Goal: Task Accomplishment & Management: Manage account settings

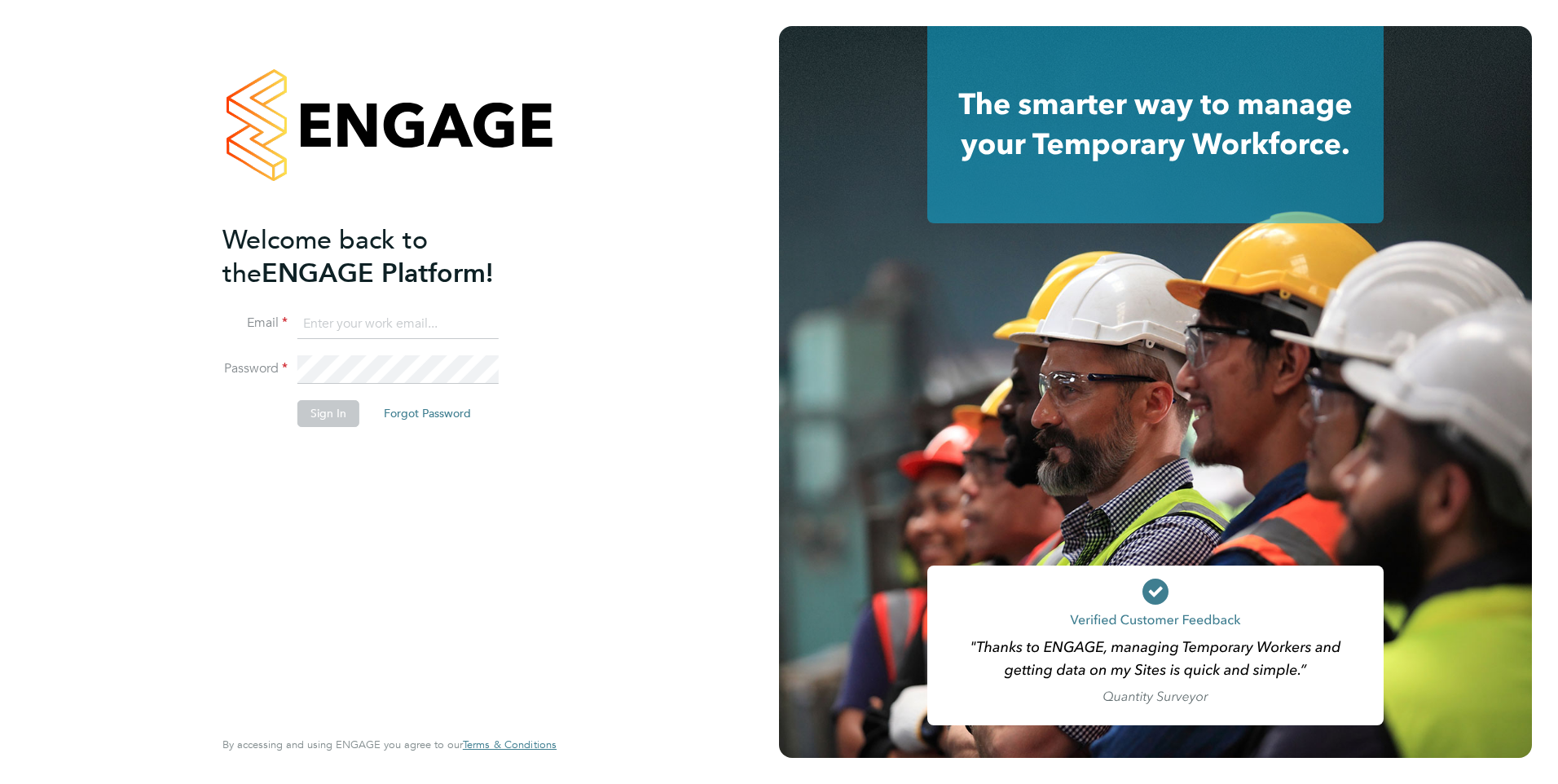
type input "daria.gregory@ncclondon.ac.uk"
click at [435, 441] on li "Sign In Forgot Password" at bounding box center [381, 421] width 317 height 42
click at [328, 412] on button "Sign In" at bounding box center [328, 412] width 62 height 26
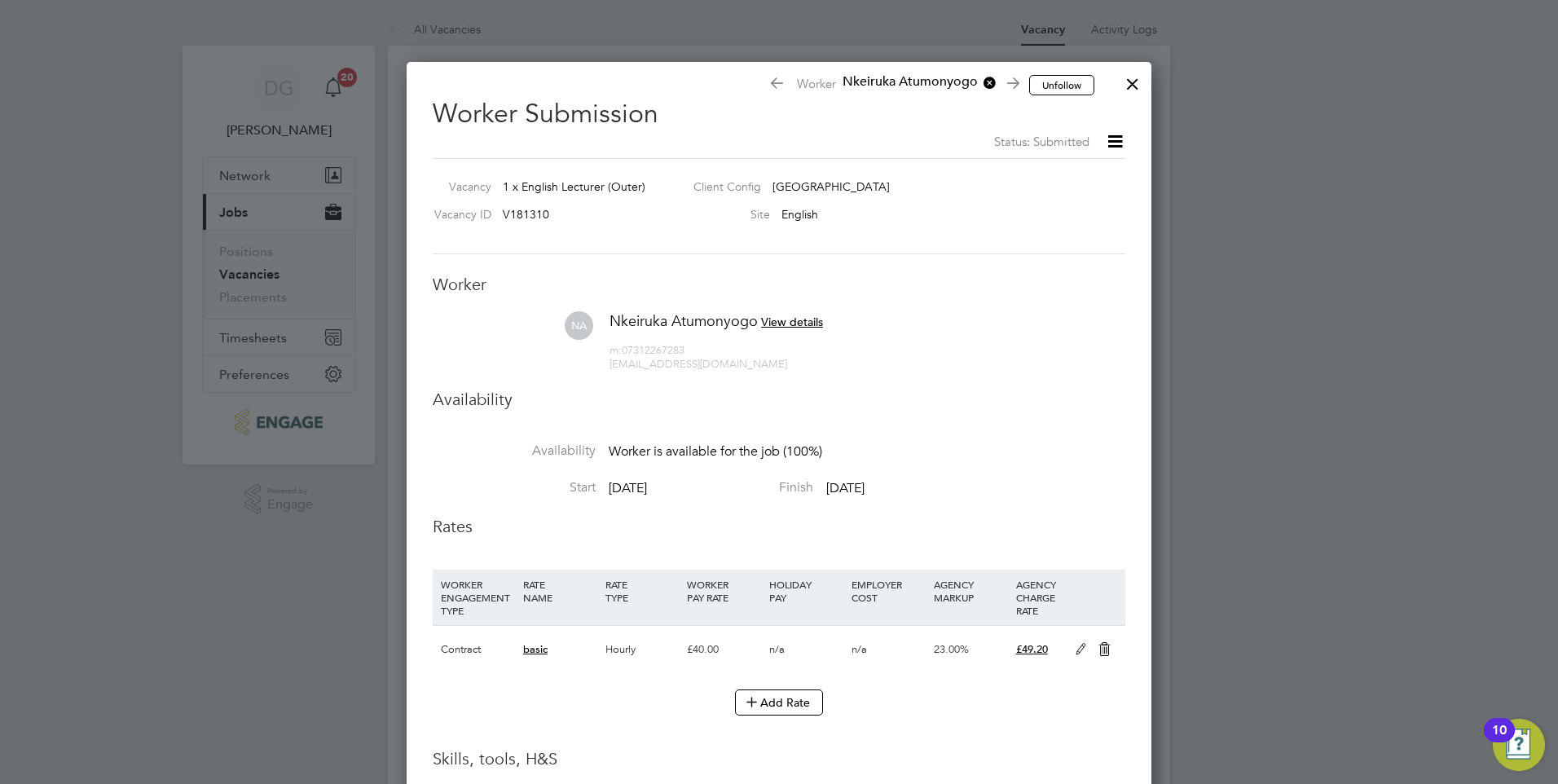
click at [1131, 88] on div at bounding box center [1132, 79] width 29 height 29
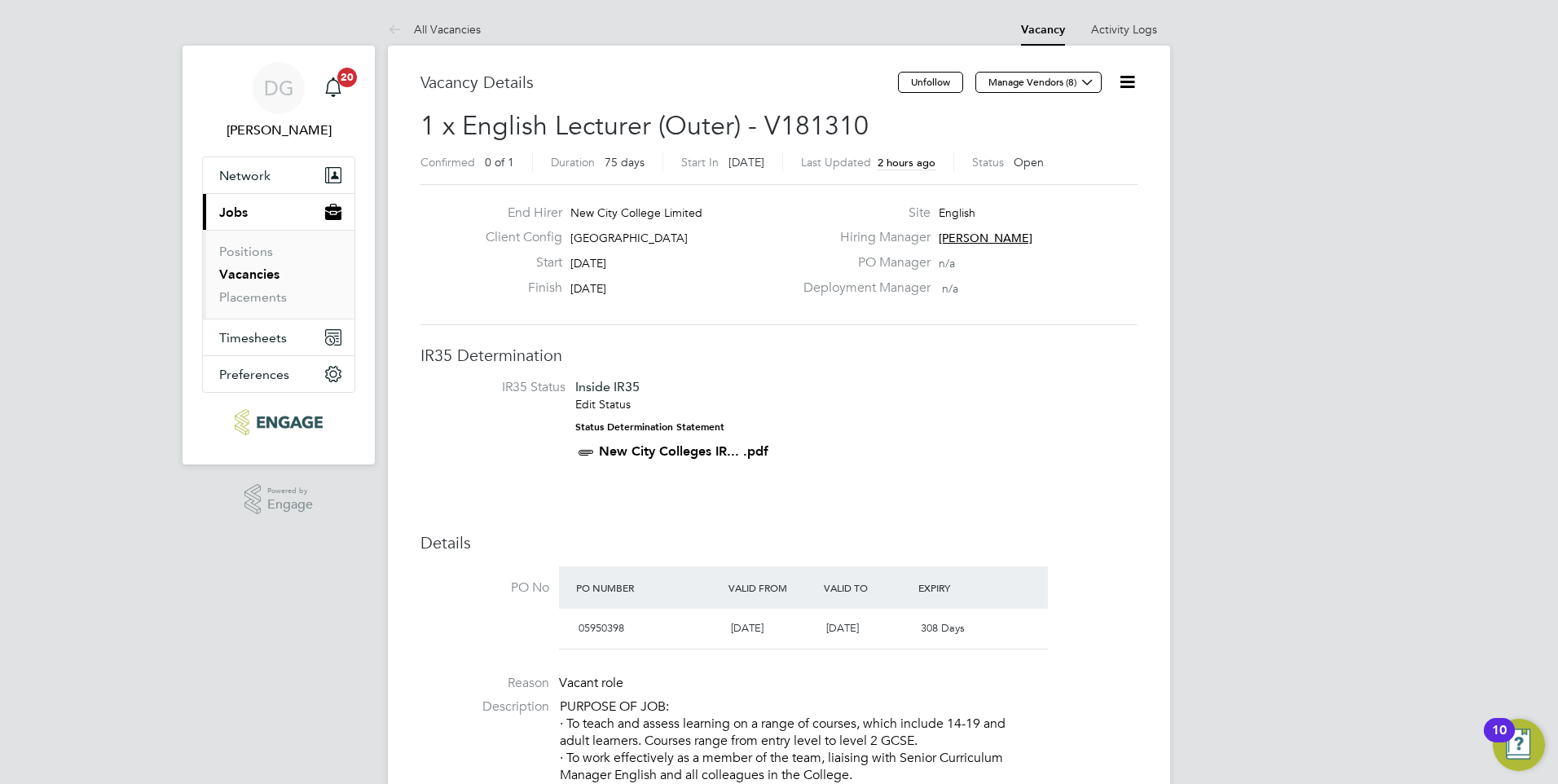
click at [267, 278] on link "Vacancies" at bounding box center [249, 274] width 60 height 16
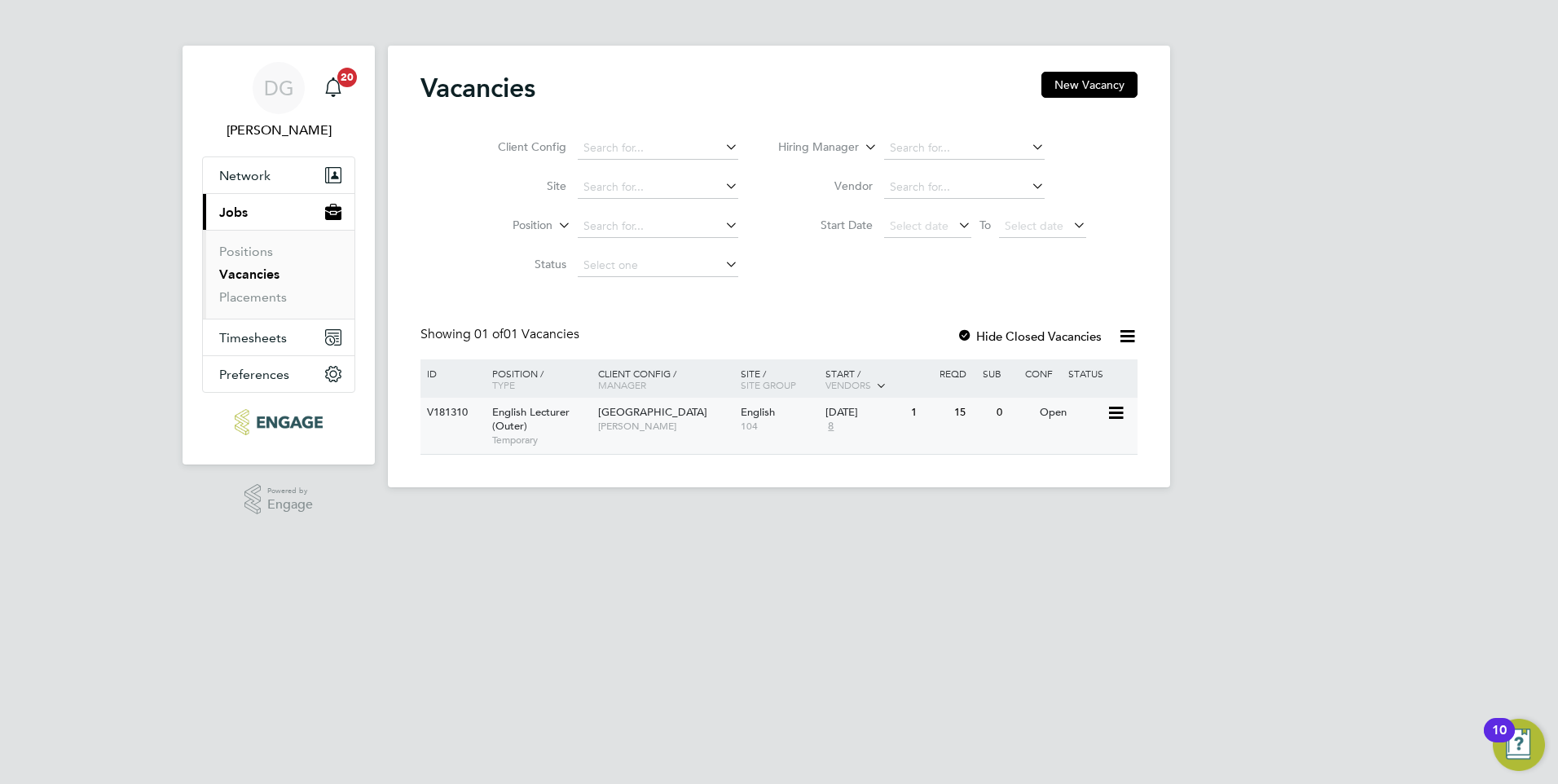
click at [577, 417] on div "English Lecturer (Outer) Temporary" at bounding box center [537, 425] width 114 height 56
click at [626, 412] on span "[GEOGRAPHIC_DATA]" at bounding box center [652, 412] width 109 height 14
click at [662, 426] on span "[PERSON_NAME]" at bounding box center [665, 427] width 134 height 13
click at [557, 427] on div "English Lecturer (Outer) Temporary" at bounding box center [537, 425] width 114 height 56
click at [560, 414] on span "English Lecturer (Outer)" at bounding box center [531, 418] width 77 height 27
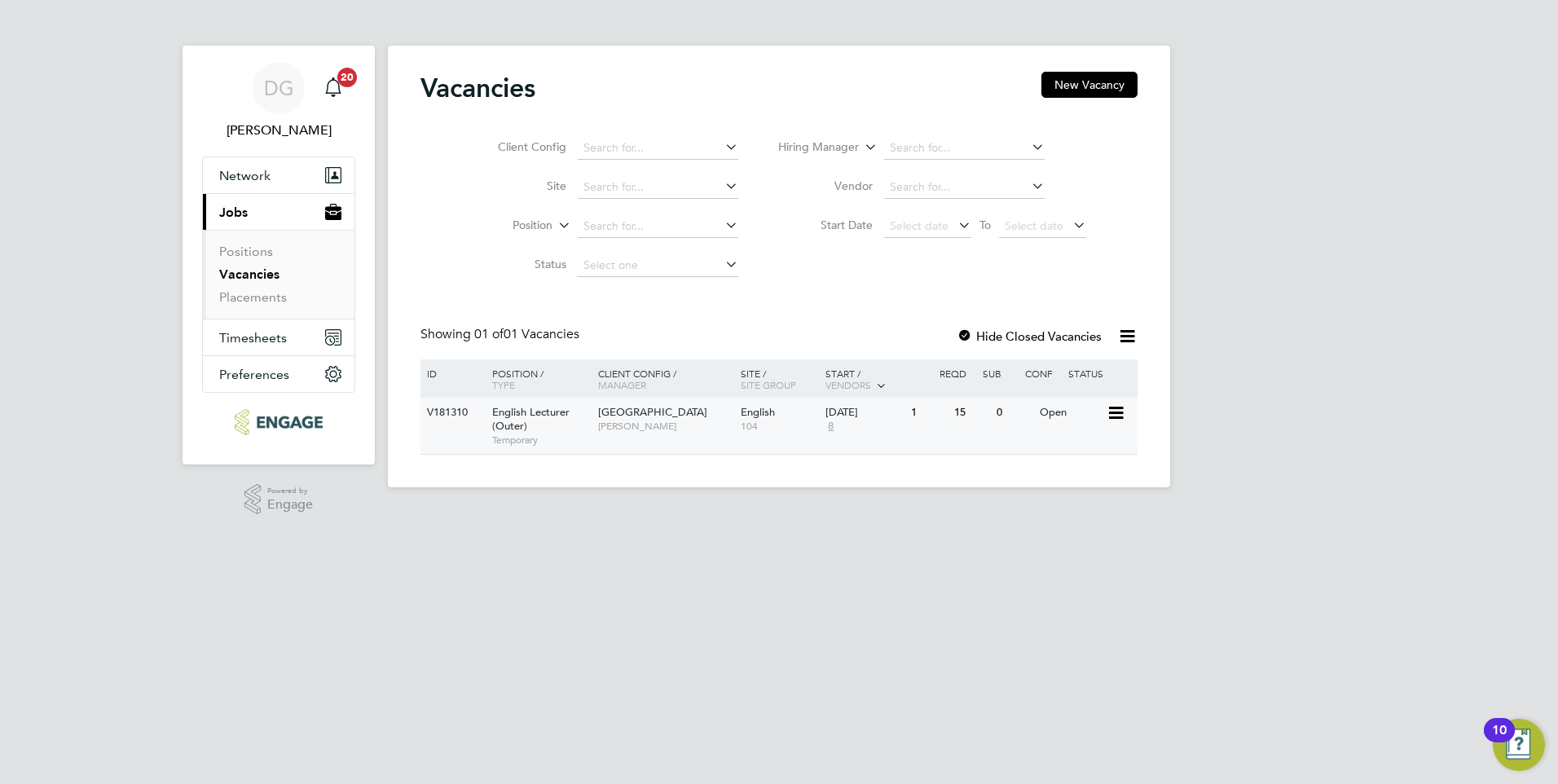
click at [632, 415] on span "[GEOGRAPHIC_DATA]" at bounding box center [652, 412] width 109 height 14
click at [627, 408] on span "[GEOGRAPHIC_DATA]" at bounding box center [652, 412] width 109 height 14
click at [599, 403] on div "Redbridge Campus Daria Gregory" at bounding box center [665, 418] width 142 height 42
click at [615, 405] on div "Redbridge Campus Daria Gregory" at bounding box center [665, 418] width 142 height 42
click at [631, 405] on div "Redbridge Campus Daria Gregory" at bounding box center [665, 418] width 142 height 42
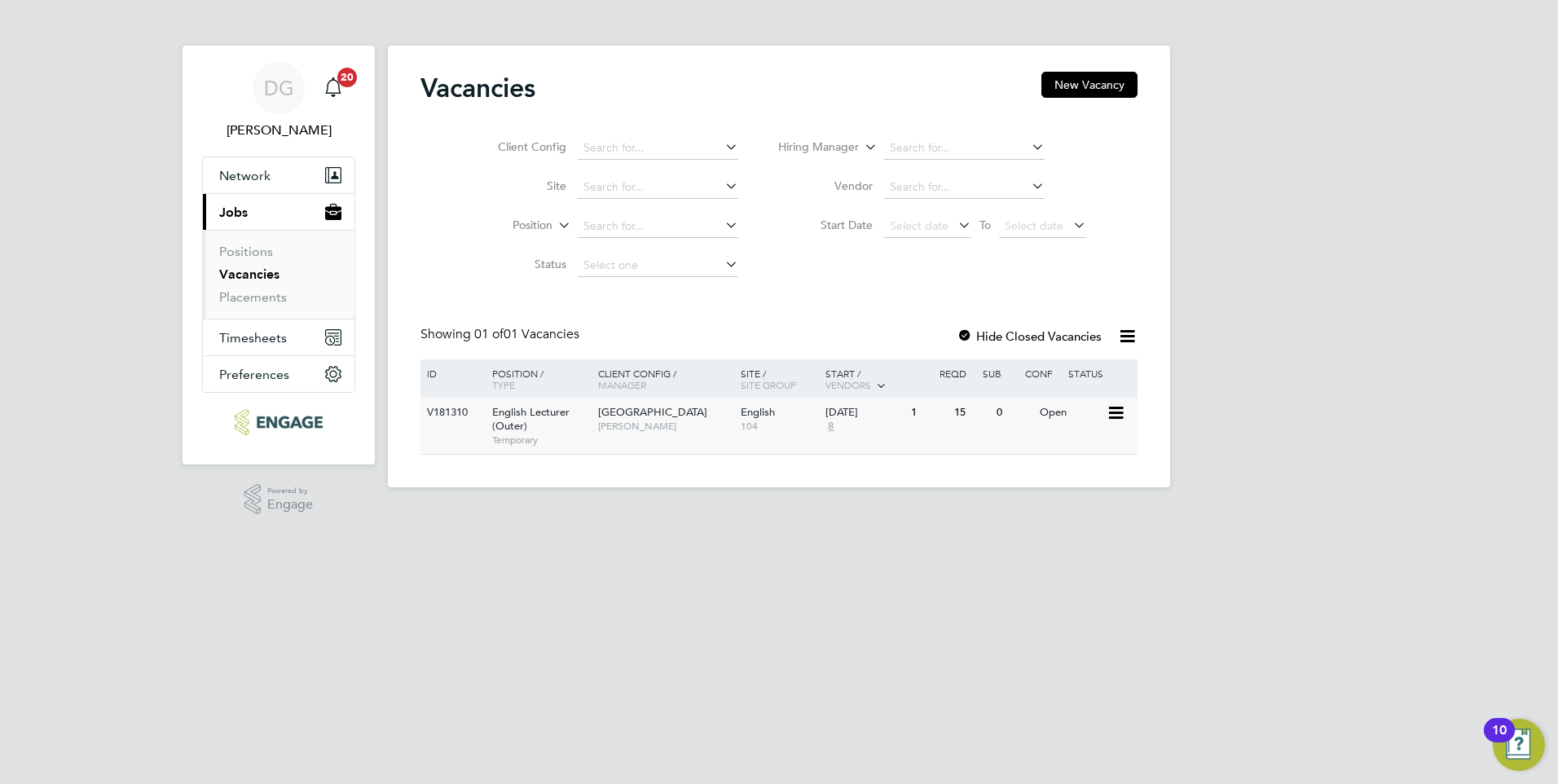
click at [609, 414] on span "[GEOGRAPHIC_DATA]" at bounding box center [652, 412] width 109 height 14
click at [652, 416] on span "[GEOGRAPHIC_DATA]" at bounding box center [652, 412] width 109 height 14
click at [646, 424] on span "[PERSON_NAME]" at bounding box center [665, 427] width 134 height 13
click at [519, 424] on span "English Lecturer (Outer)" at bounding box center [531, 418] width 77 height 27
click at [652, 417] on span "[GEOGRAPHIC_DATA]" at bounding box center [652, 412] width 109 height 14
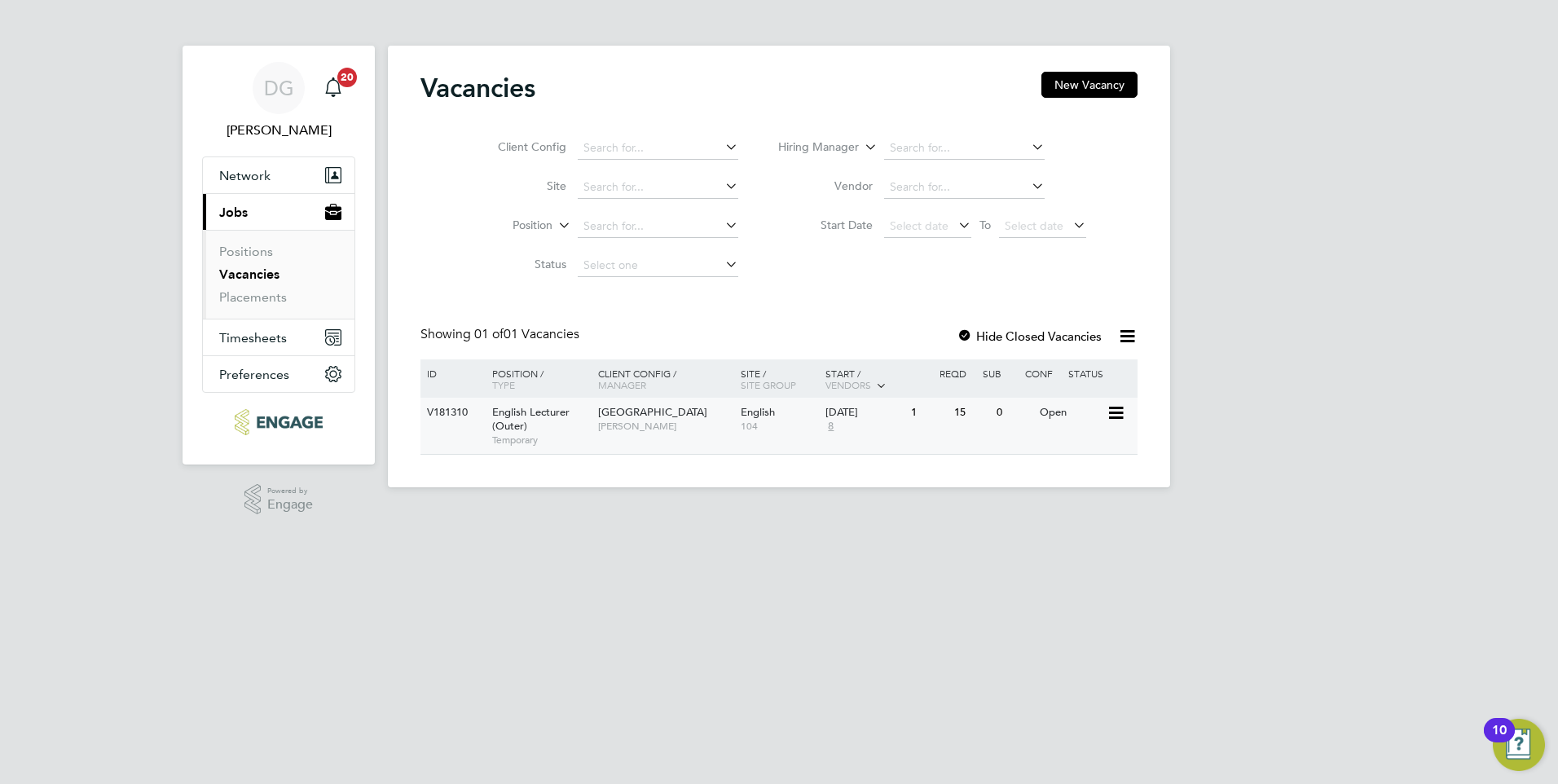
click at [710, 422] on span "[PERSON_NAME]" at bounding box center [665, 427] width 134 height 13
click at [665, 420] on span "[PERSON_NAME]" at bounding box center [665, 427] width 134 height 13
click at [650, 425] on span "[PERSON_NAME]" at bounding box center [665, 427] width 134 height 13
click at [628, 410] on span "[GEOGRAPHIC_DATA]" at bounding box center [652, 412] width 109 height 14
click at [624, 422] on span "[PERSON_NAME]" at bounding box center [665, 427] width 134 height 13
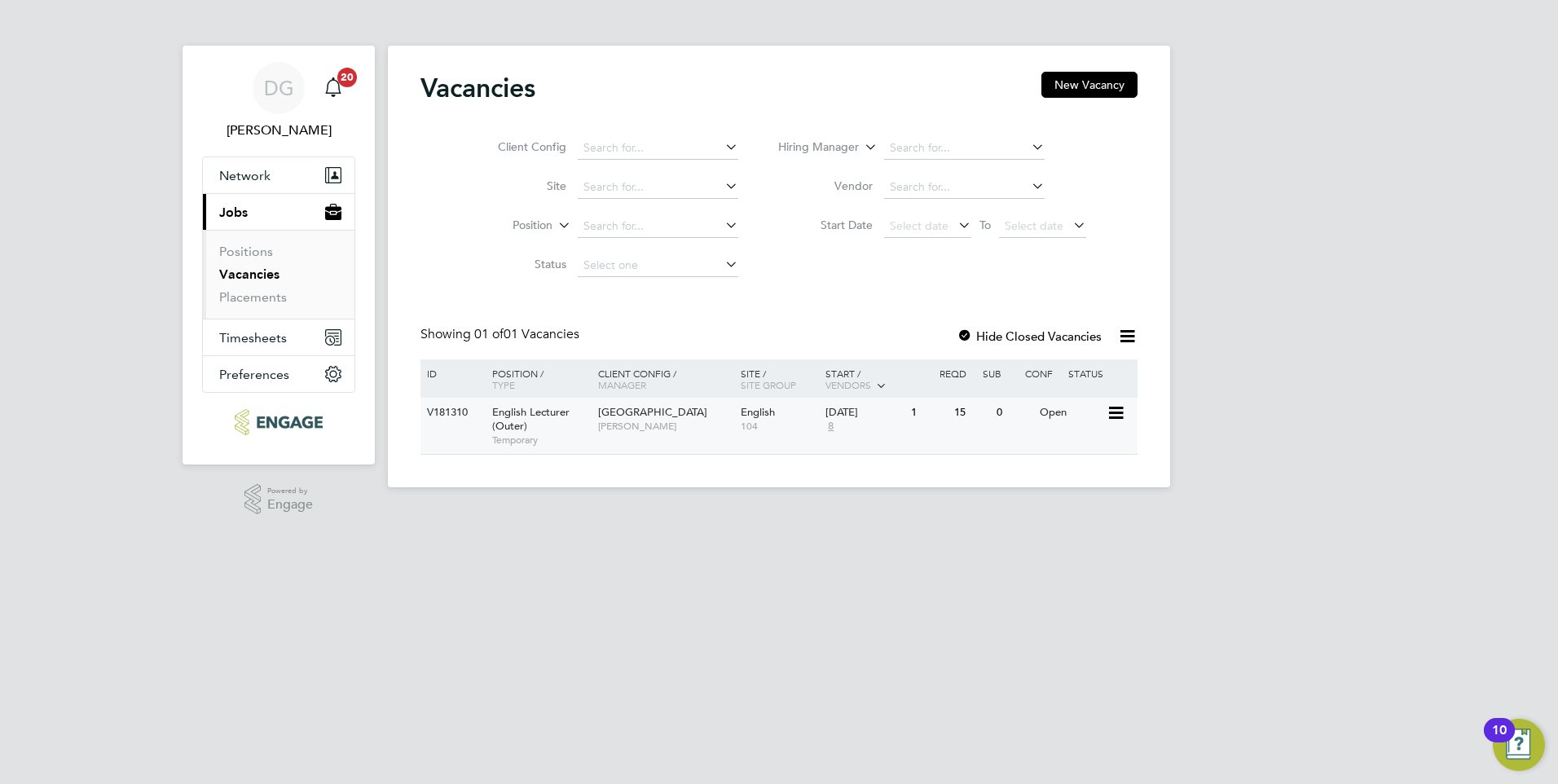
click at [649, 417] on span "[GEOGRAPHIC_DATA]" at bounding box center [652, 412] width 109 height 14
click at [632, 415] on span "[GEOGRAPHIC_DATA]" at bounding box center [652, 412] width 109 height 14
click at [264, 275] on link "Vacancies" at bounding box center [249, 274] width 60 height 16
click at [655, 414] on span "[GEOGRAPHIC_DATA]" at bounding box center [652, 412] width 109 height 14
click at [633, 418] on span "[GEOGRAPHIC_DATA]" at bounding box center [652, 412] width 109 height 14
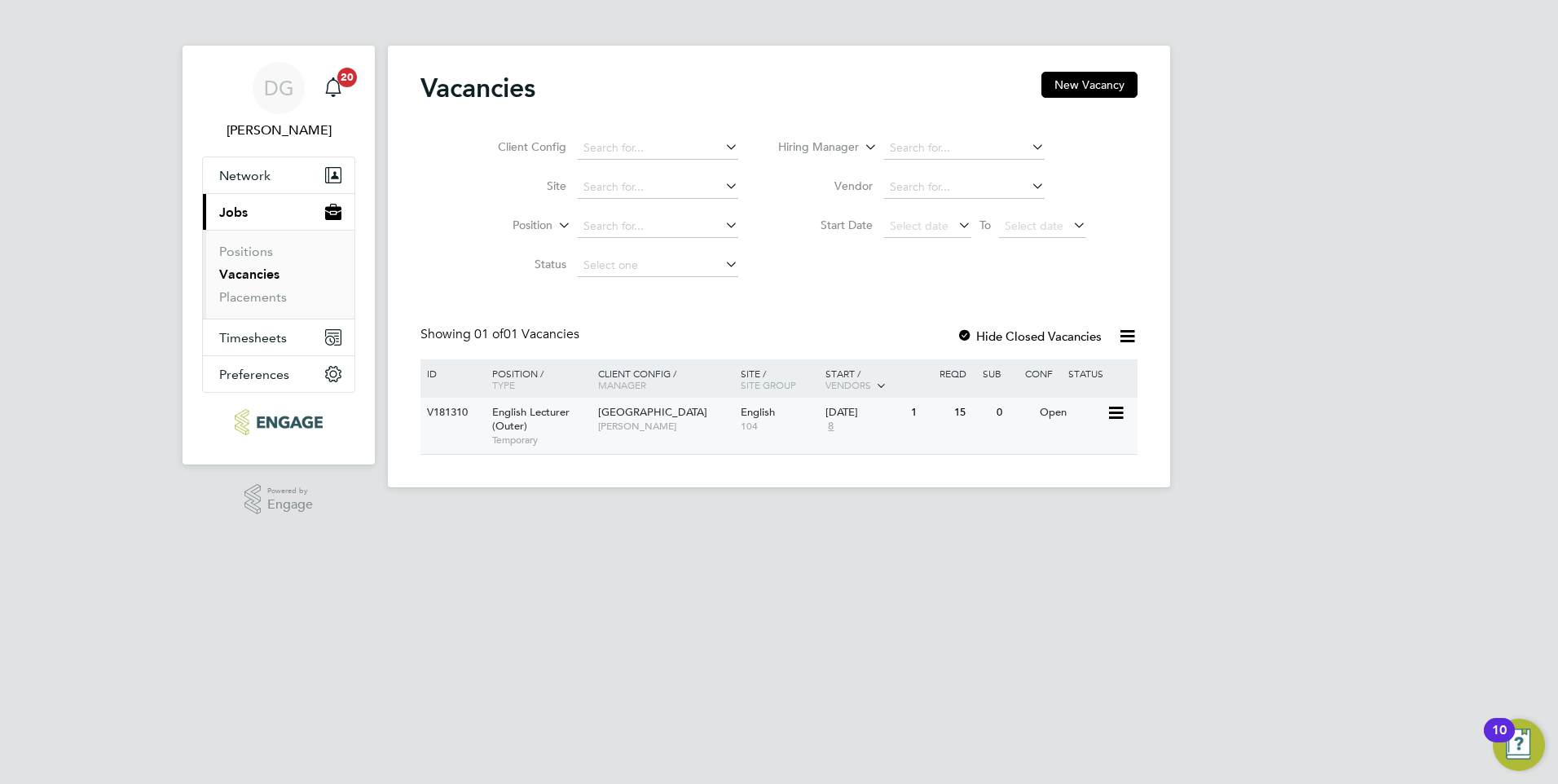
click at [662, 419] on div "Redbridge Campus Daria Gregory" at bounding box center [665, 418] width 142 height 42
click at [647, 413] on span "[GEOGRAPHIC_DATA]" at bounding box center [652, 412] width 109 height 14
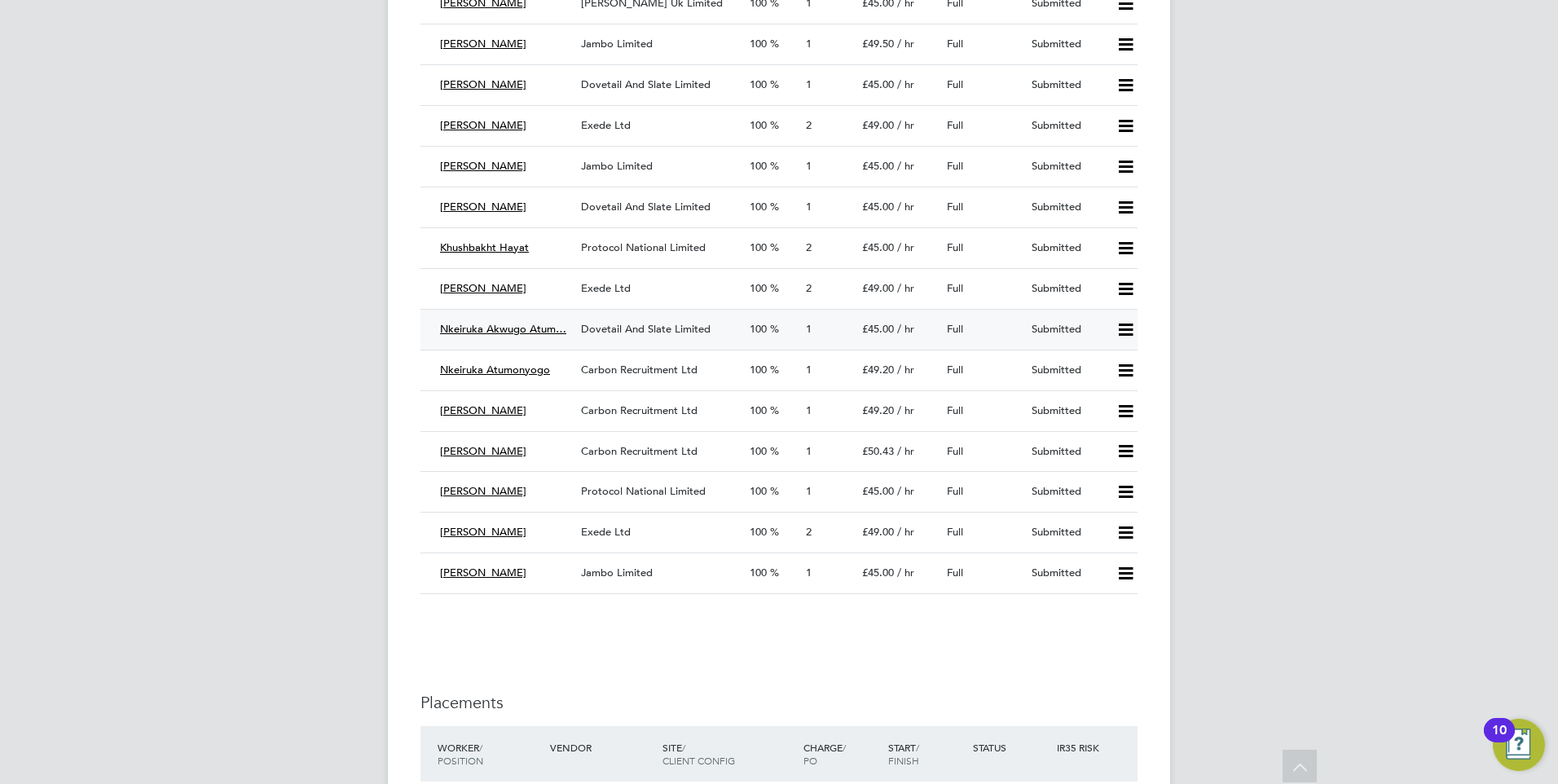
click at [1080, 327] on div "Submitted" at bounding box center [1067, 329] width 85 height 27
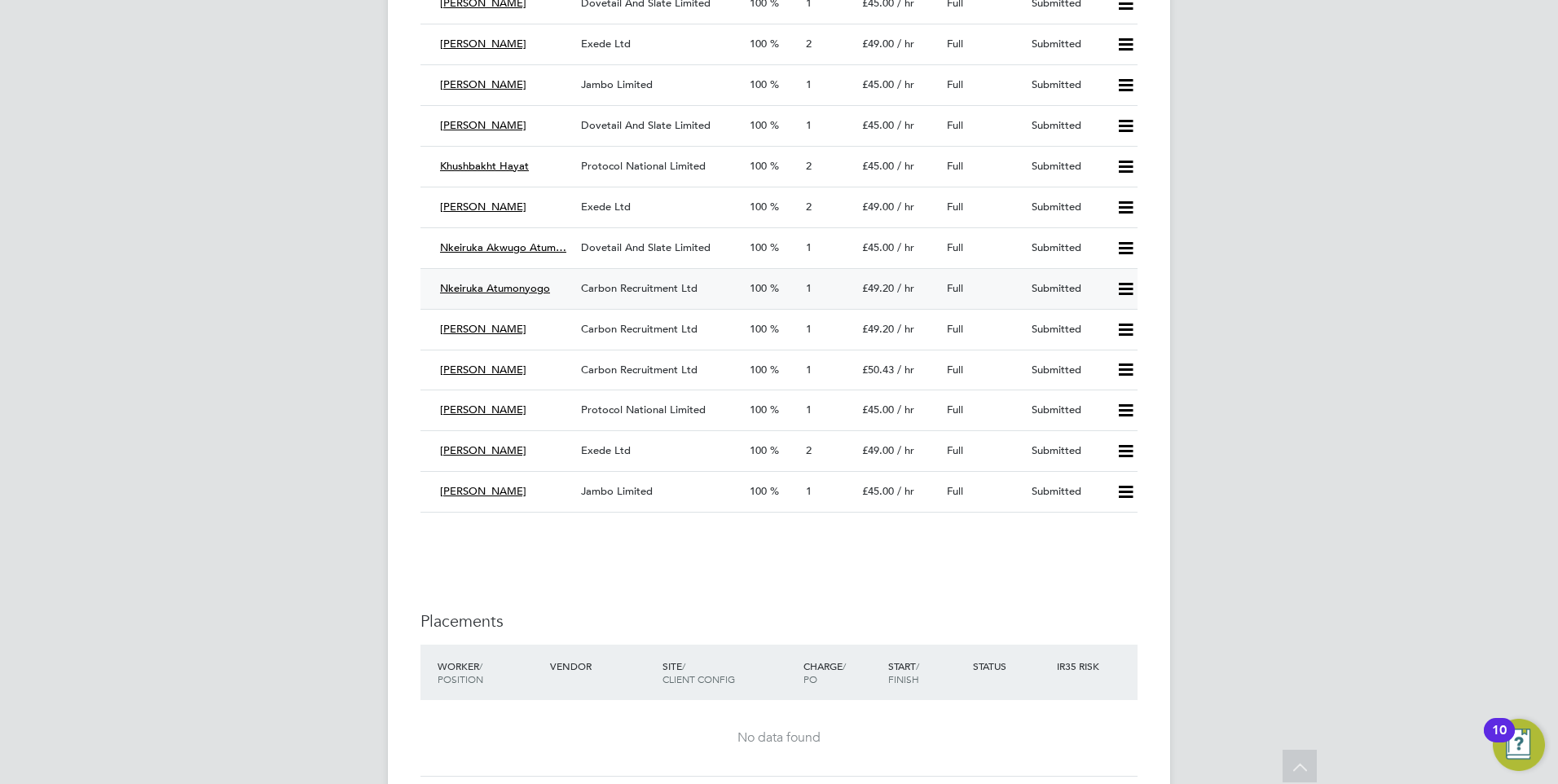
click at [1130, 292] on icon at bounding box center [1126, 289] width 20 height 13
click at [1118, 343] on li "Reject" at bounding box center [1104, 346] width 57 height 22
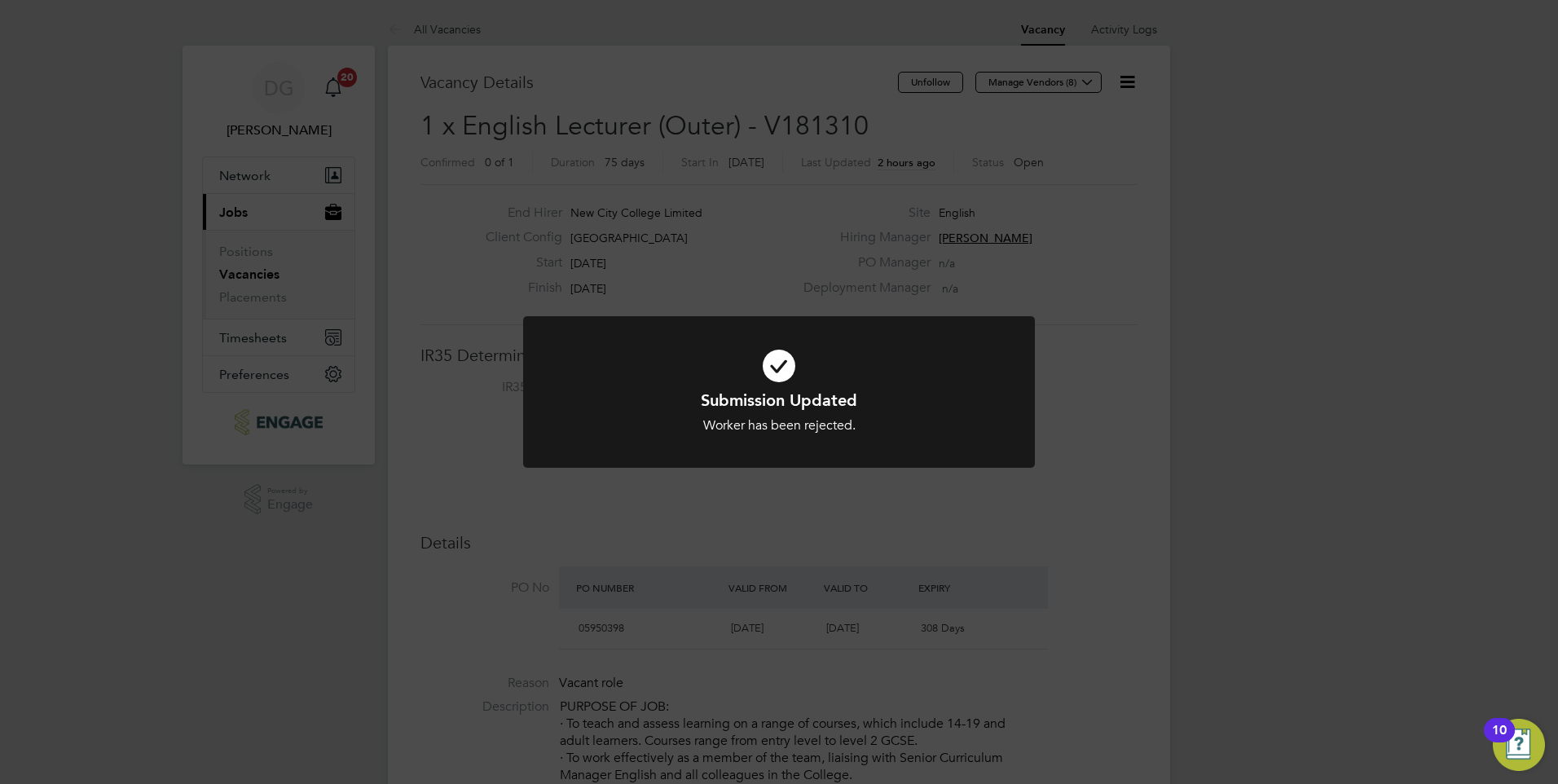
click at [1111, 374] on div "Submission Updated Worker has been rejected. Cancel Okay" at bounding box center [779, 392] width 1558 height 784
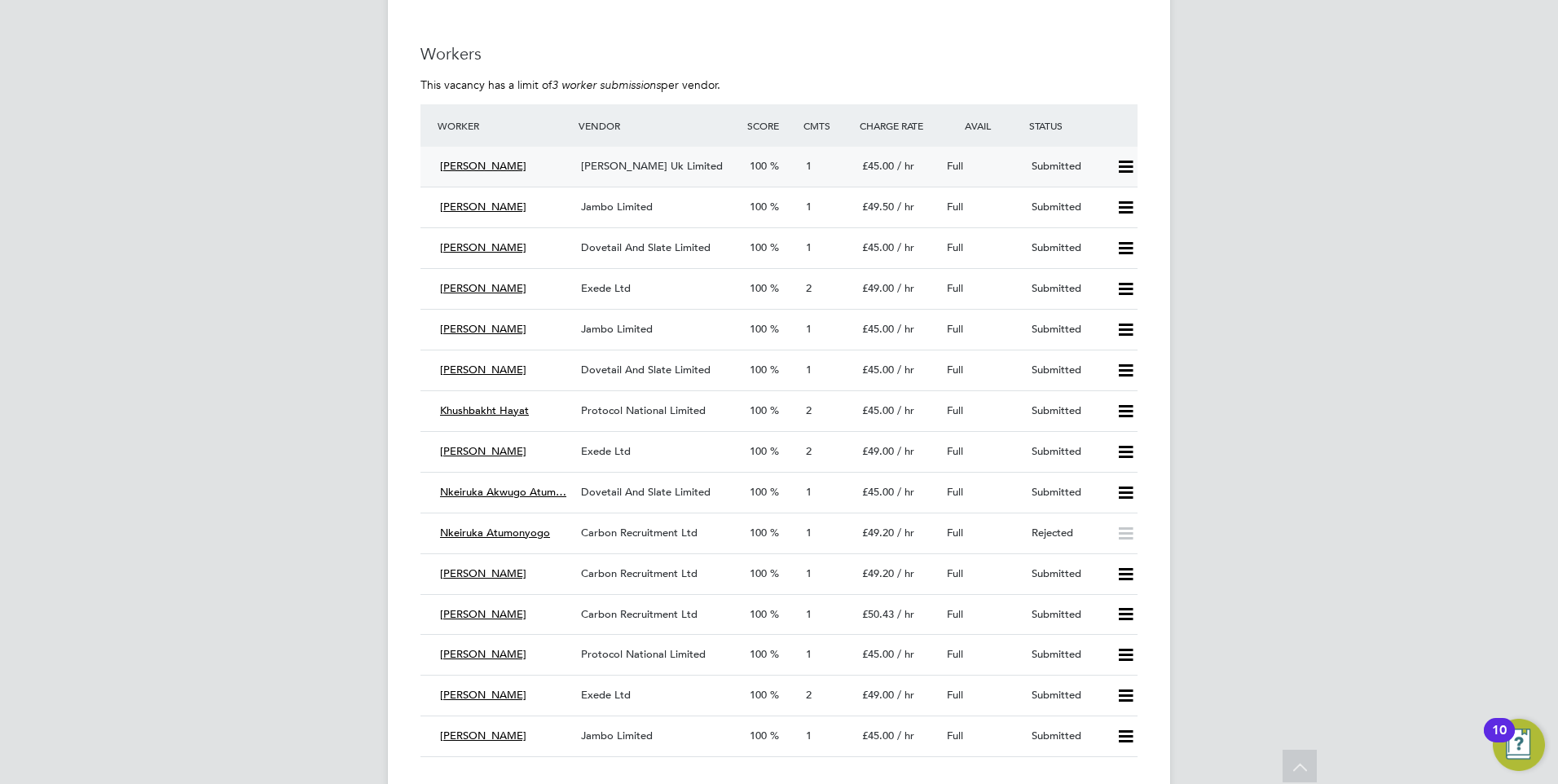
click at [475, 168] on span "[PERSON_NAME]" at bounding box center [483, 166] width 87 height 14
click at [1061, 165] on div "Submitted" at bounding box center [1067, 167] width 85 height 27
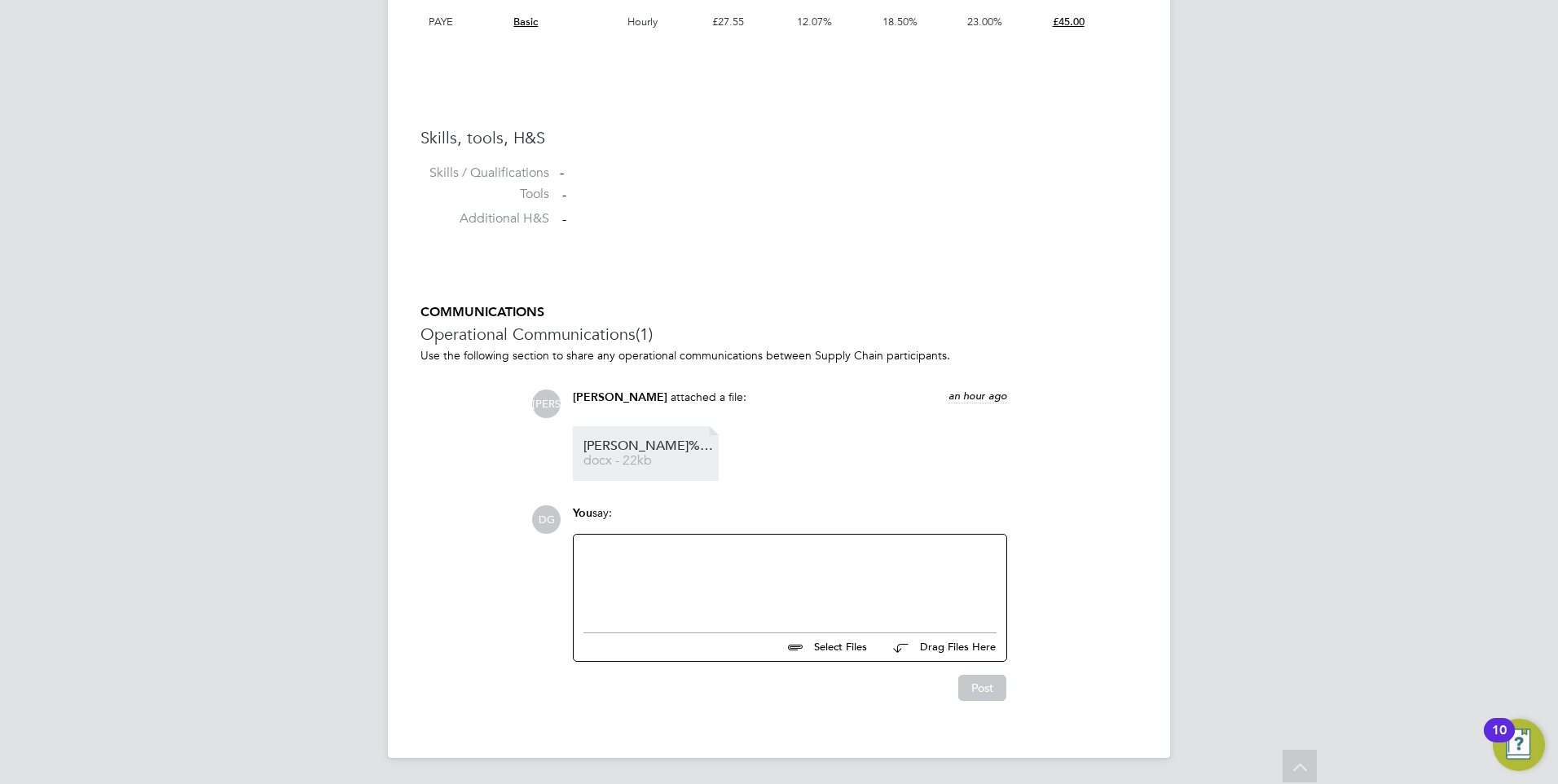
click at [667, 445] on span "Anne%20Akisanya%20-%20CV" at bounding box center [648, 446] width 130 height 12
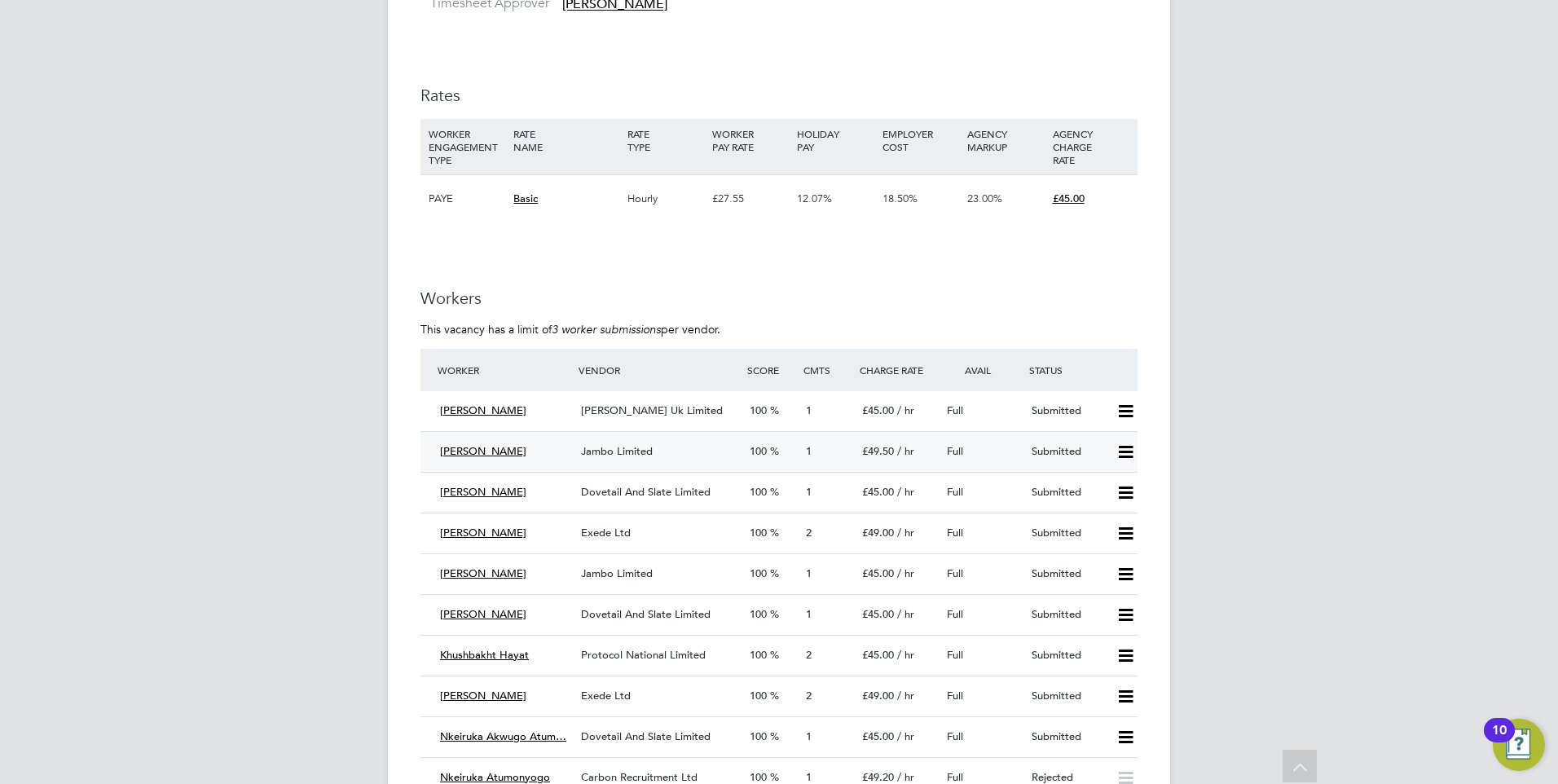
click at [628, 450] on span "Jambo Limited" at bounding box center [617, 451] width 72 height 14
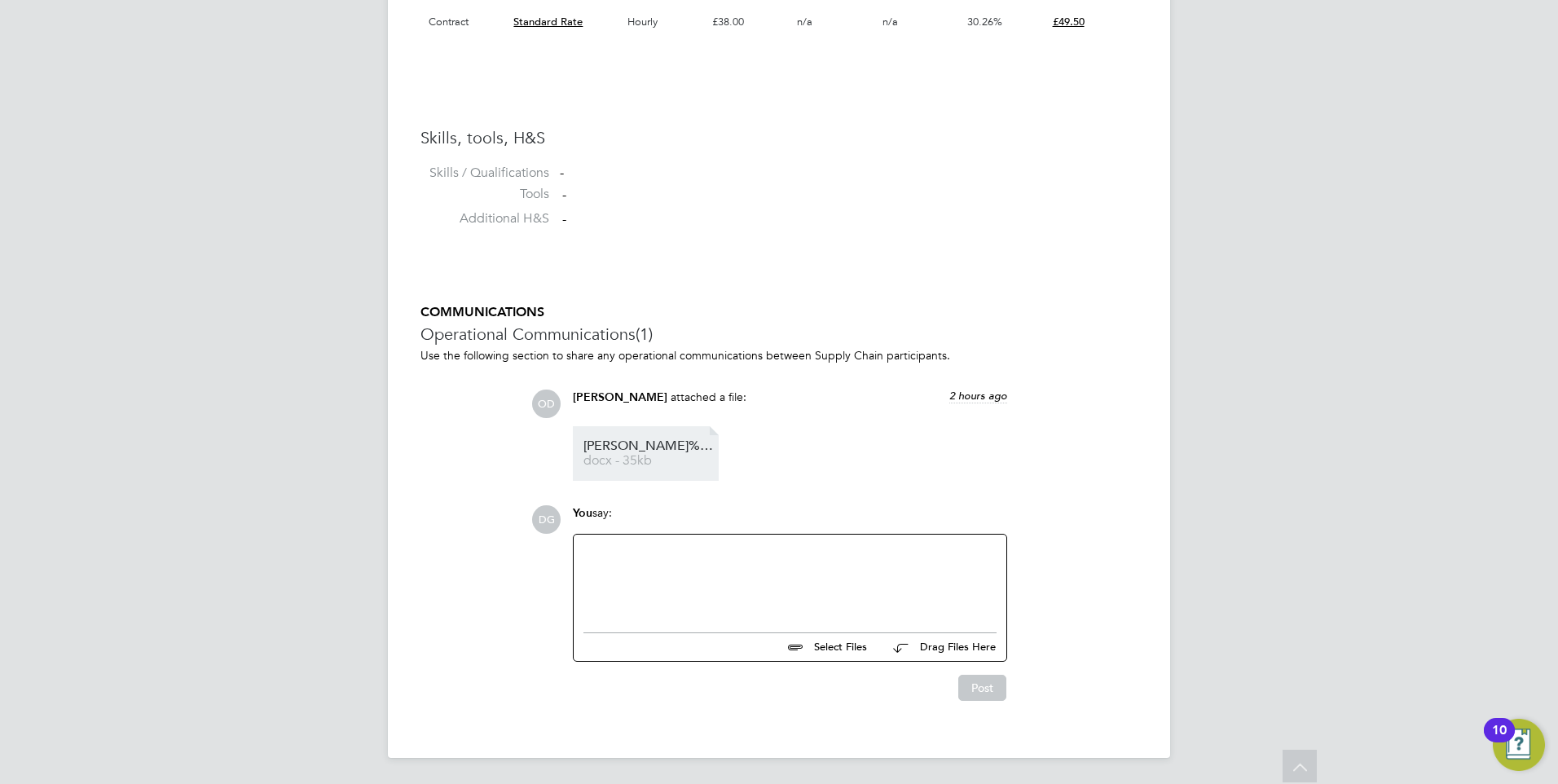
click at [648, 442] on span "Claudette%20240447" at bounding box center [648, 446] width 130 height 12
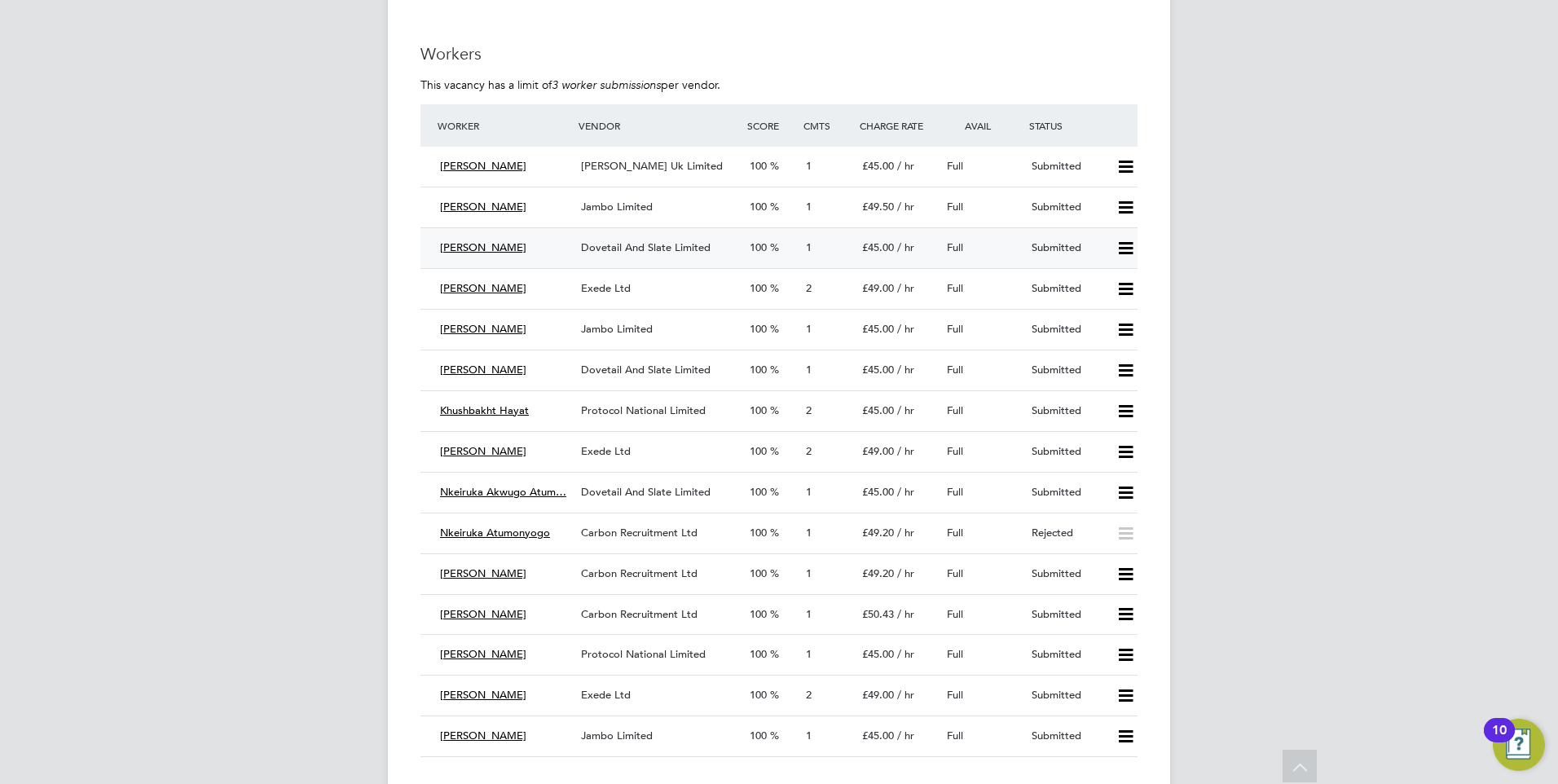
click at [464, 244] on span "[PERSON_NAME]" at bounding box center [483, 247] width 87 height 14
click at [607, 246] on span "Dovetail And Slate Limited" at bounding box center [645, 247] width 129 height 14
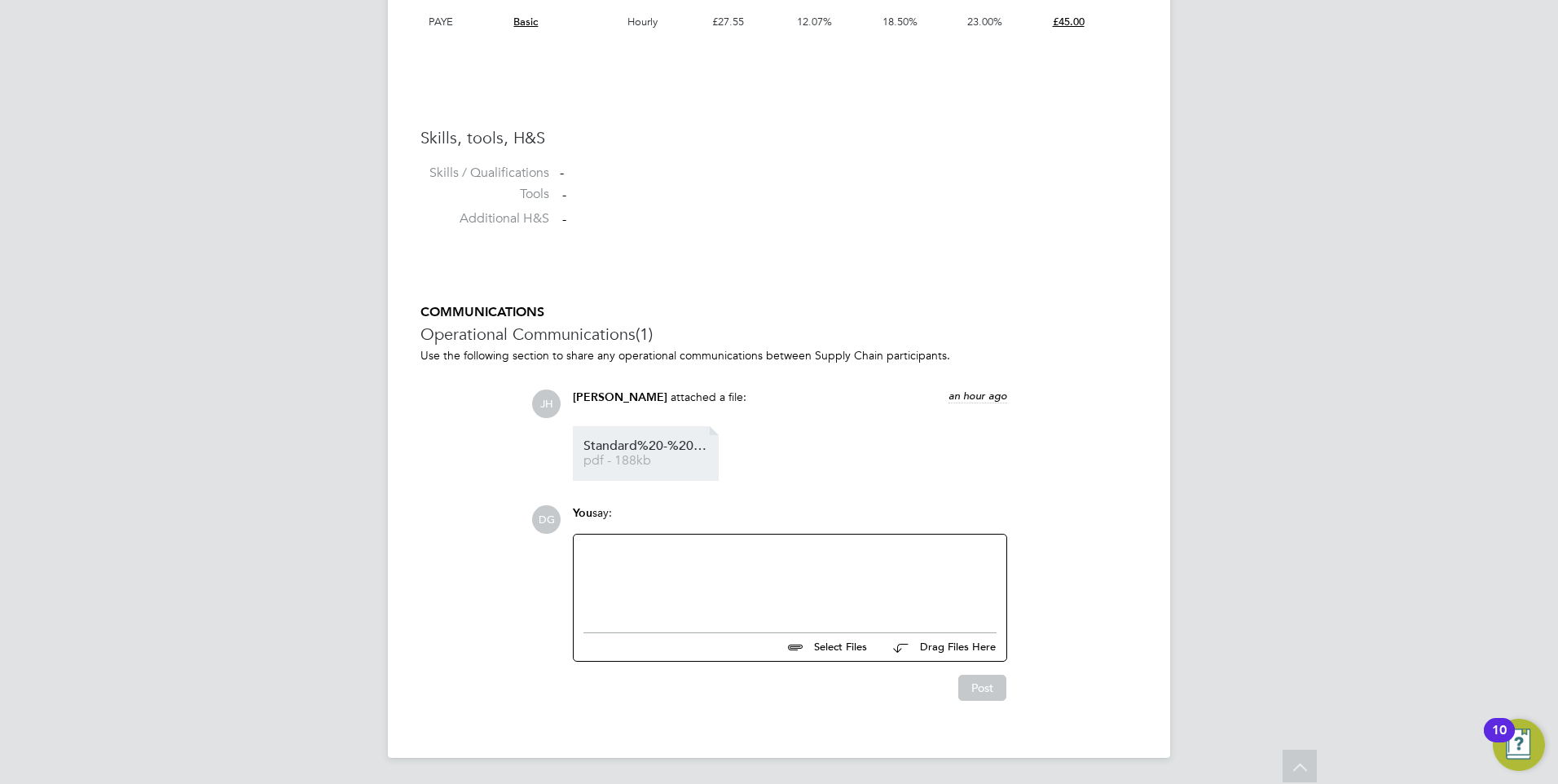
click at [643, 444] on span "Standard%20-%20Desiri%20Okobia%20(731927)%20(1)" at bounding box center [648, 446] width 130 height 12
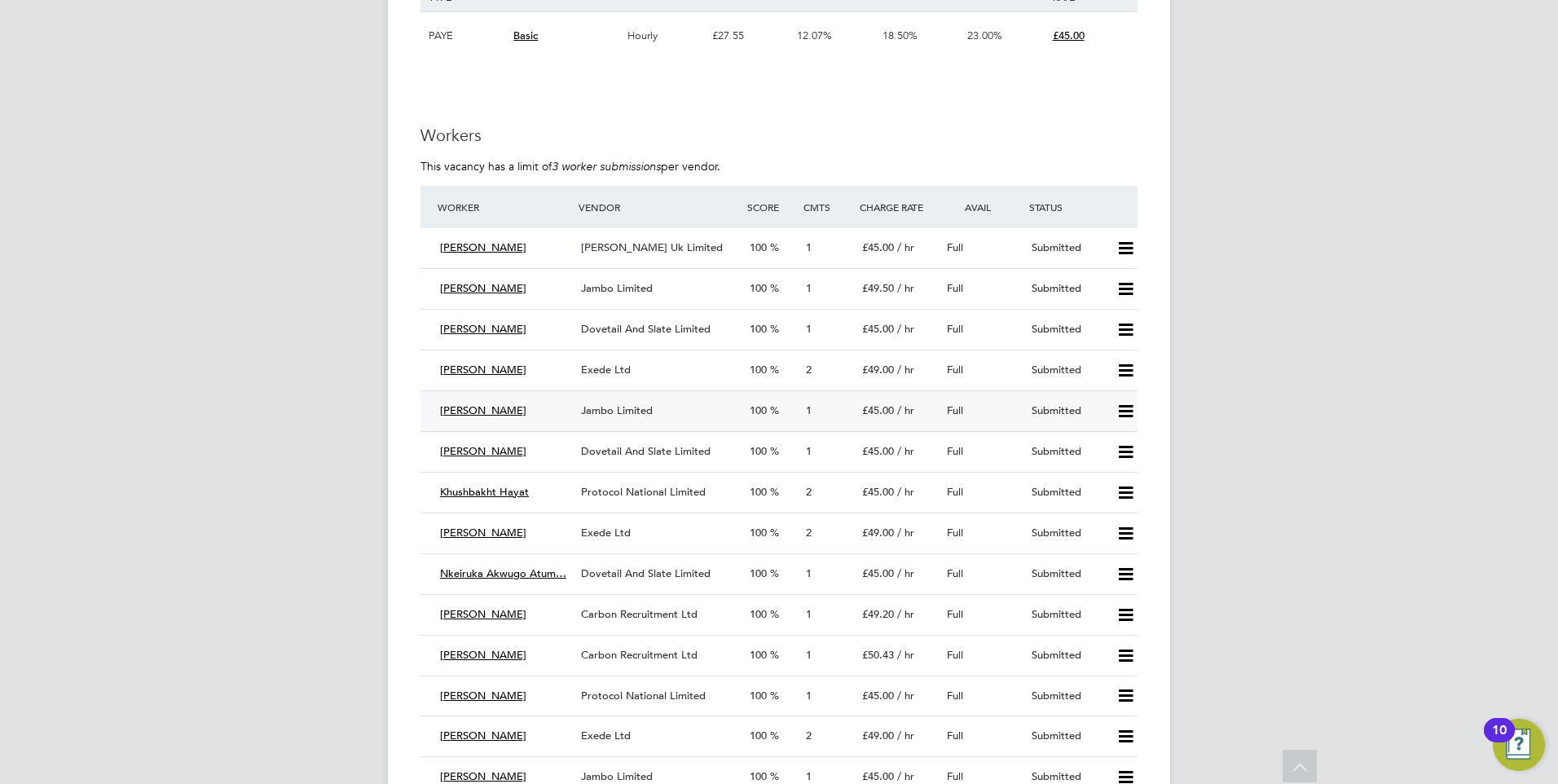
click at [617, 411] on span "Jambo Limited" at bounding box center [617, 410] width 72 height 14
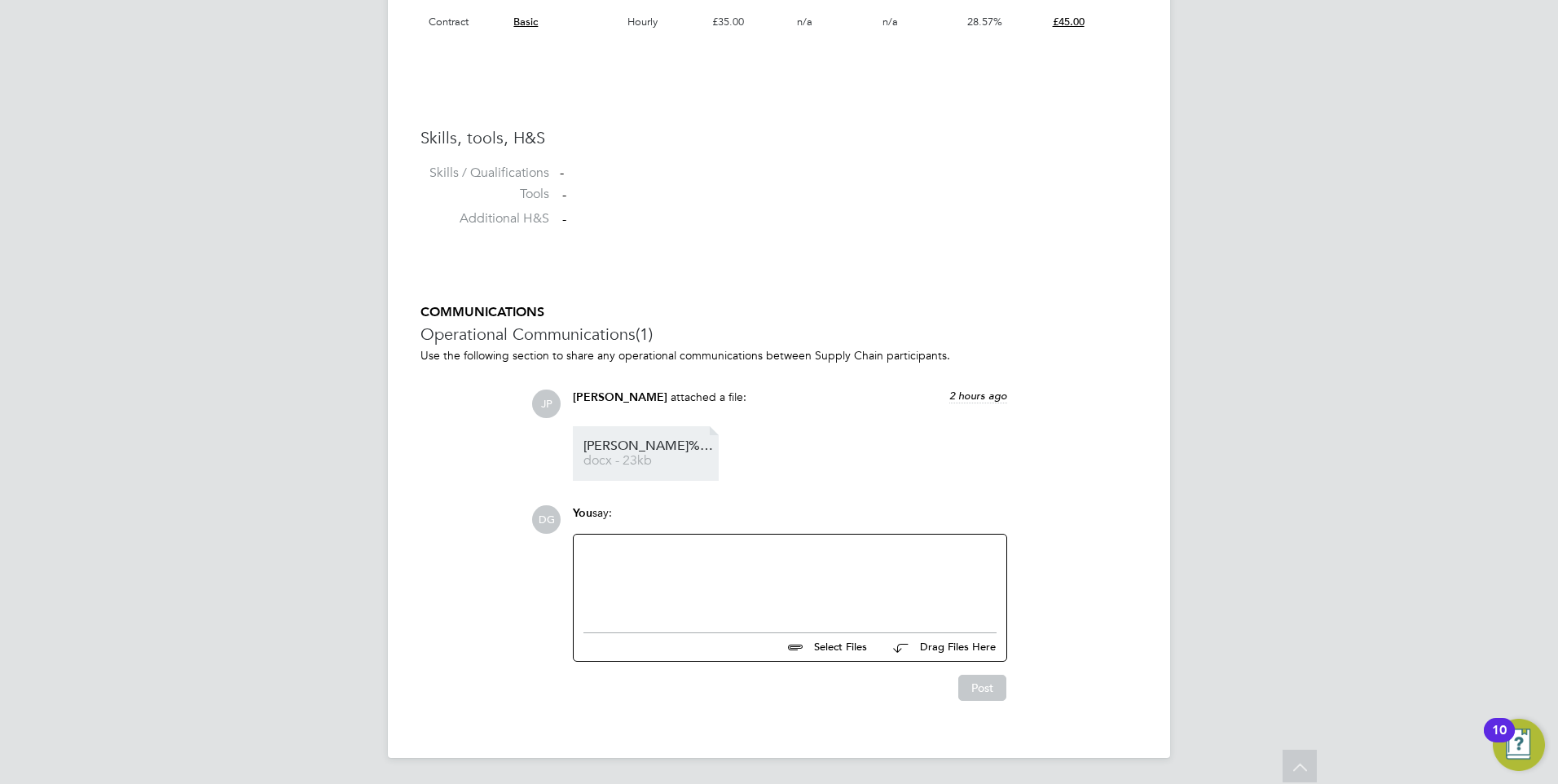
click at [671, 452] on link "[PERSON_NAME]%20HQ00119837 docx - 23kb" at bounding box center [648, 453] width 130 height 27
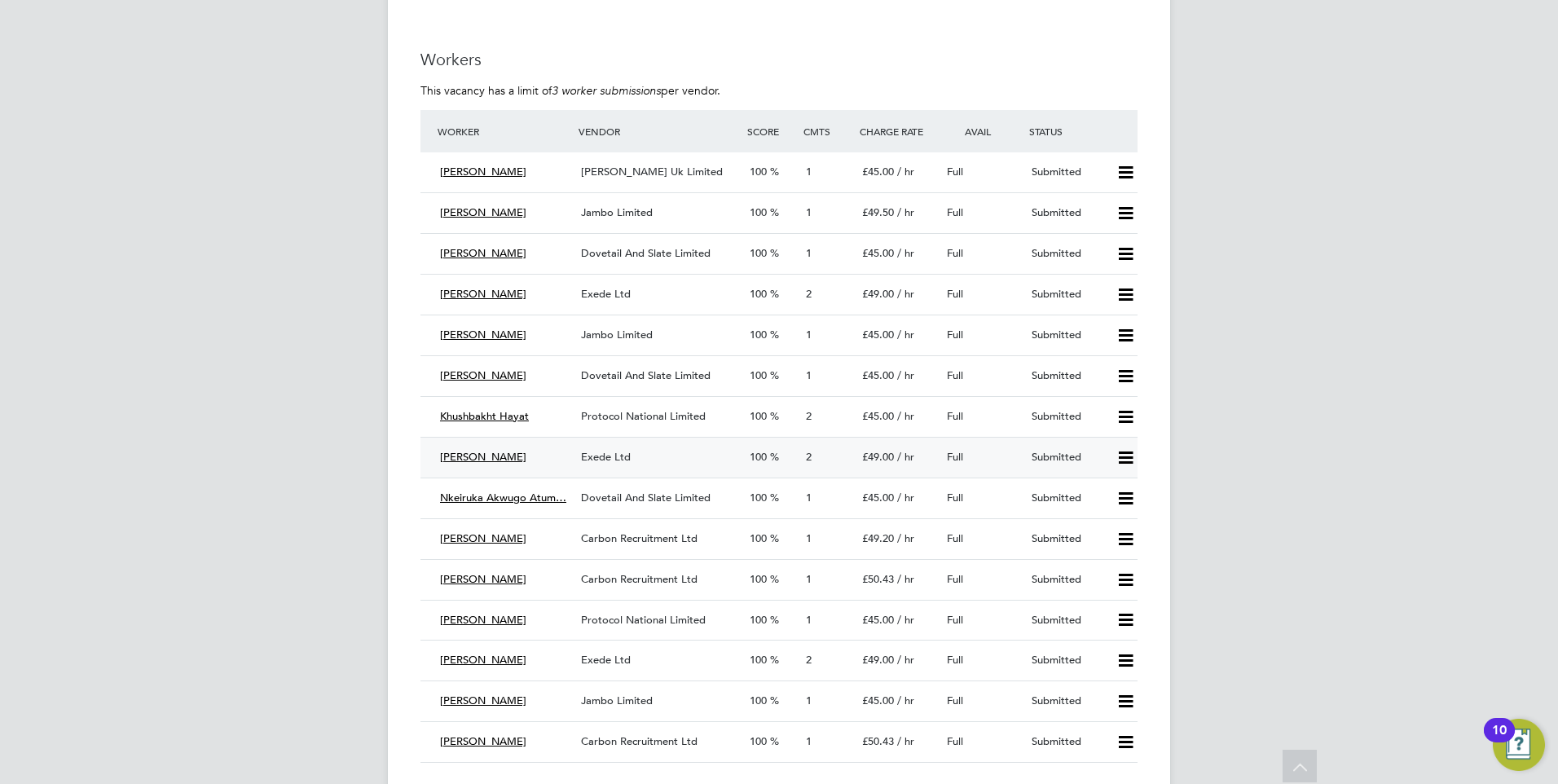
click at [613, 454] on span "Exede Ltd" at bounding box center [606, 457] width 50 height 14
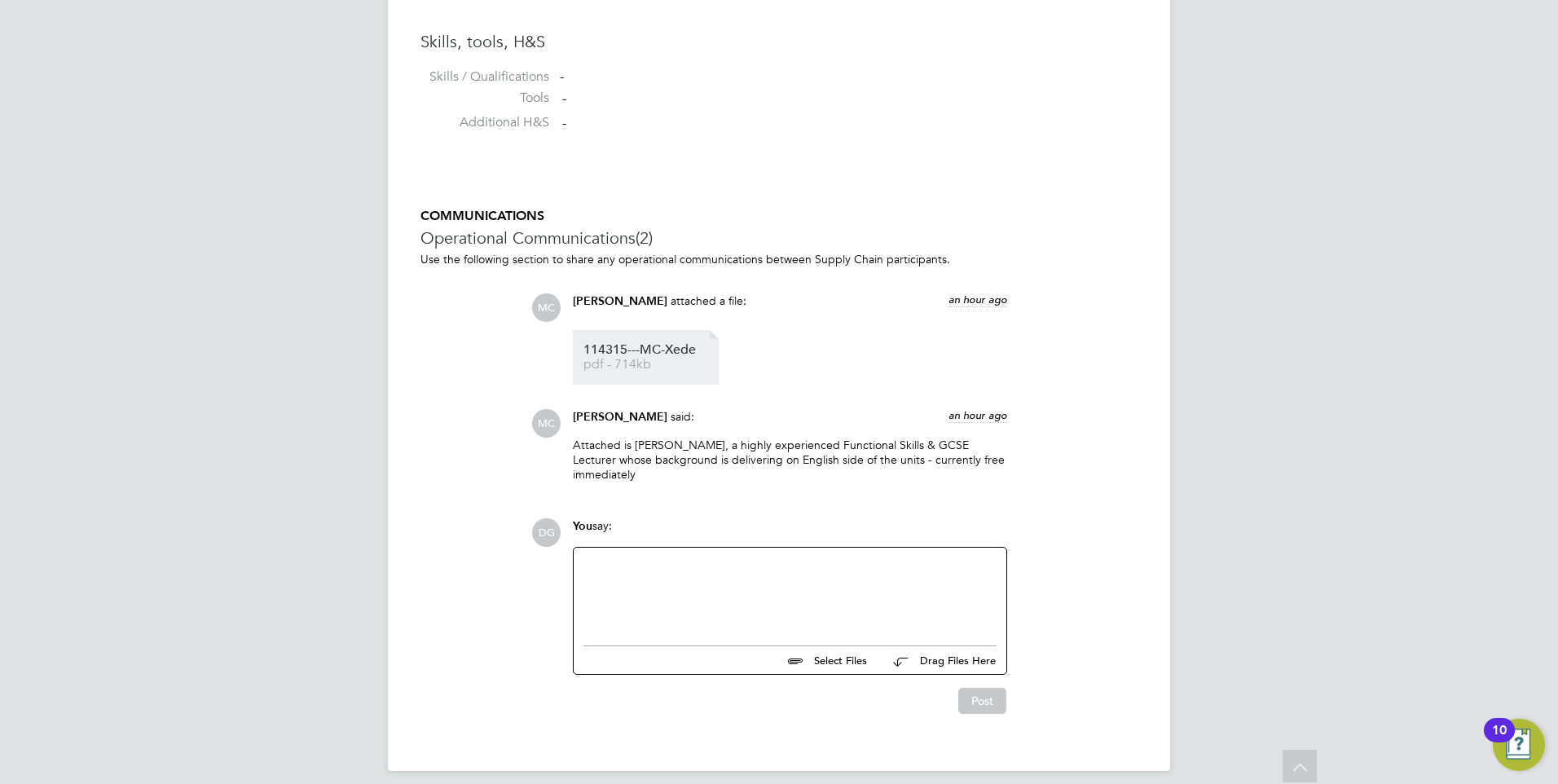
click at [623, 357] on link "114315---MC-Xede pdf - 714kb" at bounding box center [648, 357] width 130 height 27
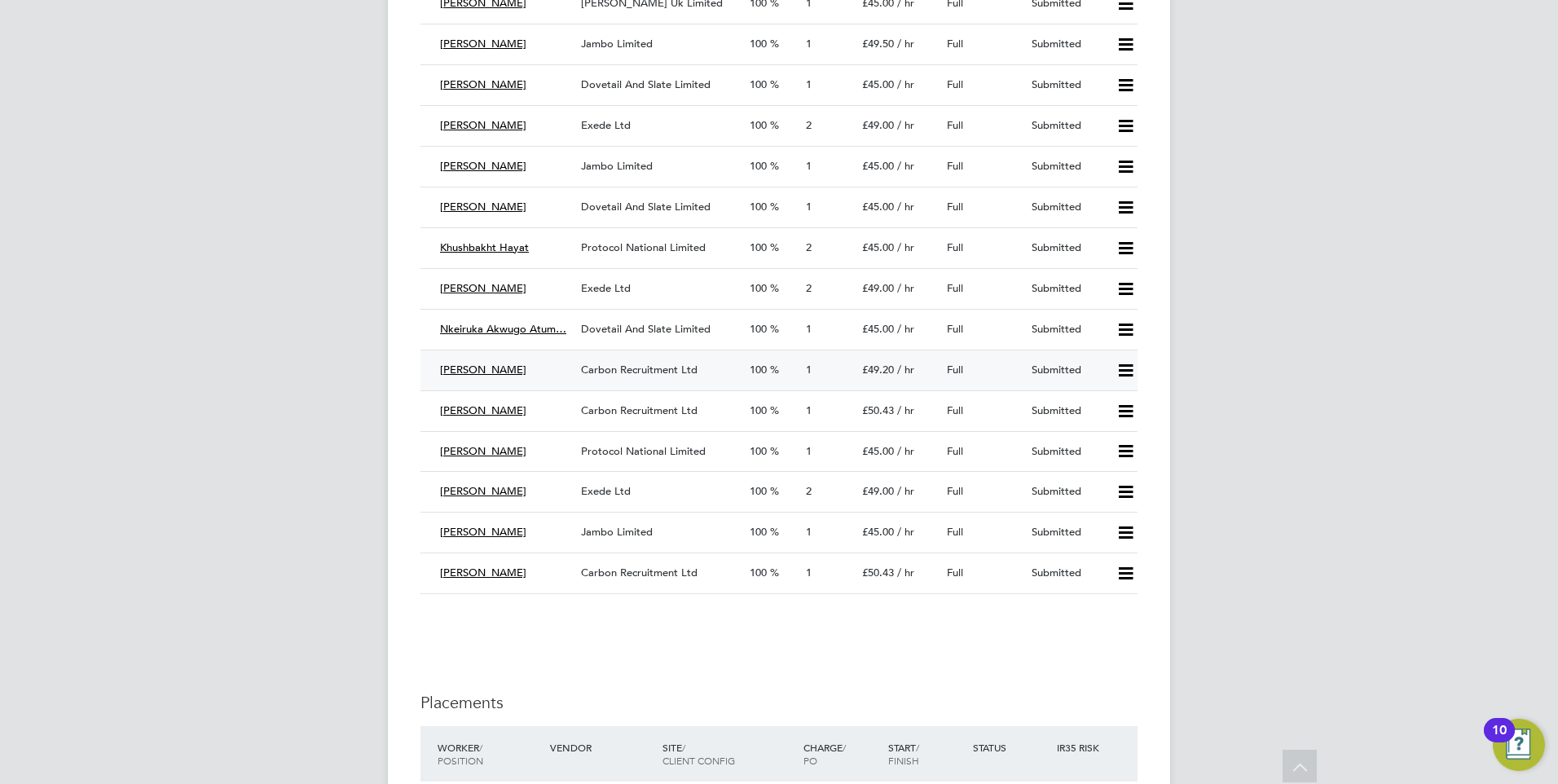
click at [651, 368] on span "Carbon Recruitment Ltd" at bounding box center [639, 369] width 117 height 14
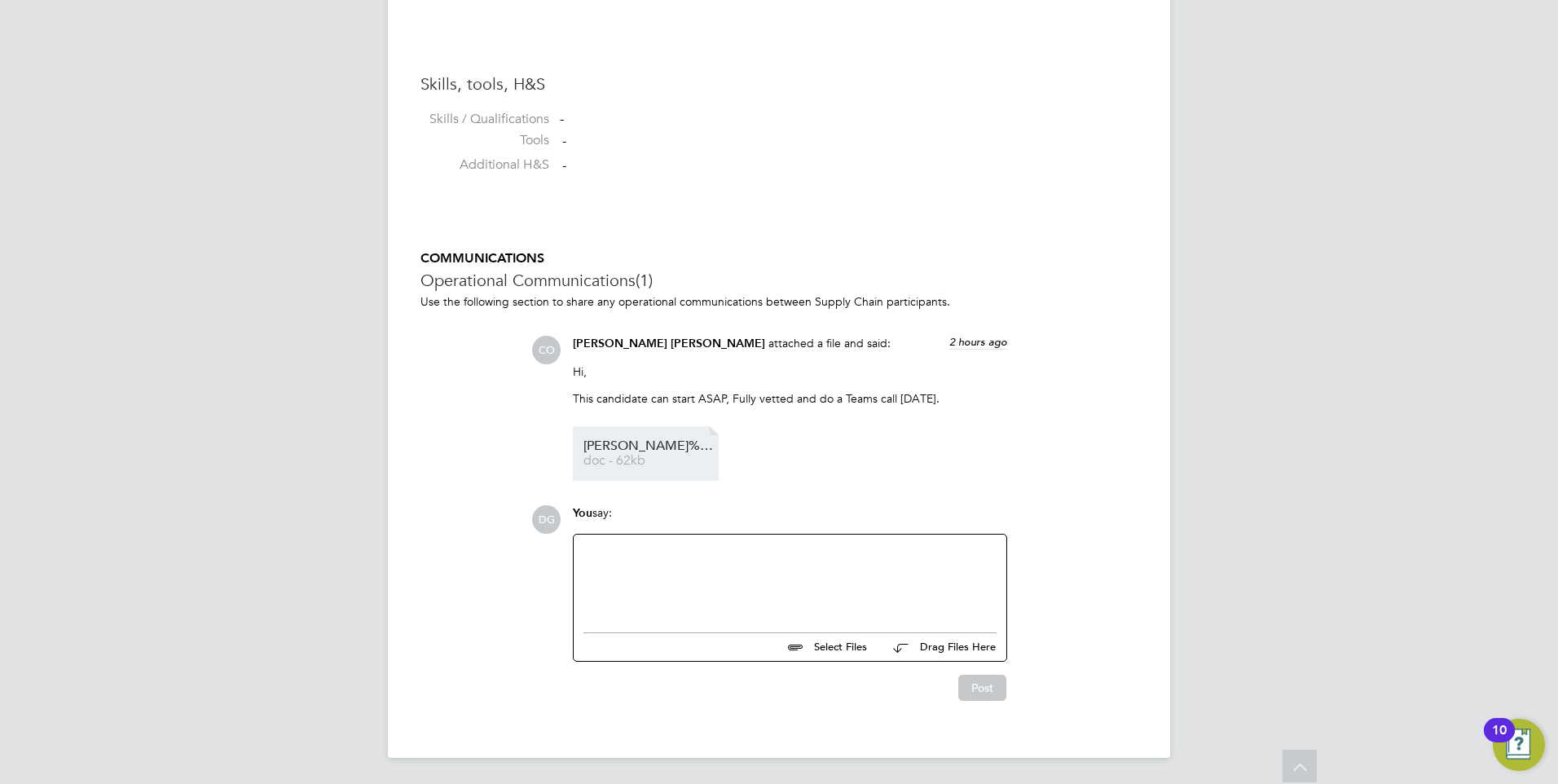
click at [657, 432] on li "[PERSON_NAME]%20CV doc - 62kb" at bounding box center [646, 453] width 146 height 55
click at [653, 451] on span "Peter%20CV" at bounding box center [648, 446] width 130 height 12
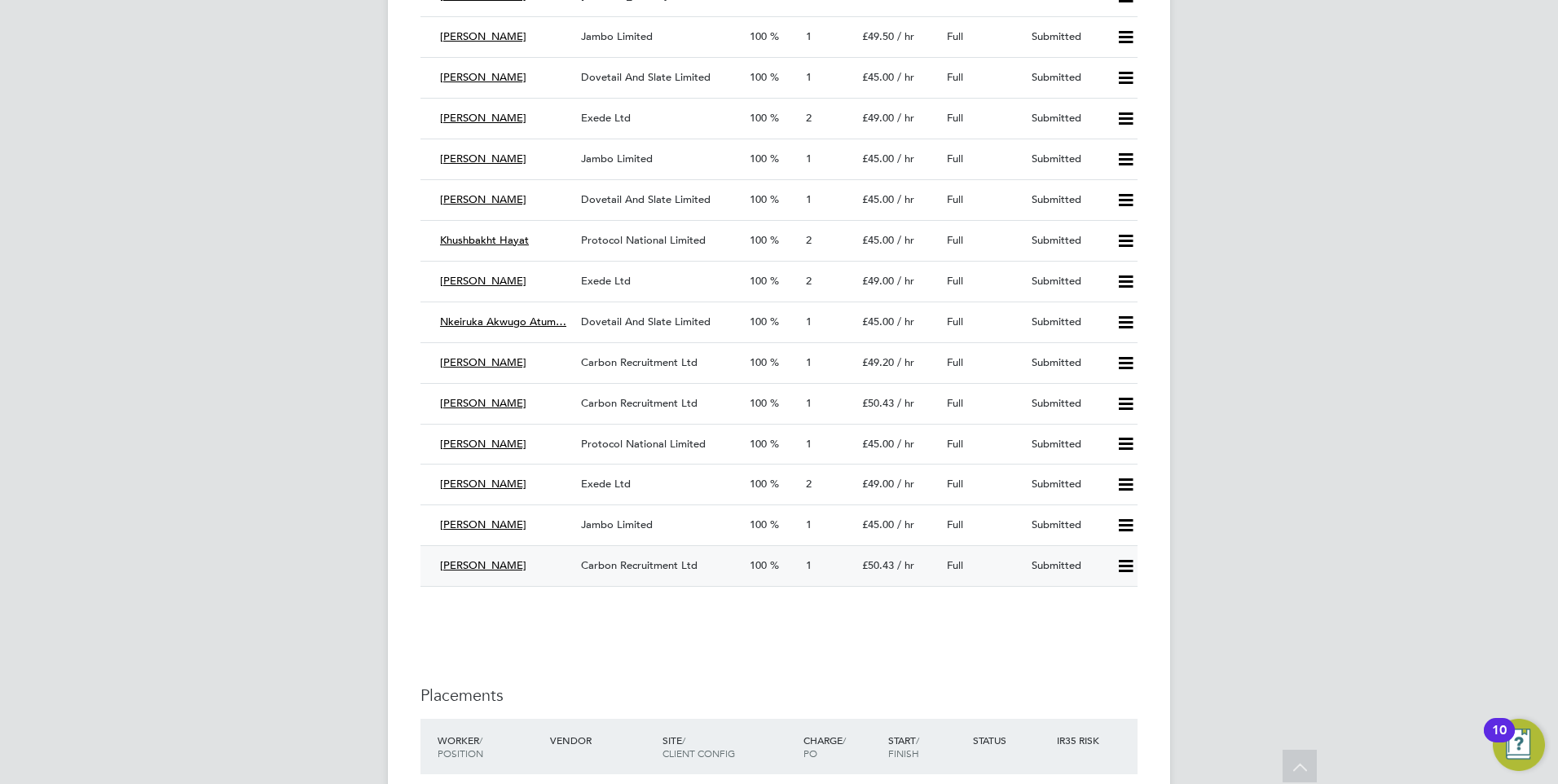
click at [1122, 564] on icon at bounding box center [1126, 567] width 20 height 13
click at [1113, 620] on li "Reject" at bounding box center [1104, 622] width 57 height 22
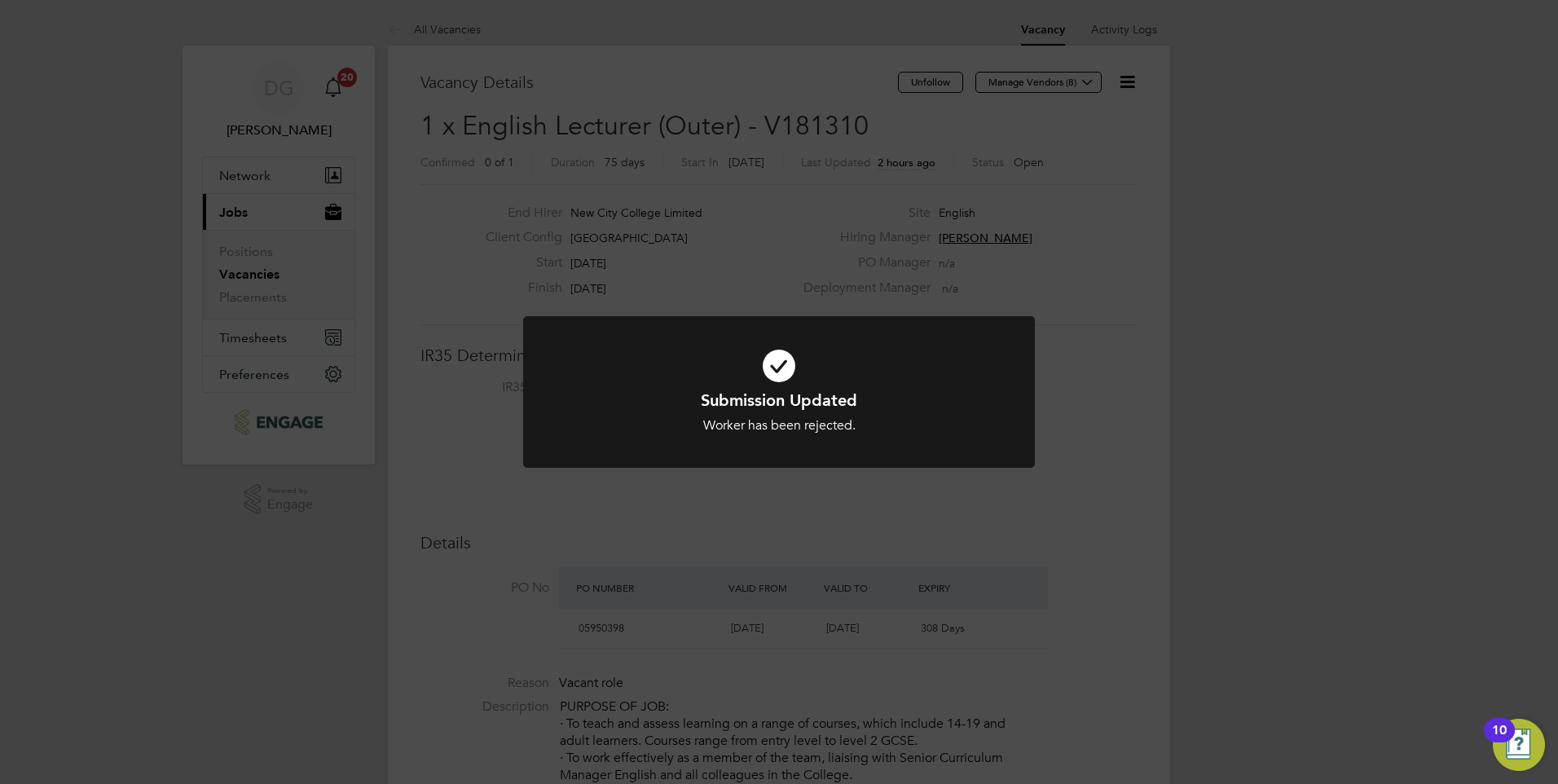
click at [1105, 483] on div "Submission Updated Worker has been rejected. Cancel Okay" at bounding box center [779, 392] width 1558 height 784
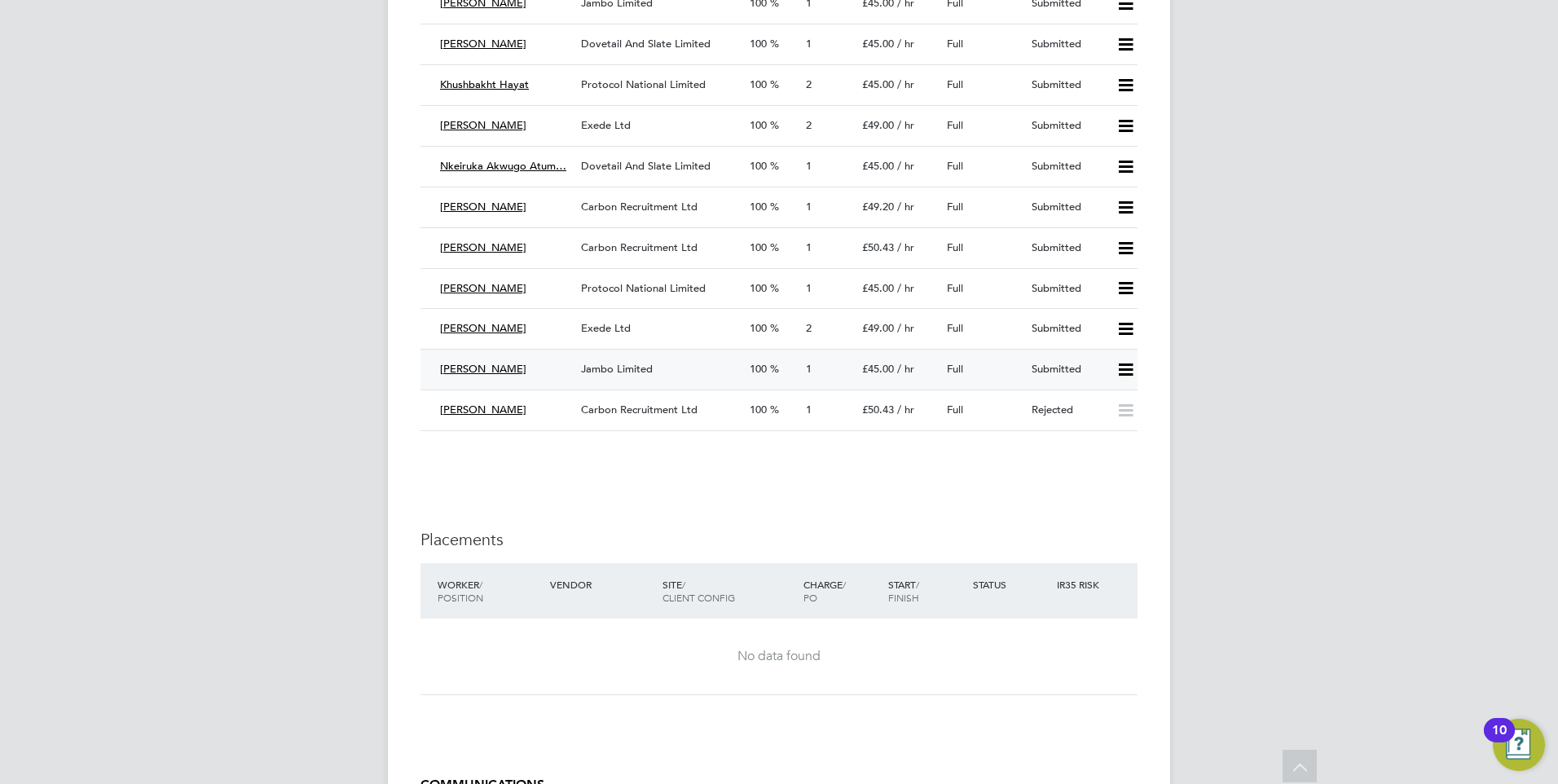
click at [615, 367] on span "Jambo Limited" at bounding box center [617, 368] width 72 height 14
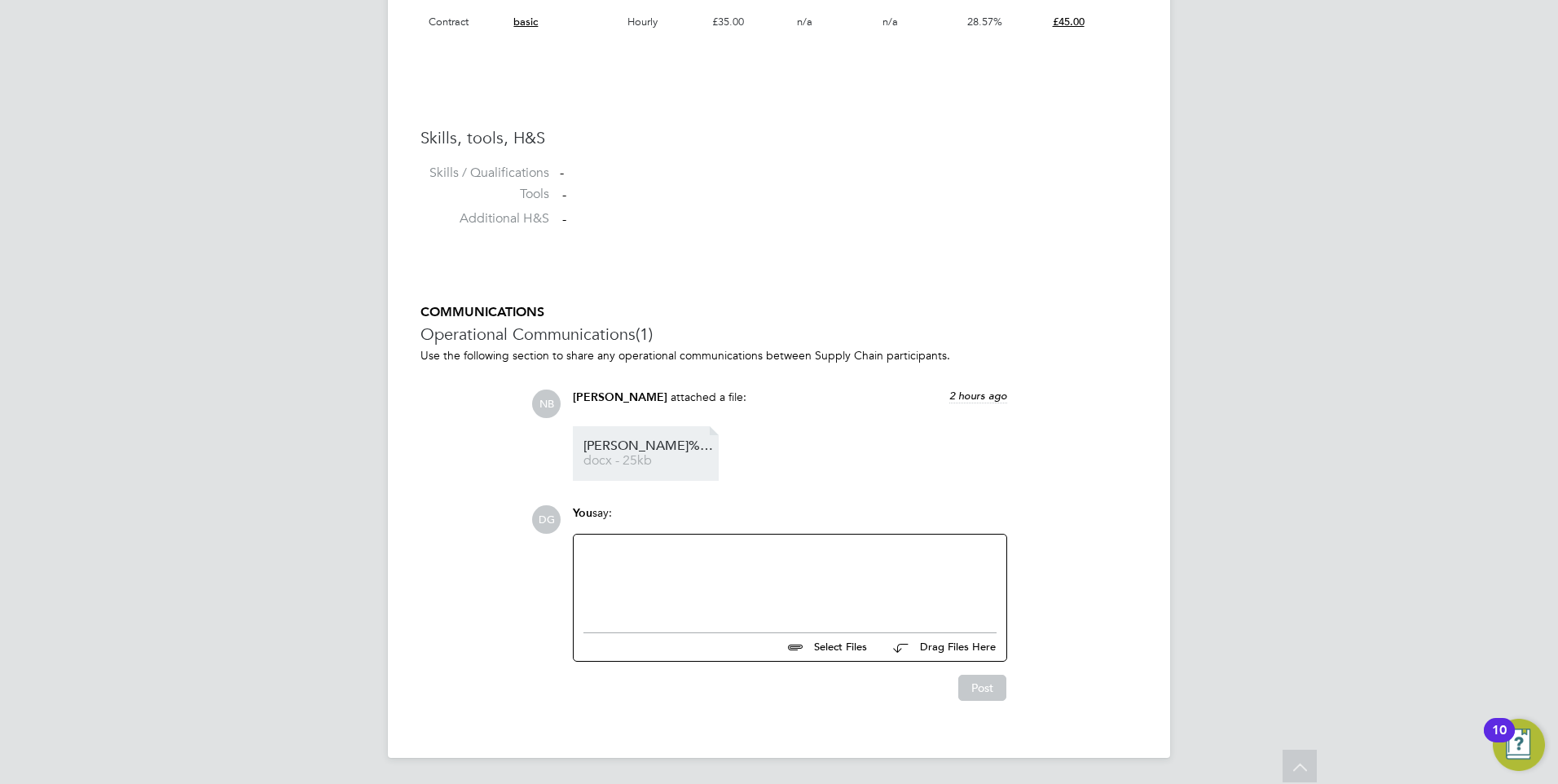
click at [642, 446] on span "Simone%20-%20HQ00254192" at bounding box center [648, 446] width 130 height 12
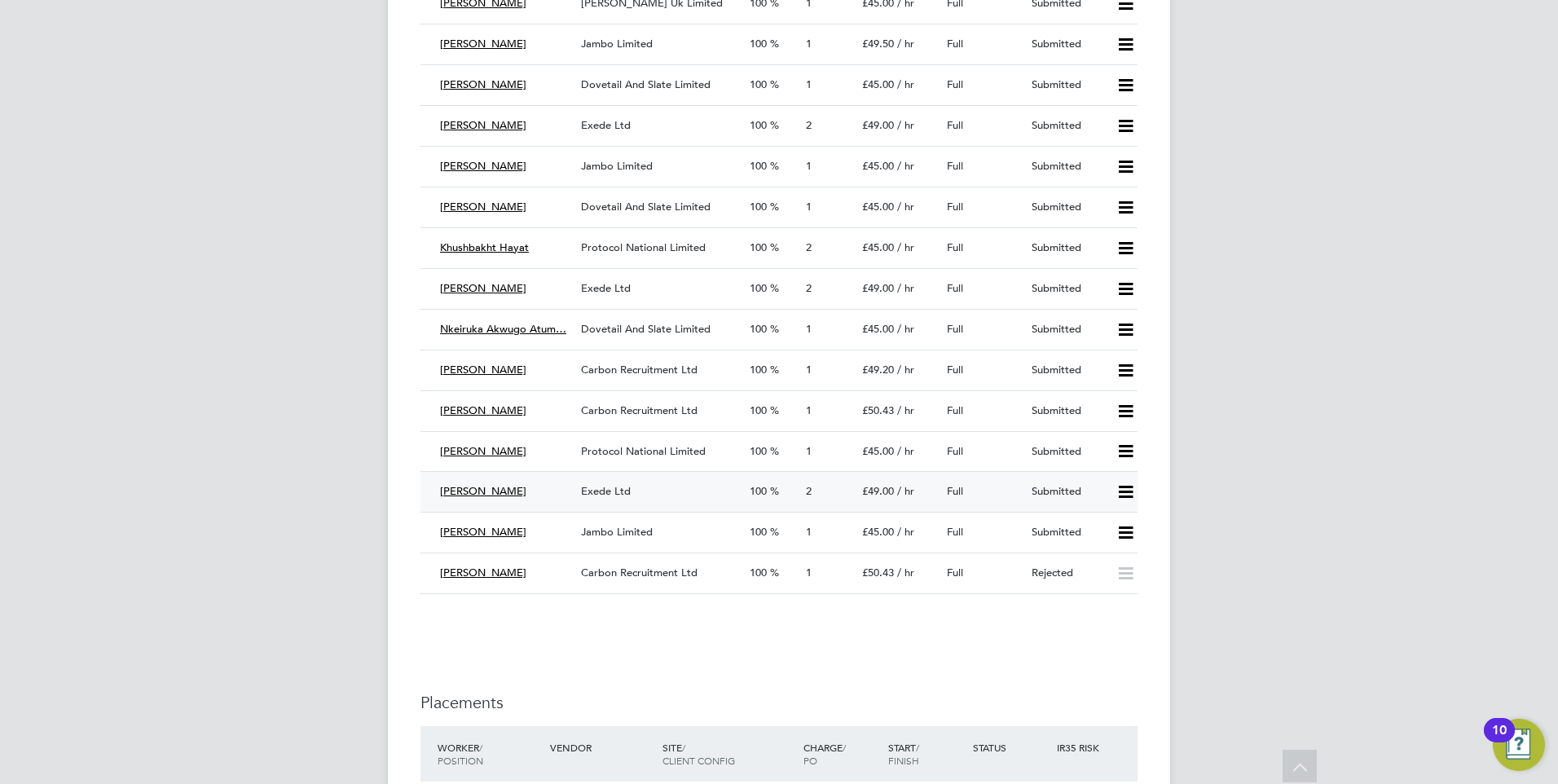
click at [496, 492] on span "[PERSON_NAME]" at bounding box center [483, 491] width 87 height 14
click at [592, 488] on span "Exede Ltd" at bounding box center [606, 491] width 50 height 14
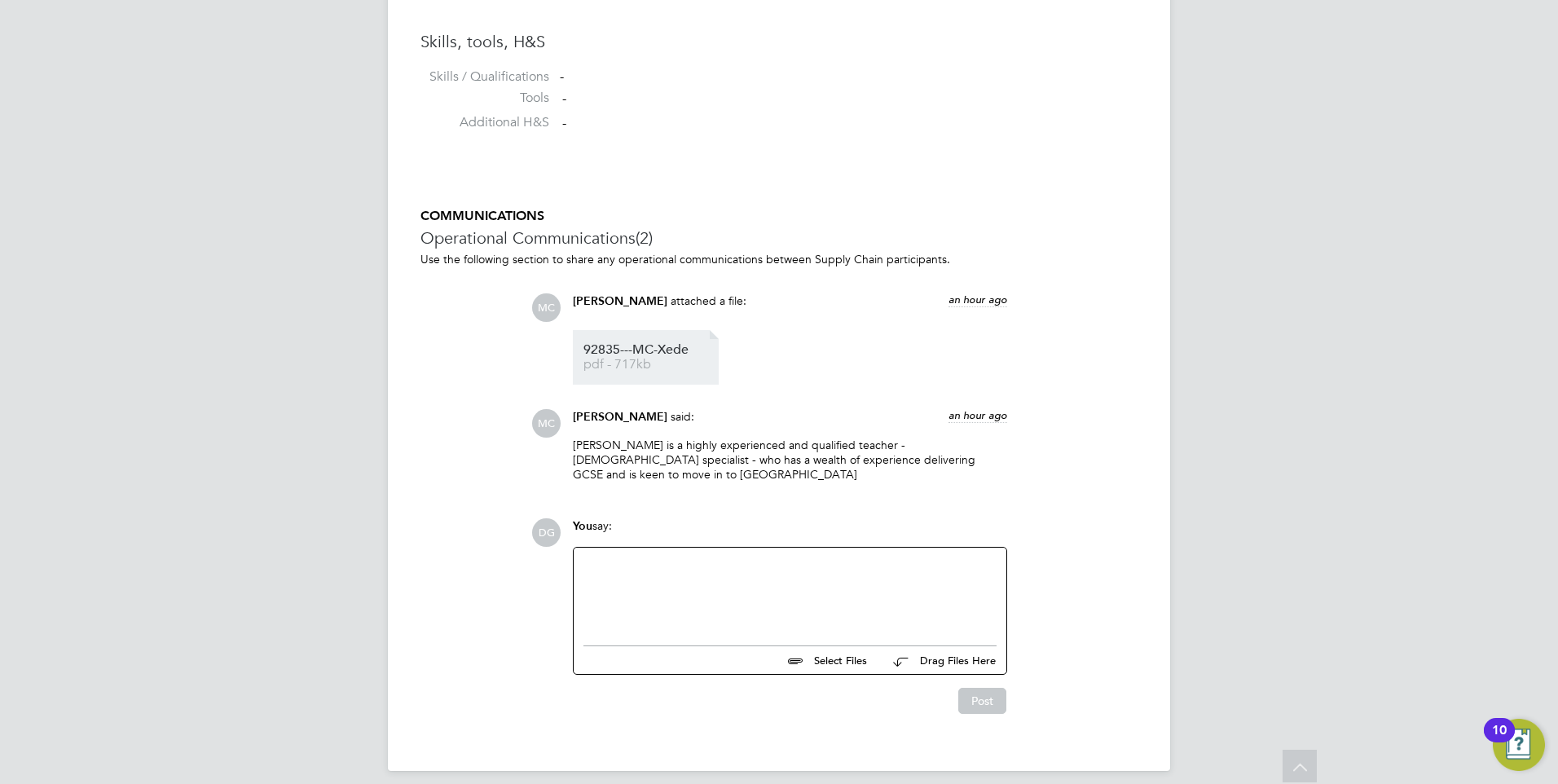
click at [639, 361] on span "pdf - 717kb" at bounding box center [648, 364] width 130 height 12
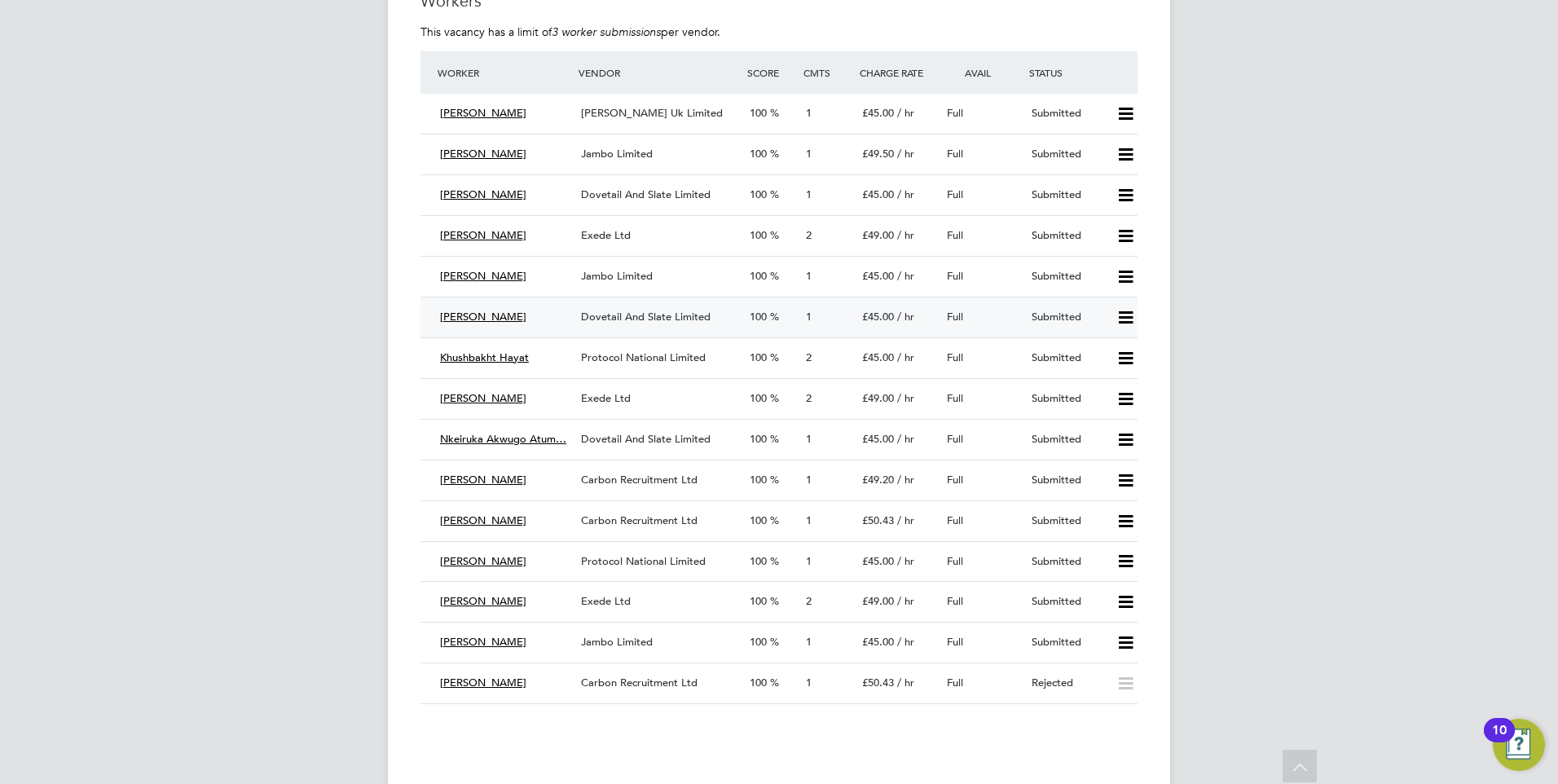
click at [632, 324] on div "Dovetail And Slate Limited" at bounding box center [658, 317] width 168 height 27
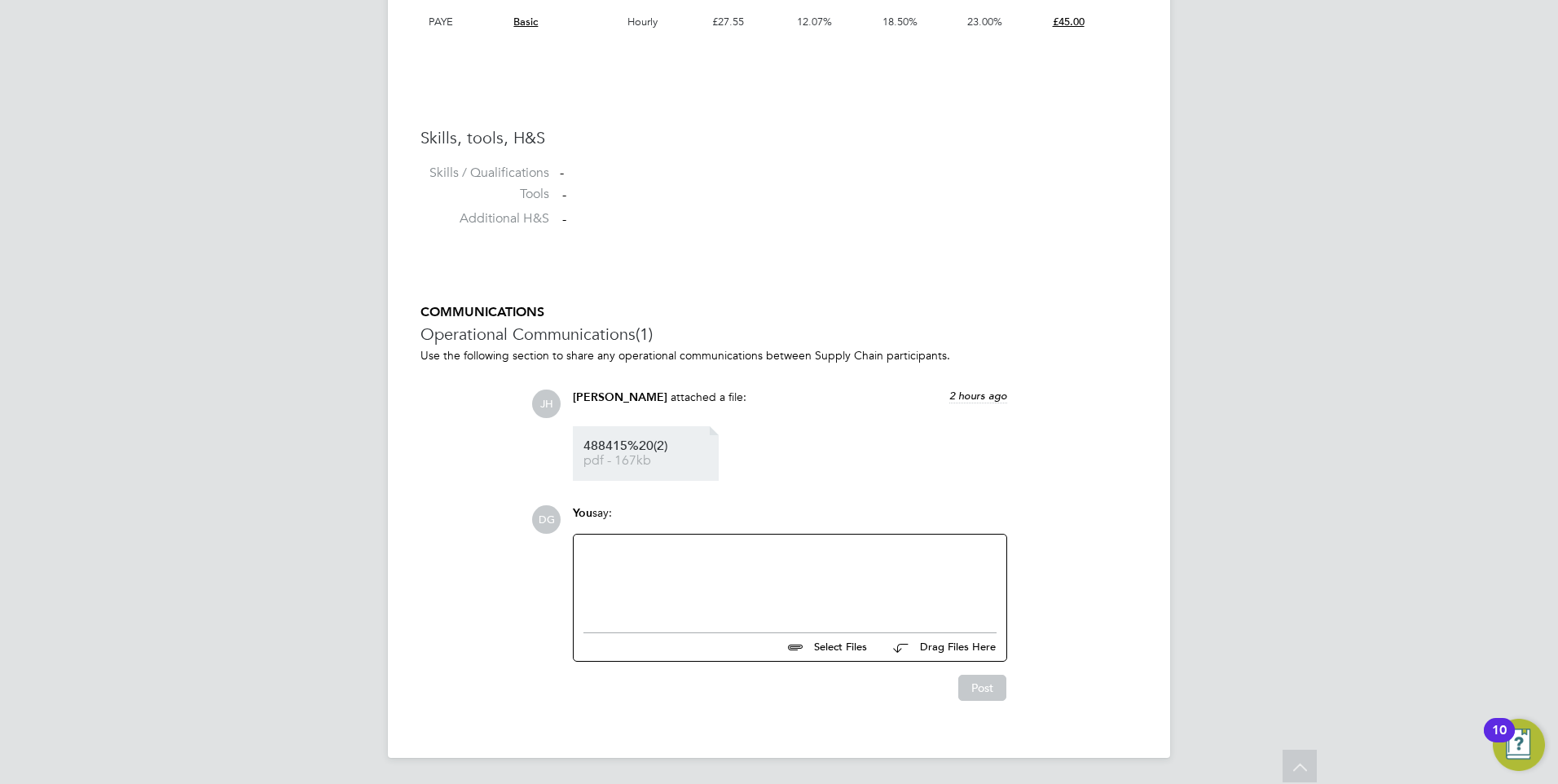
click at [641, 457] on span "pdf - 167kb" at bounding box center [648, 461] width 130 height 12
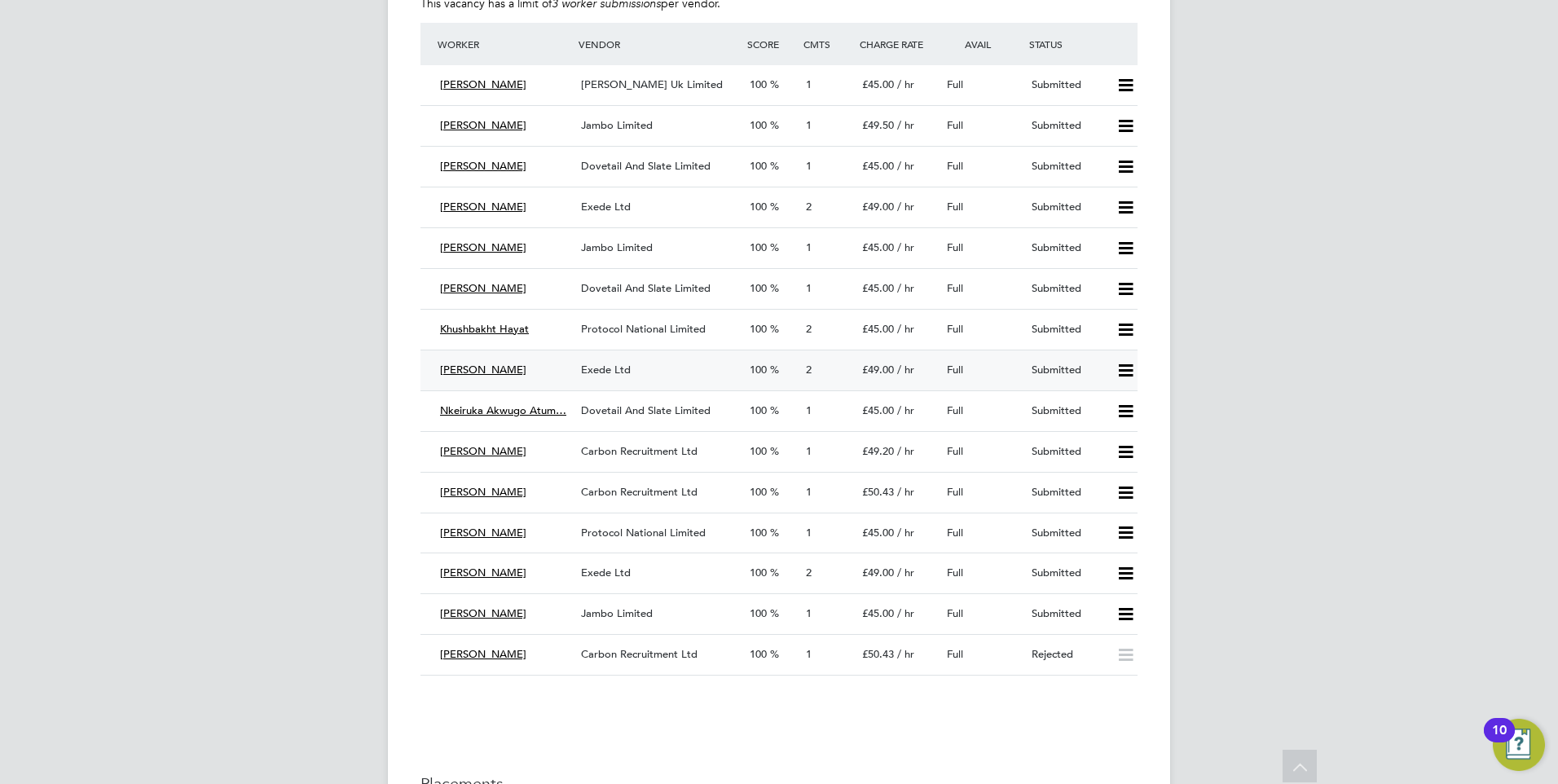
click at [634, 362] on div "Exede Ltd" at bounding box center [658, 370] width 168 height 27
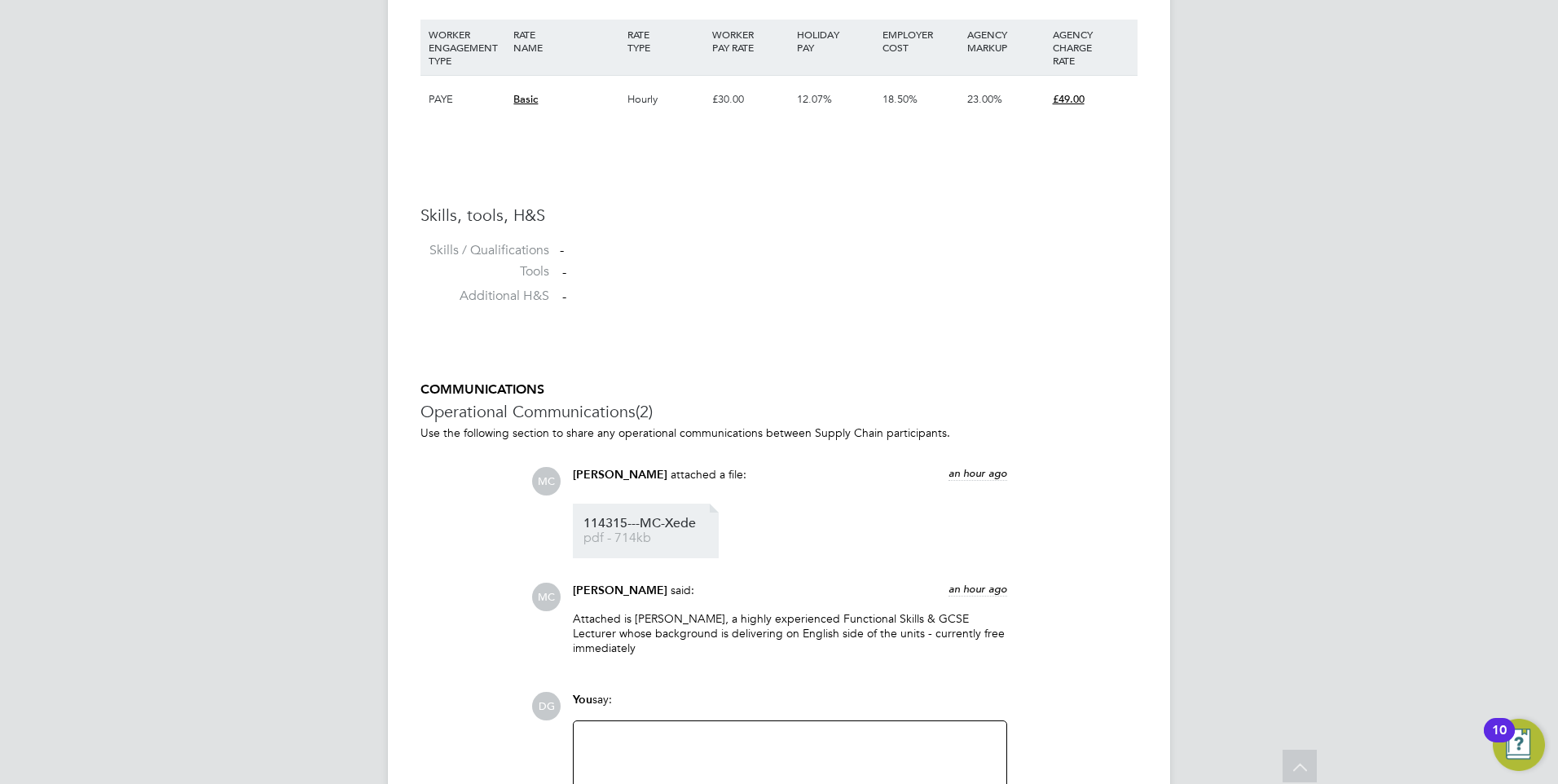
click at [667, 520] on span "114315---MC-Xede" at bounding box center [648, 523] width 130 height 12
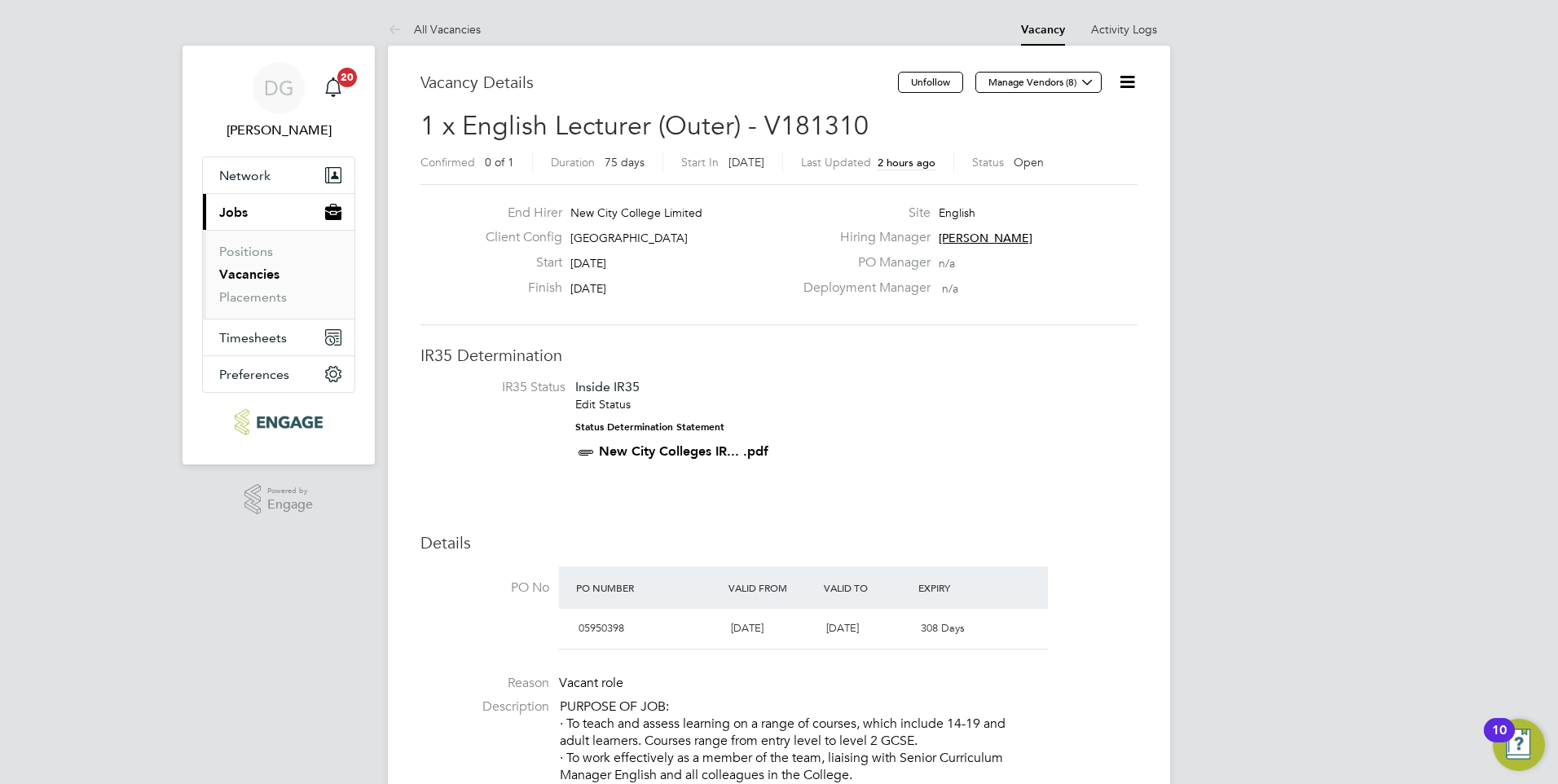
click at [247, 272] on link "Vacancies" at bounding box center [249, 274] width 60 height 16
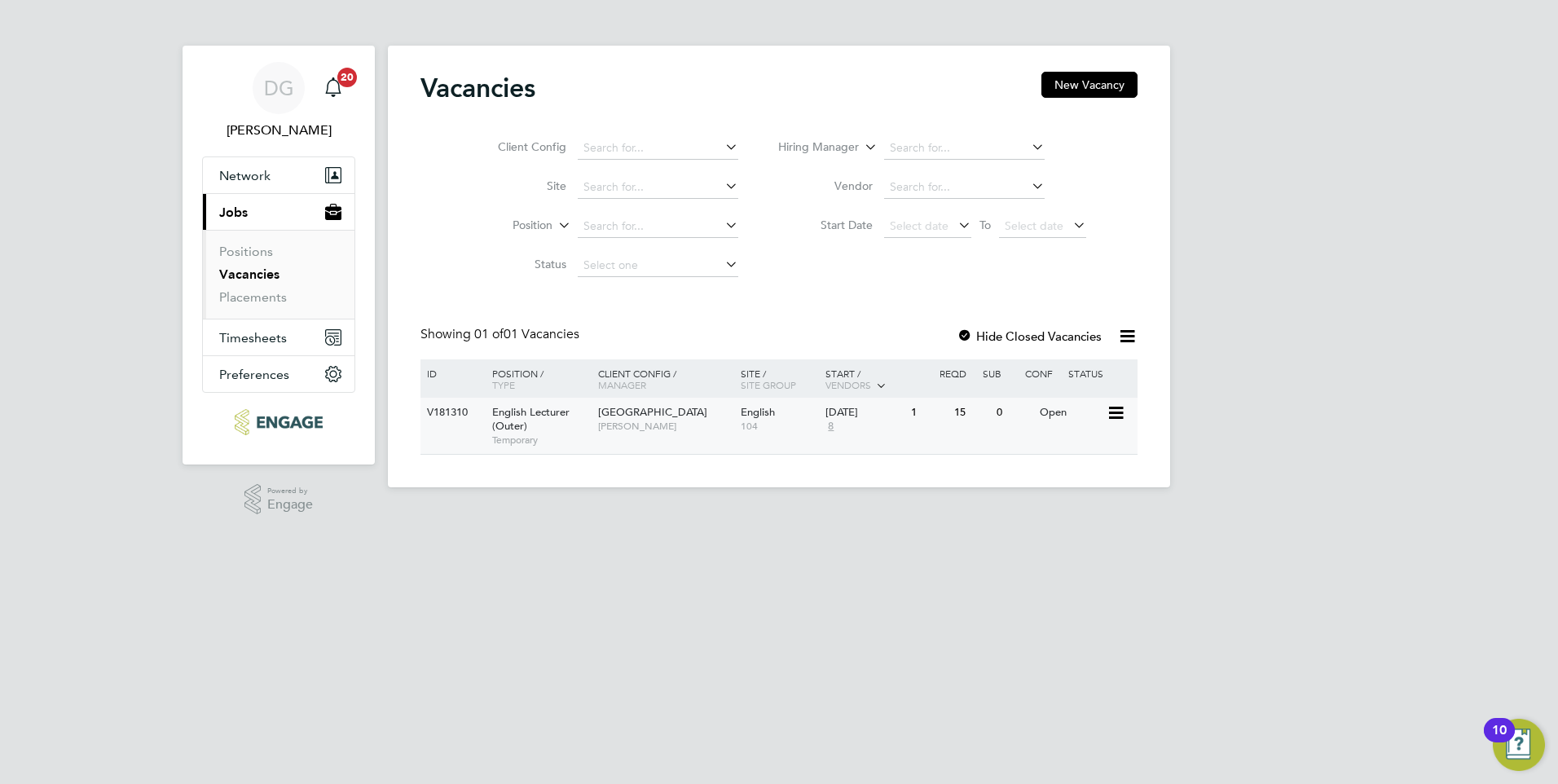
click at [679, 423] on span "[PERSON_NAME]" at bounding box center [665, 427] width 134 height 13
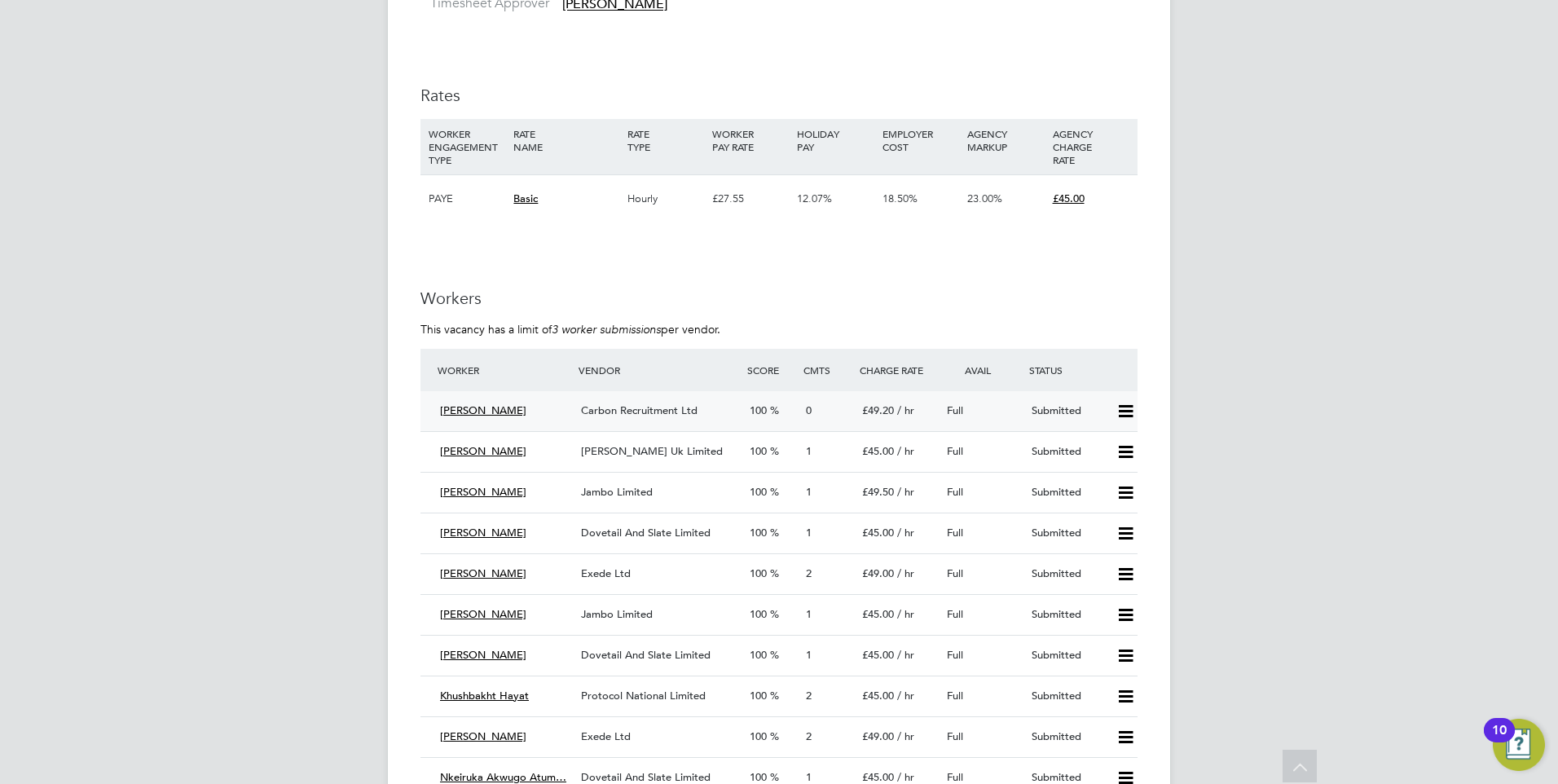
click at [479, 411] on span "[PERSON_NAME]" at bounding box center [483, 410] width 87 height 14
click at [676, 410] on span "Carbon Recruitment Ltd" at bounding box center [639, 410] width 117 height 14
click at [636, 450] on span "[PERSON_NAME] Uk Limited" at bounding box center [652, 451] width 142 height 14
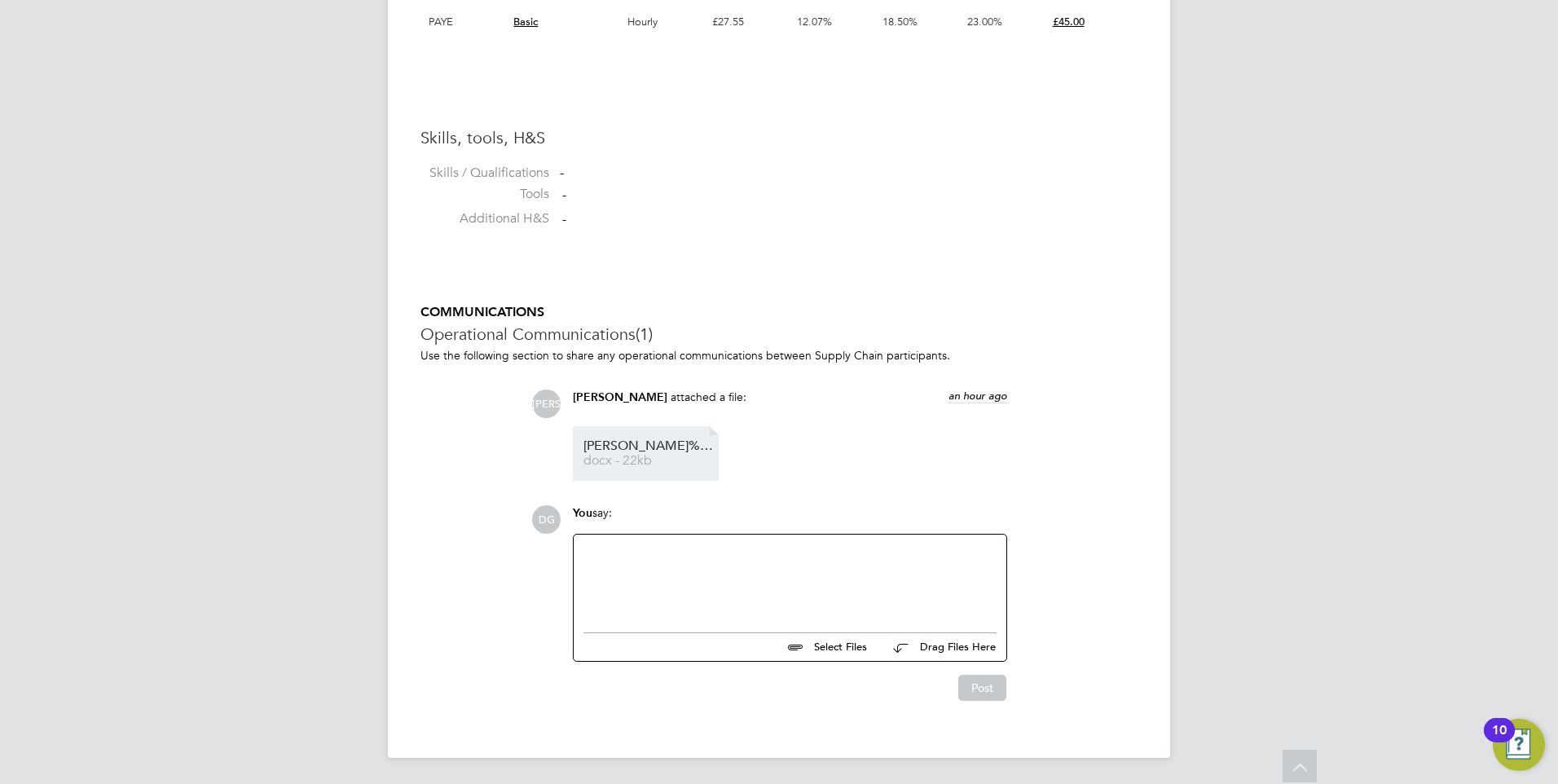
click at [638, 455] on span "docx - 22kb" at bounding box center [648, 461] width 130 height 12
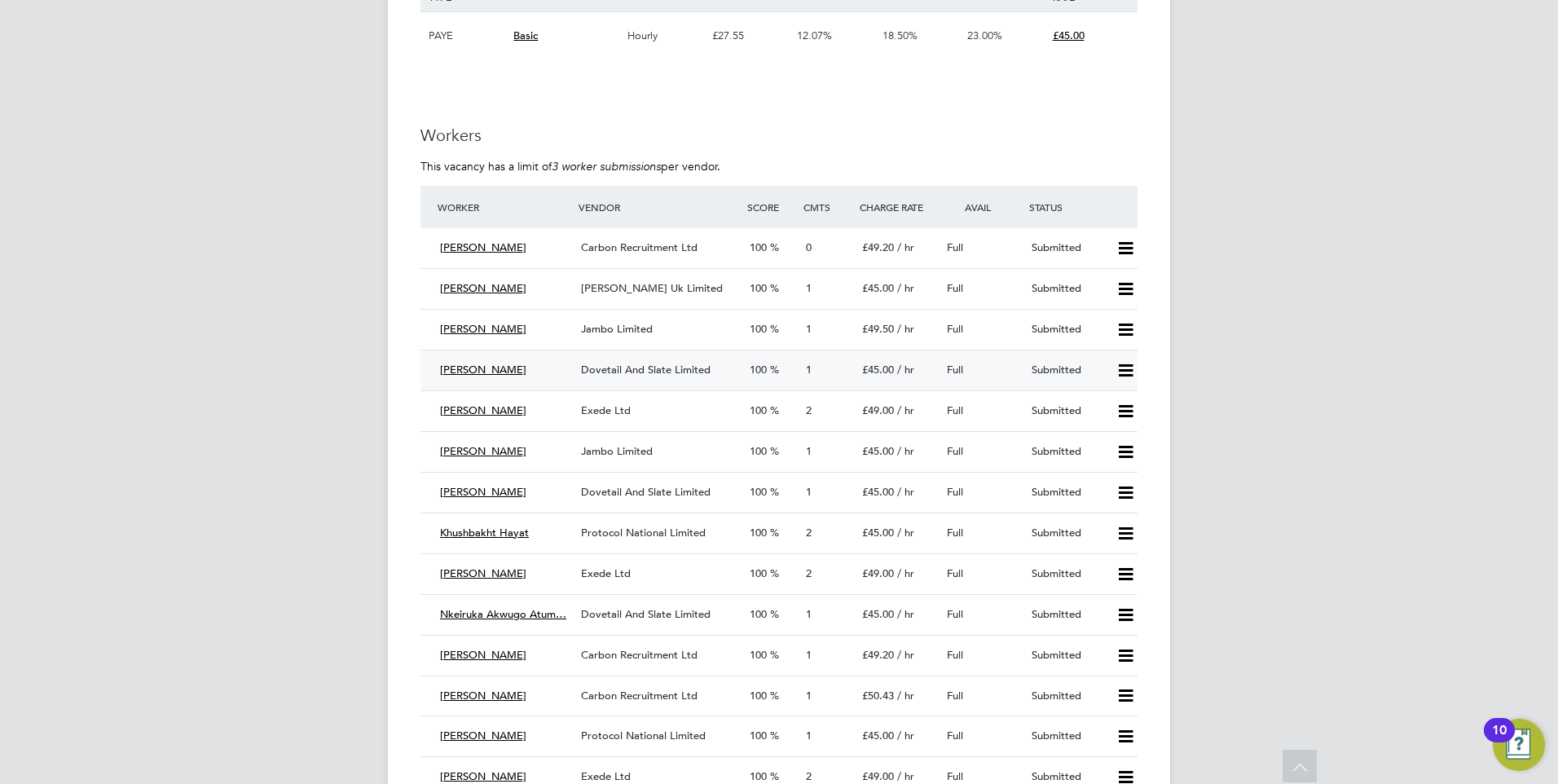
click at [638, 369] on span "Dovetail And Slate Limited" at bounding box center [645, 369] width 129 height 14
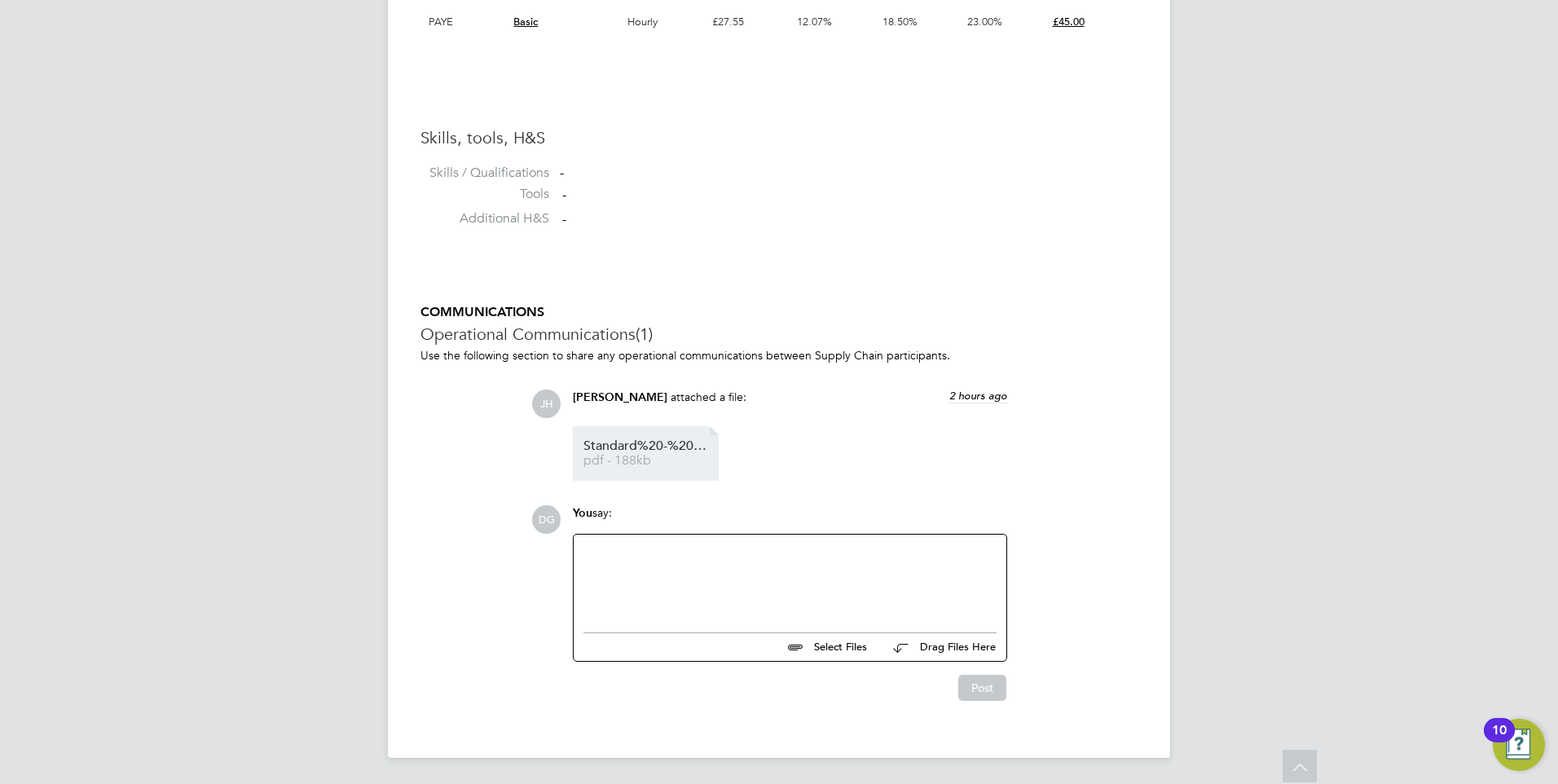
click at [660, 450] on span "Standard%20-%20Desiri%20Okobia%20(731927)%20(1)" at bounding box center [648, 446] width 130 height 12
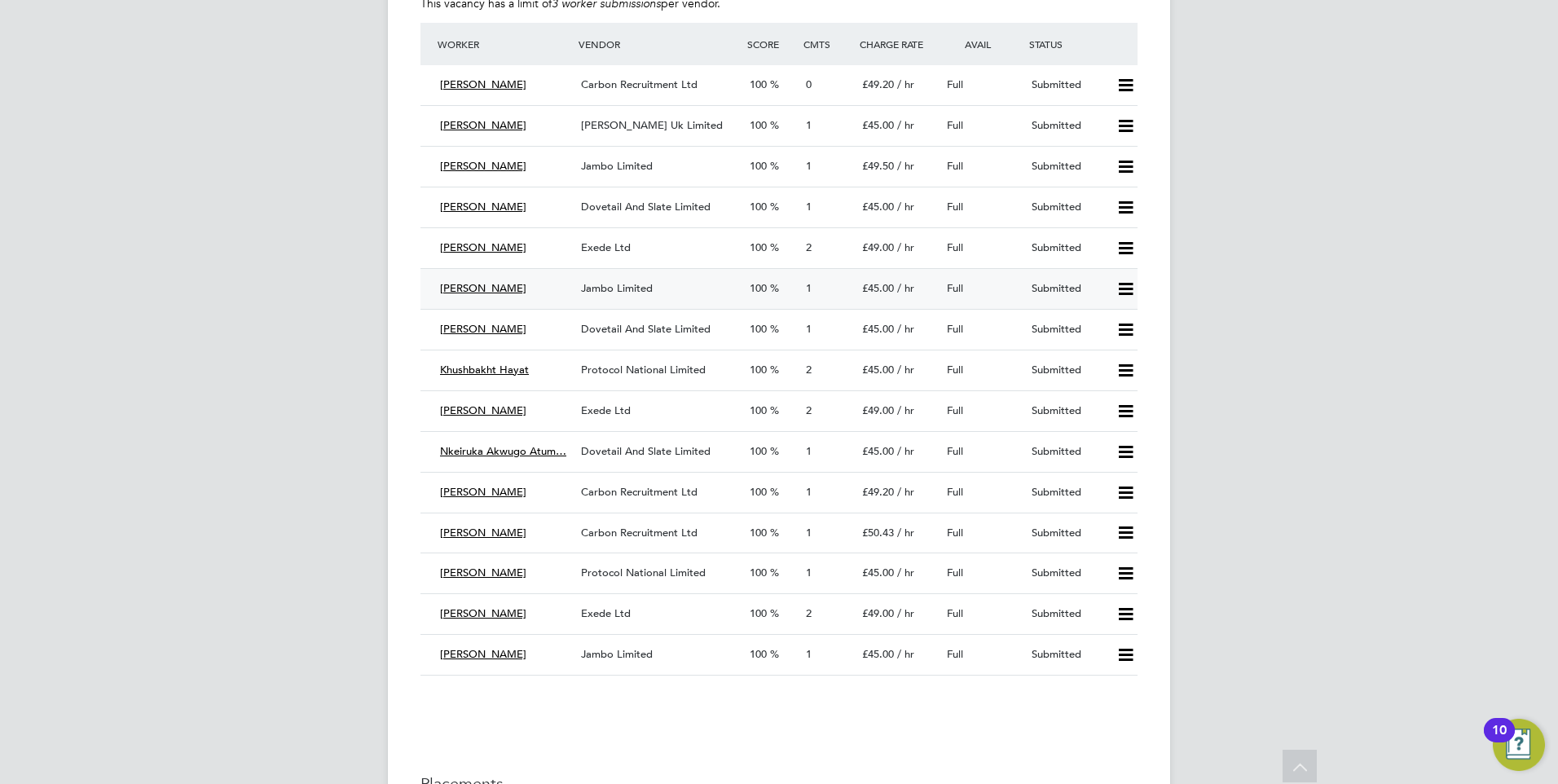
click at [637, 286] on span "Jambo Limited" at bounding box center [617, 287] width 72 height 14
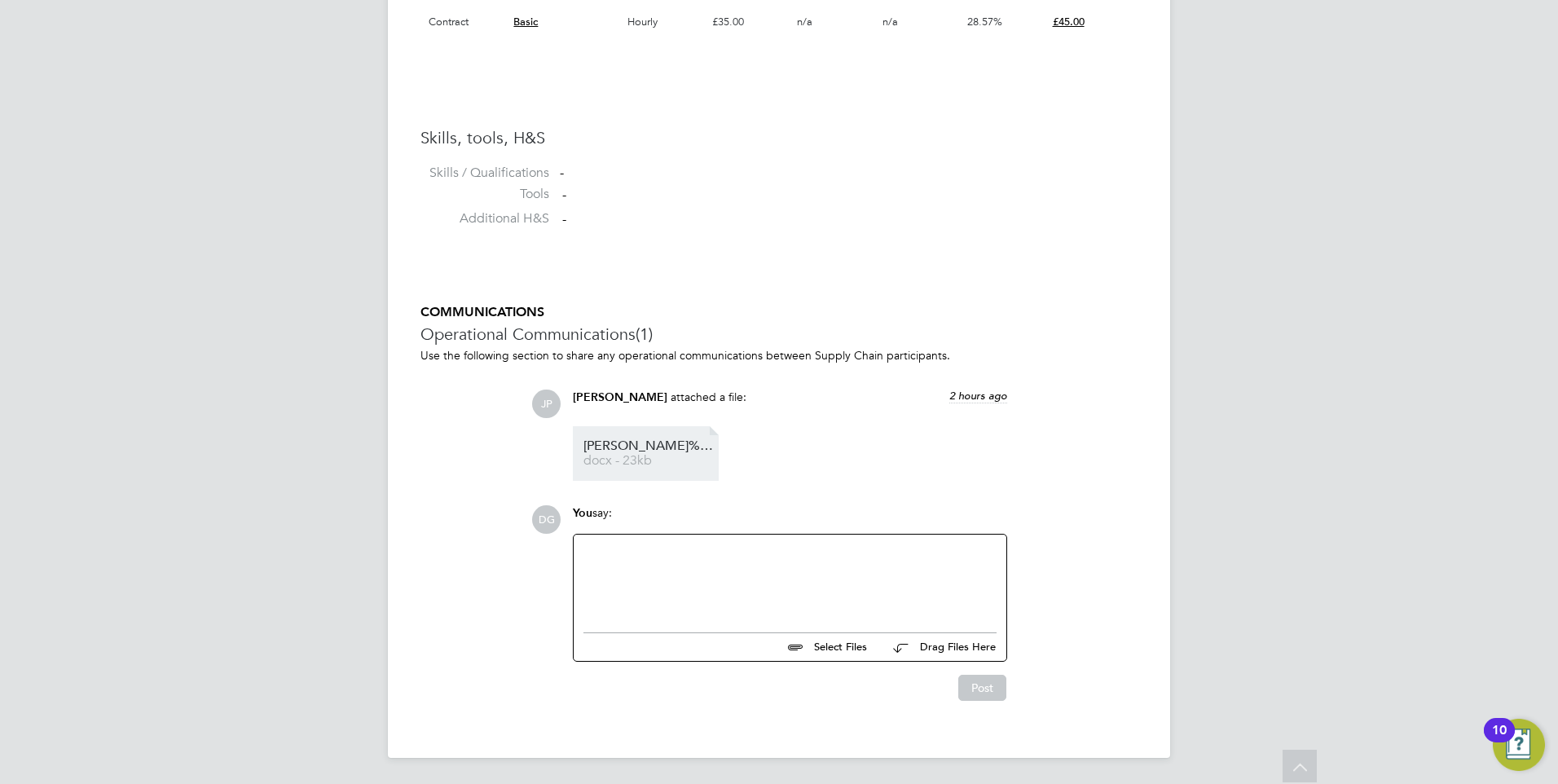
click at [656, 447] on span "Godfrey%20HQ00119837" at bounding box center [648, 446] width 130 height 12
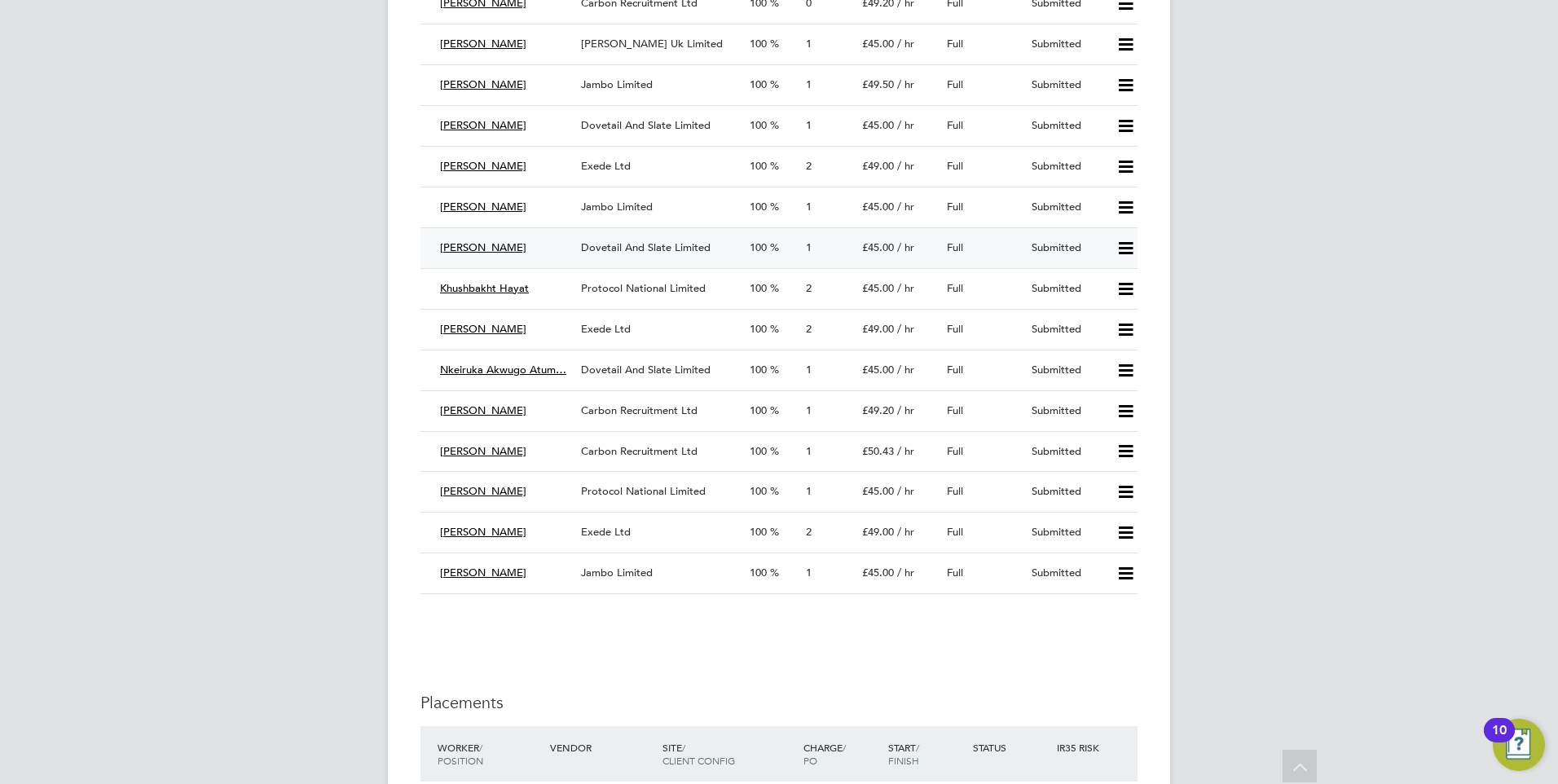
click at [613, 251] on span "Dovetail And Slate Limited" at bounding box center [645, 247] width 129 height 14
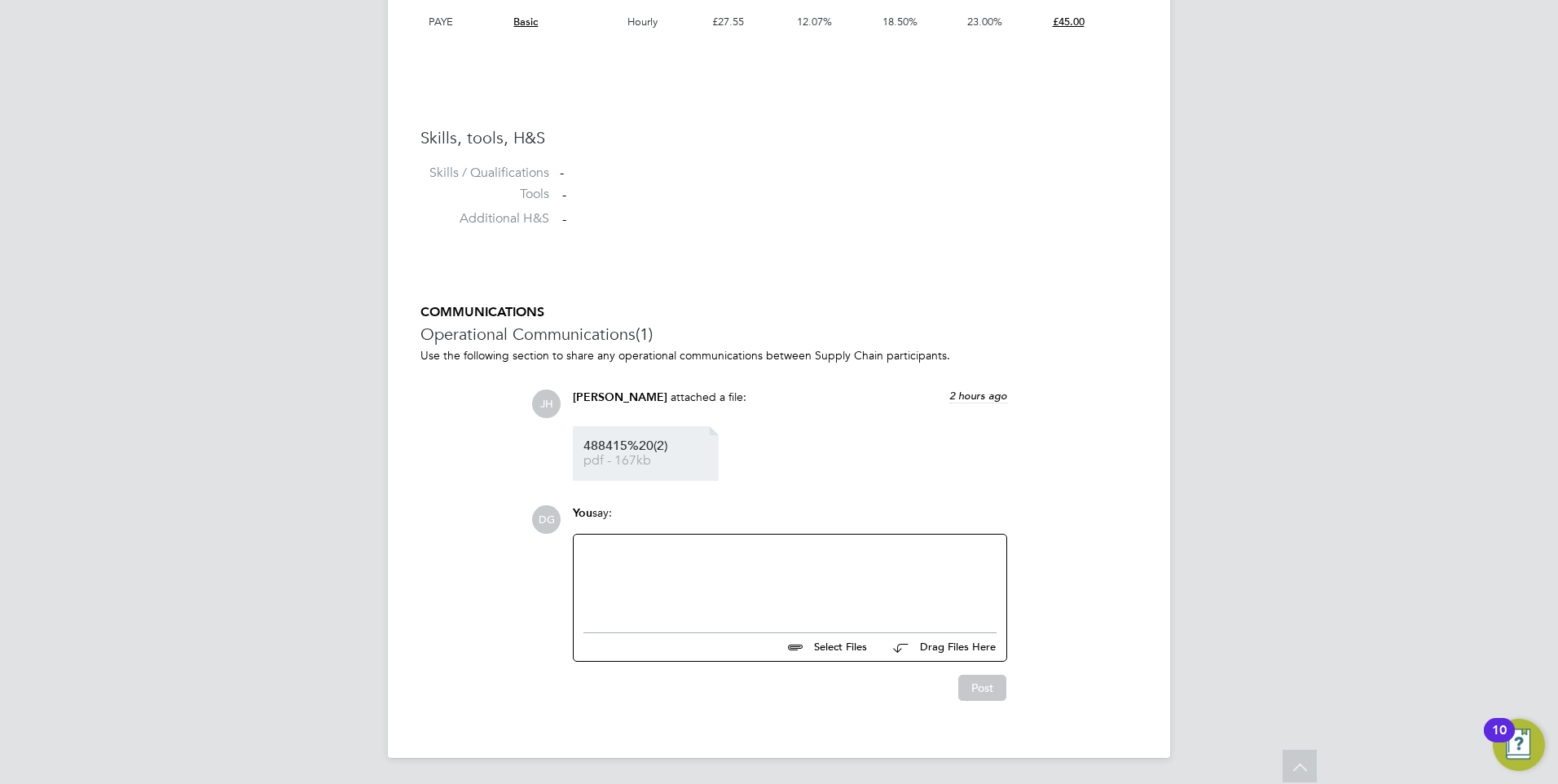
click at [639, 440] on span "488415%20(2)" at bounding box center [648, 446] width 130 height 12
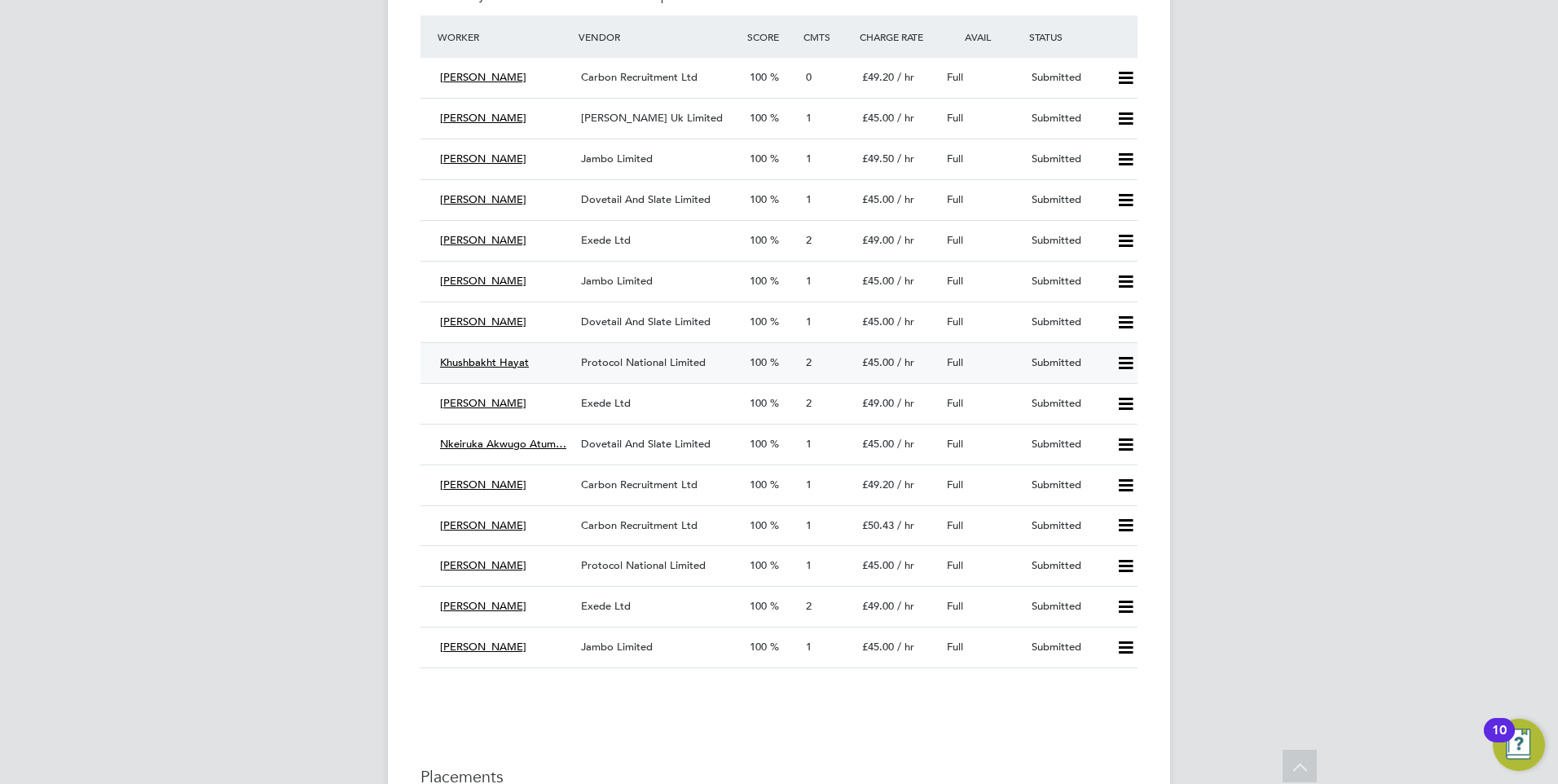
click at [612, 362] on span "Protocol National Limited" at bounding box center [643, 362] width 125 height 14
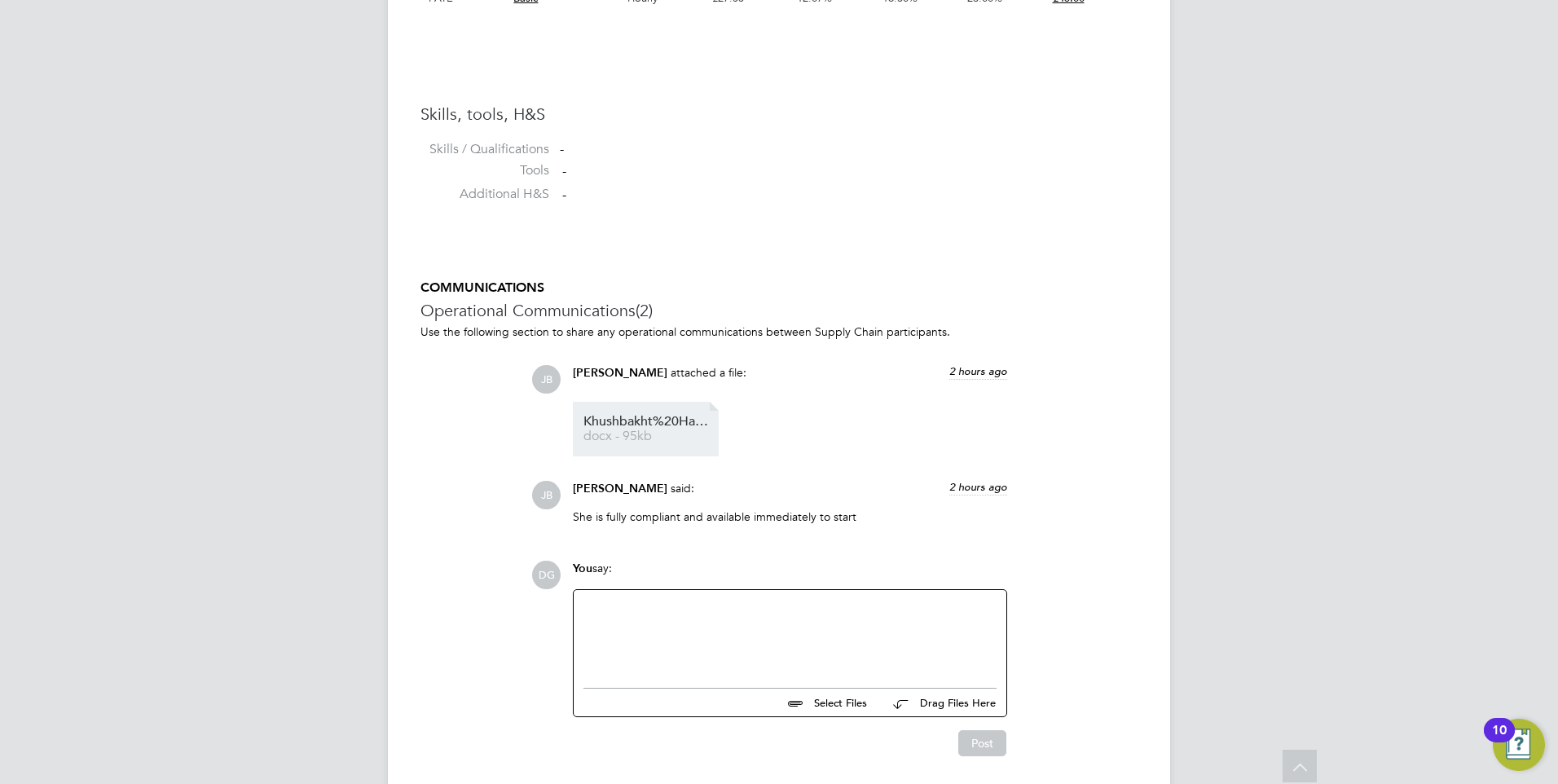
click at [648, 434] on span "docx - 95kb" at bounding box center [648, 436] width 130 height 12
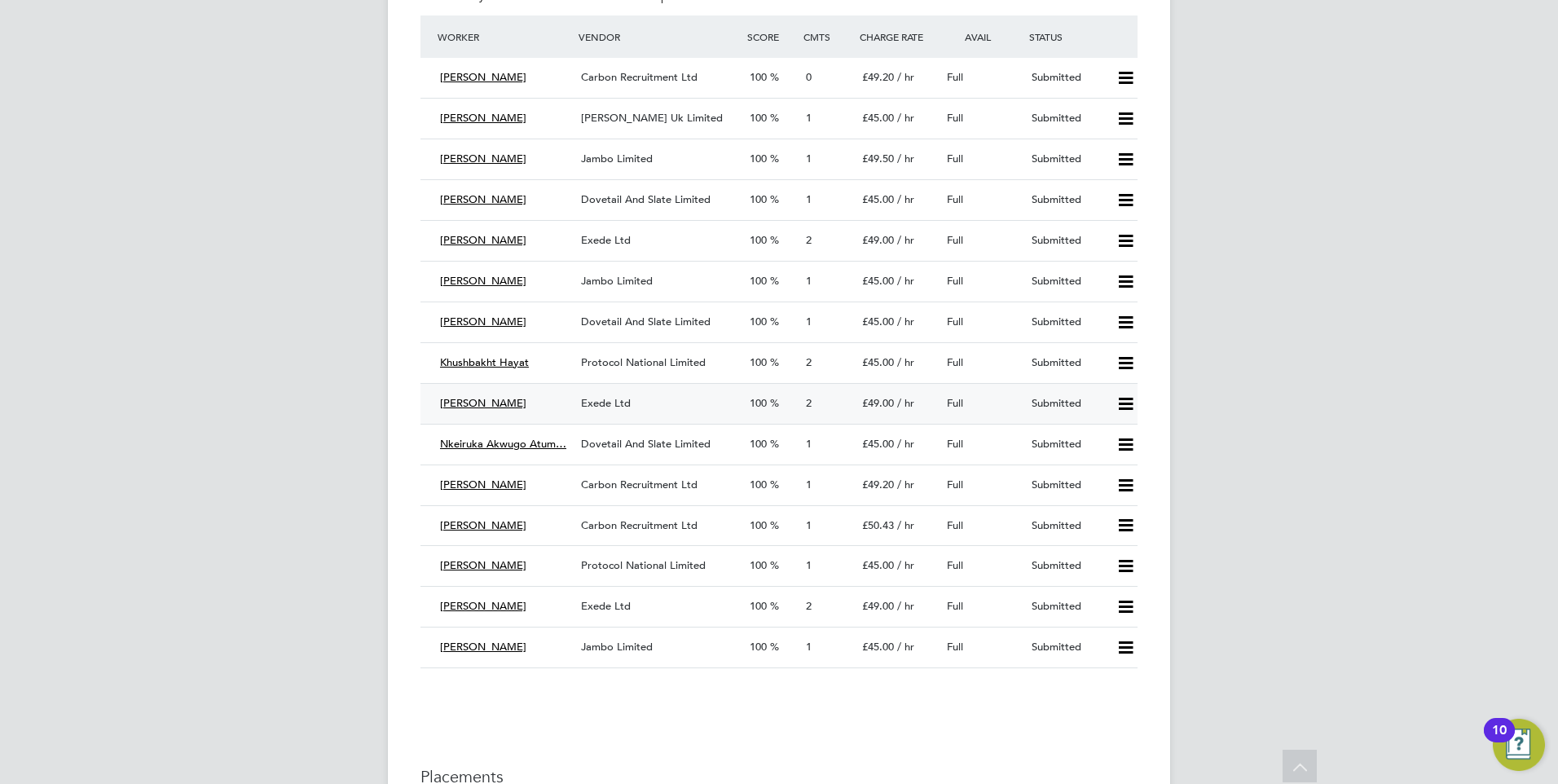
click at [612, 407] on span "Exede Ltd" at bounding box center [606, 402] width 50 height 14
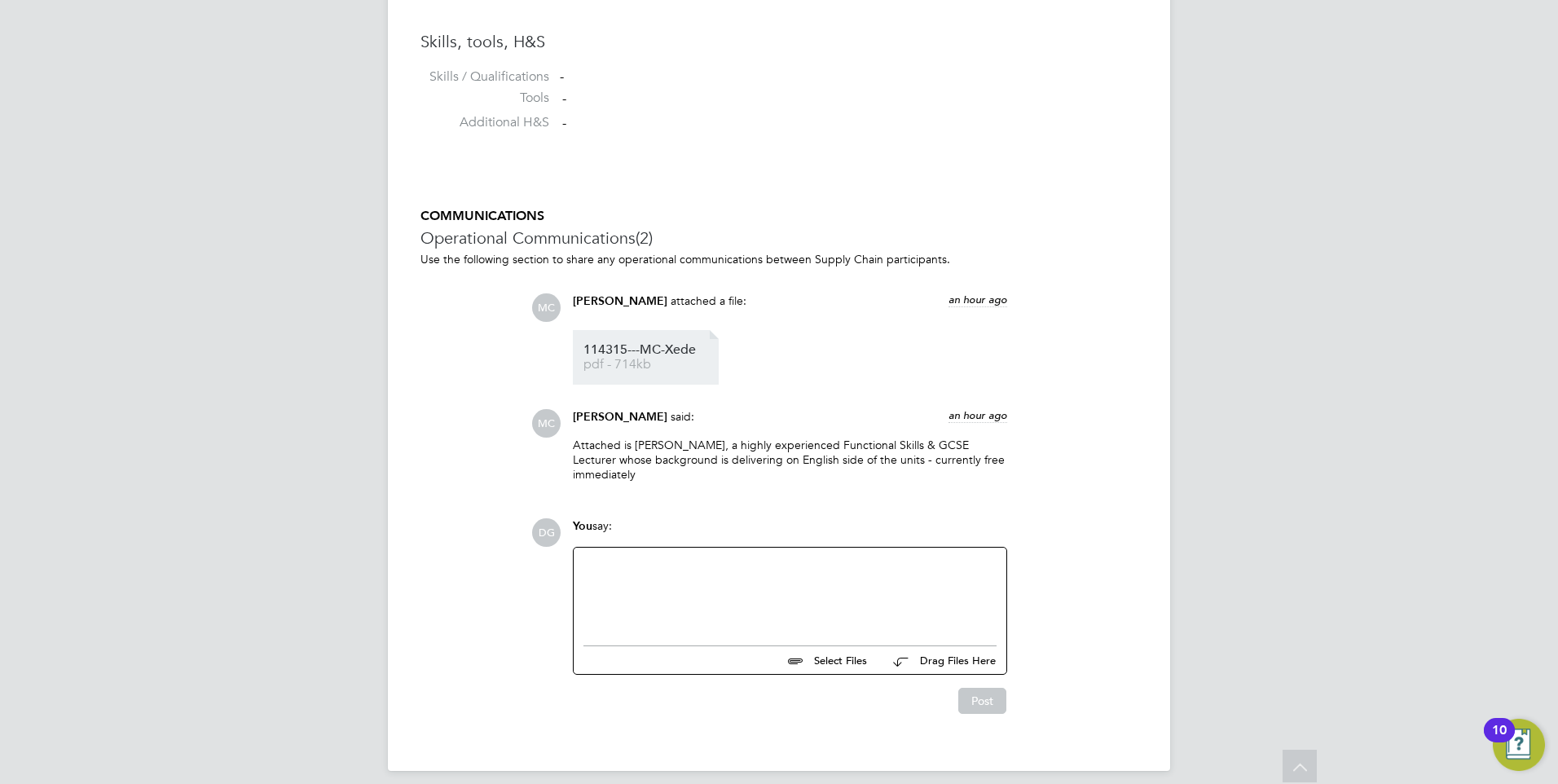
click at [658, 366] on span "pdf - 714kb" at bounding box center [648, 364] width 130 height 12
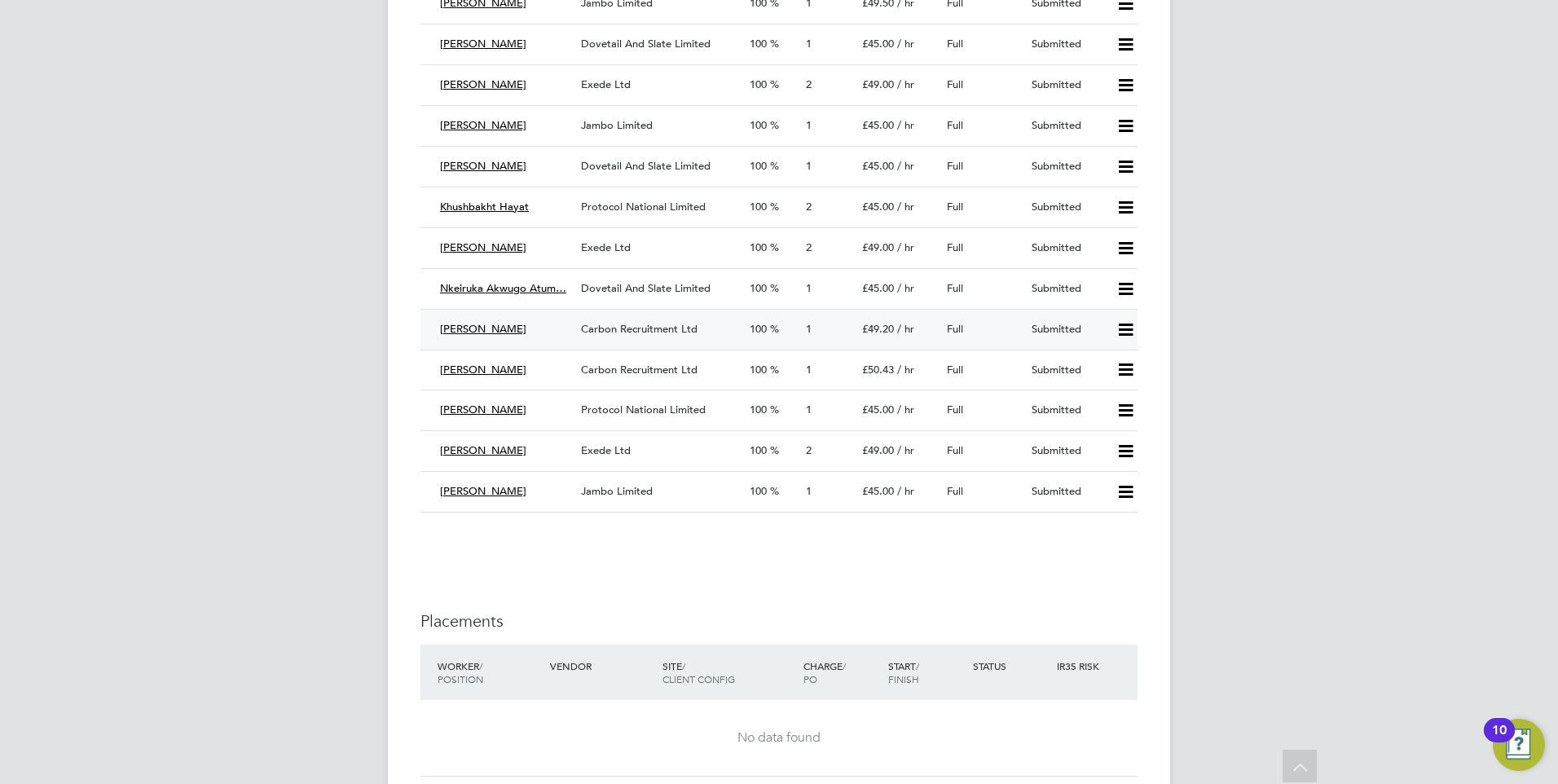
click at [629, 327] on span "Carbon Recruitment Ltd" at bounding box center [639, 328] width 117 height 14
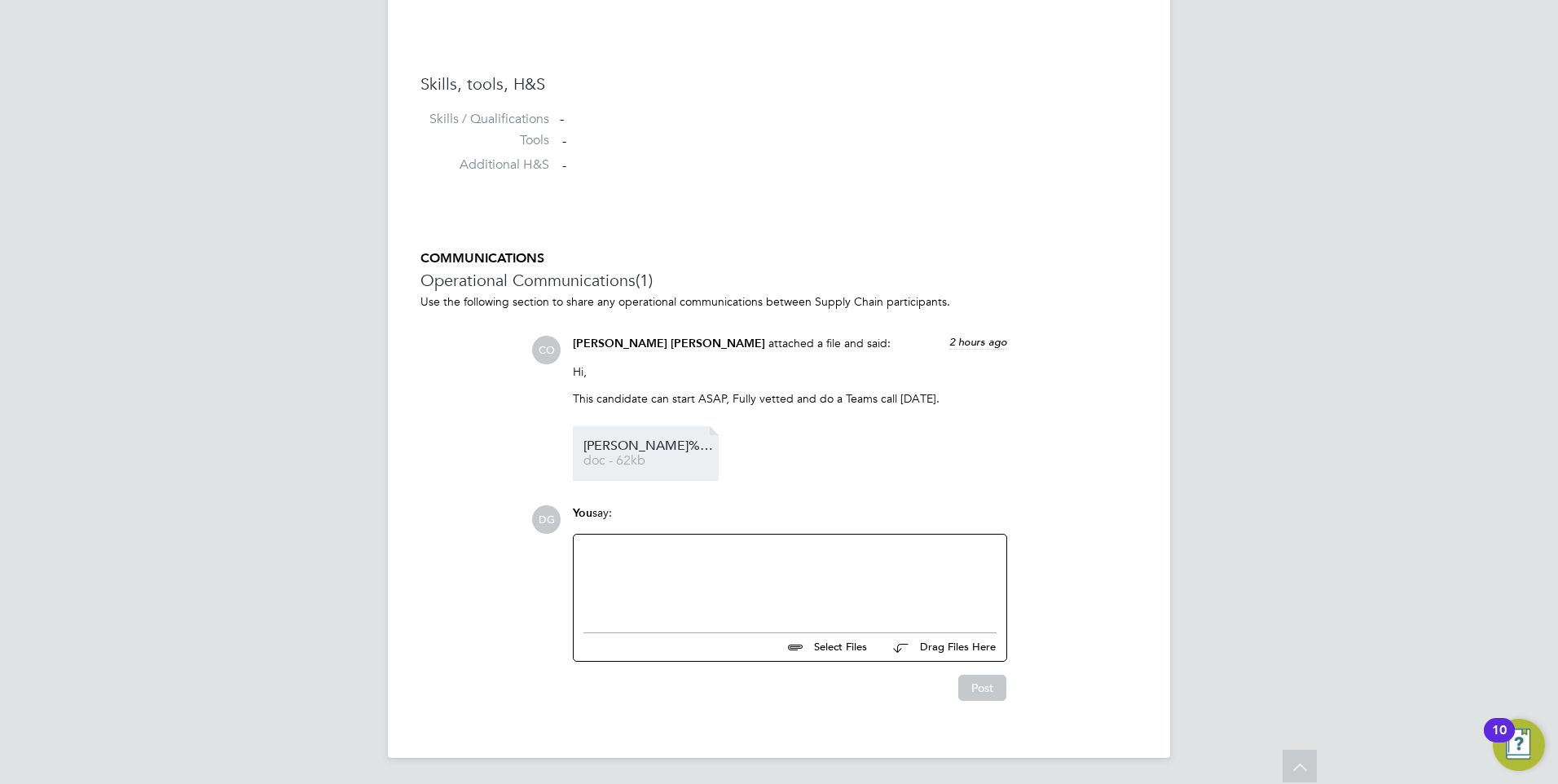
click at [632, 455] on span "doc - 62kb" at bounding box center [648, 461] width 130 height 12
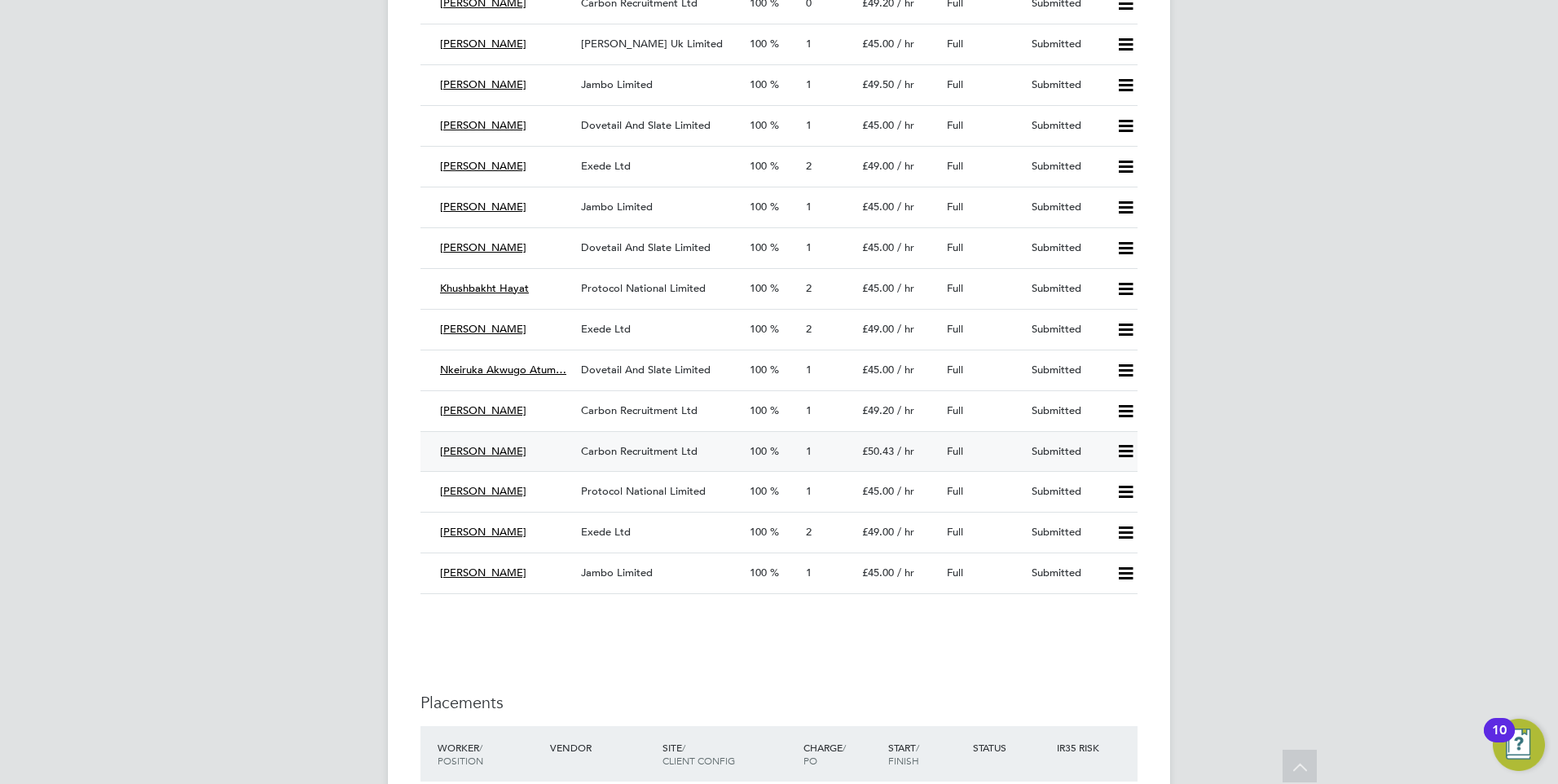
click at [636, 447] on span "Carbon Recruitment Ltd" at bounding box center [639, 451] width 117 height 14
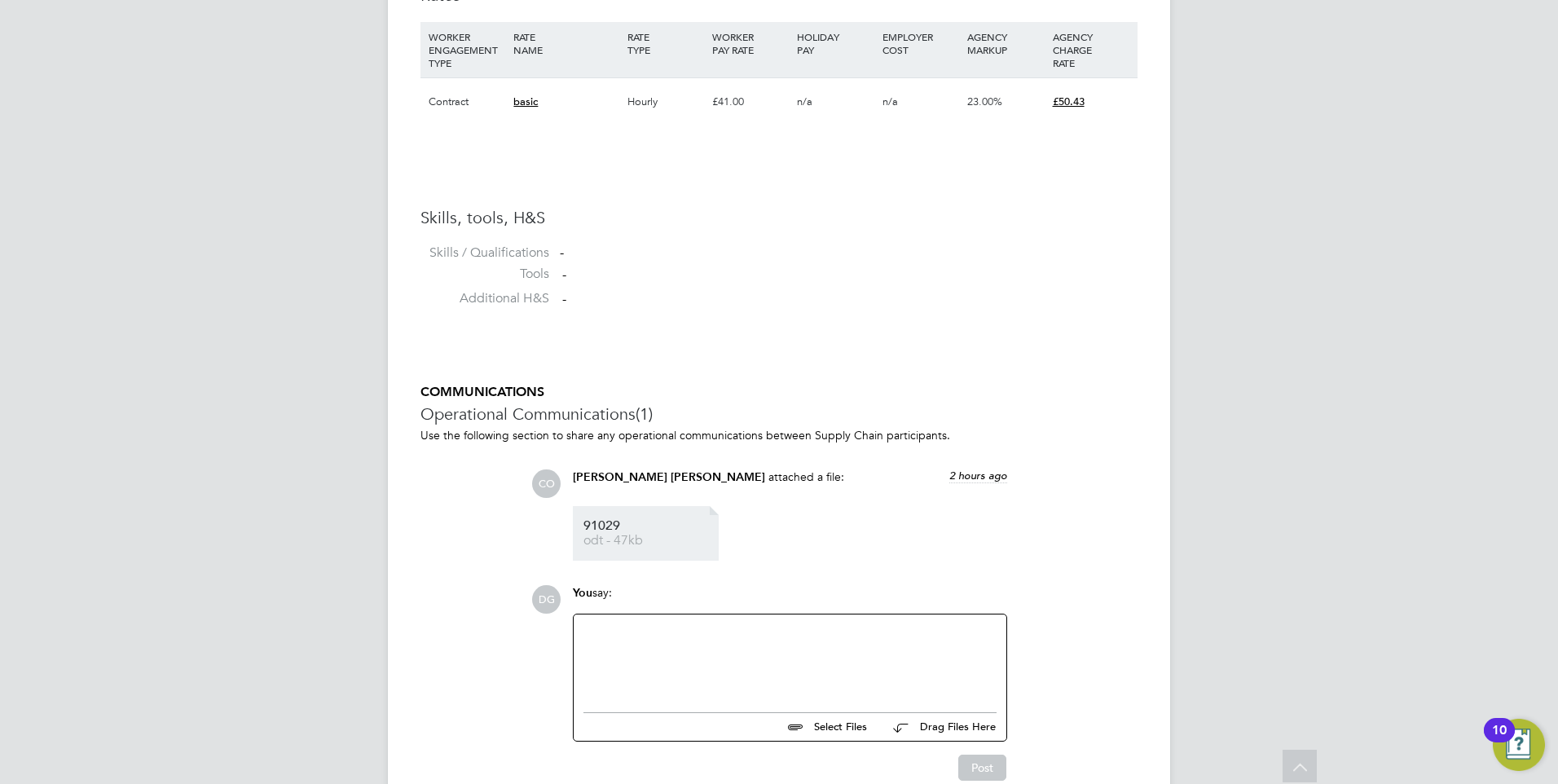
click at [615, 523] on span "91029" at bounding box center [648, 526] width 130 height 12
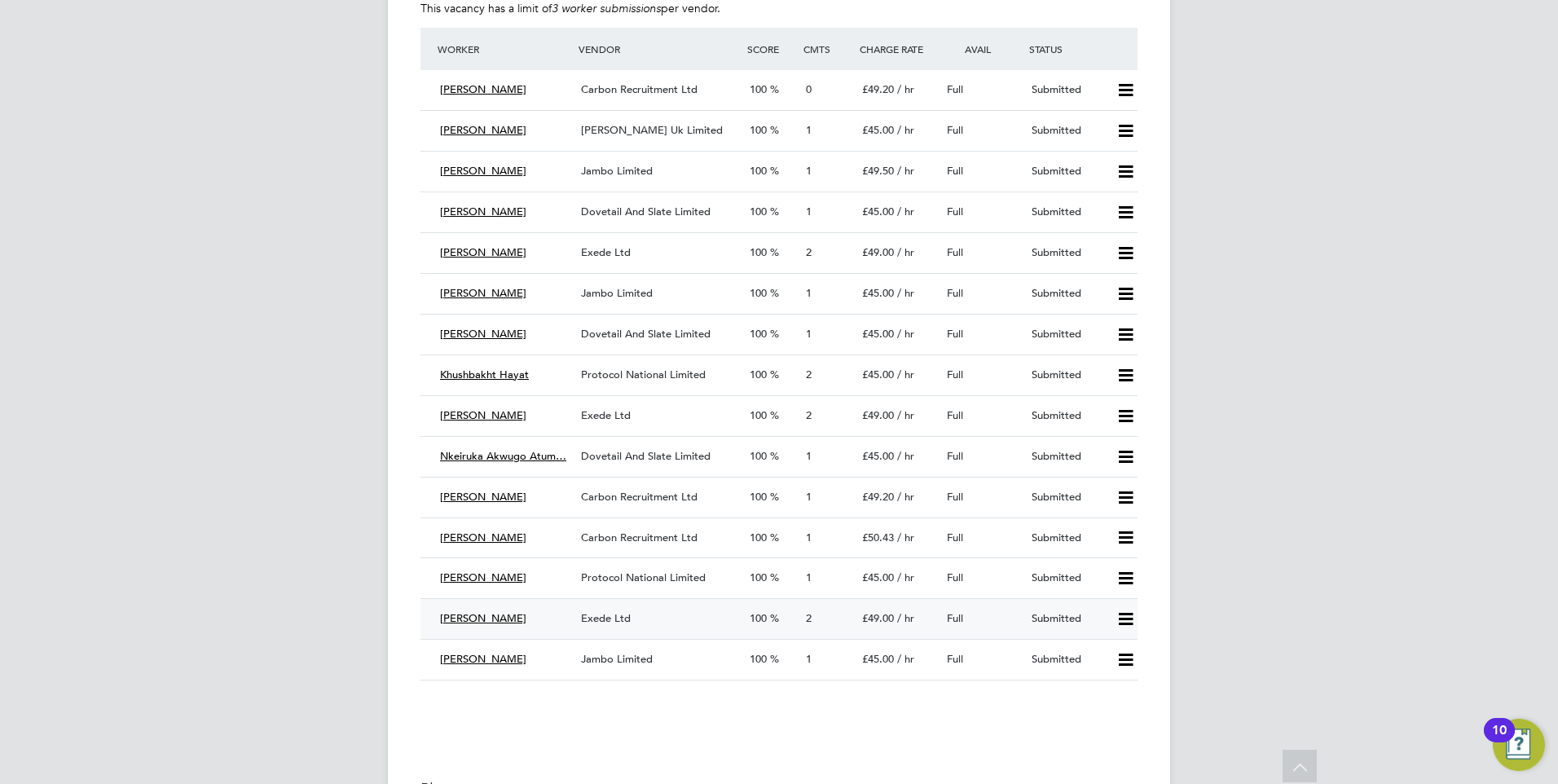
click at [604, 615] on span "Exede Ltd" at bounding box center [606, 617] width 50 height 14
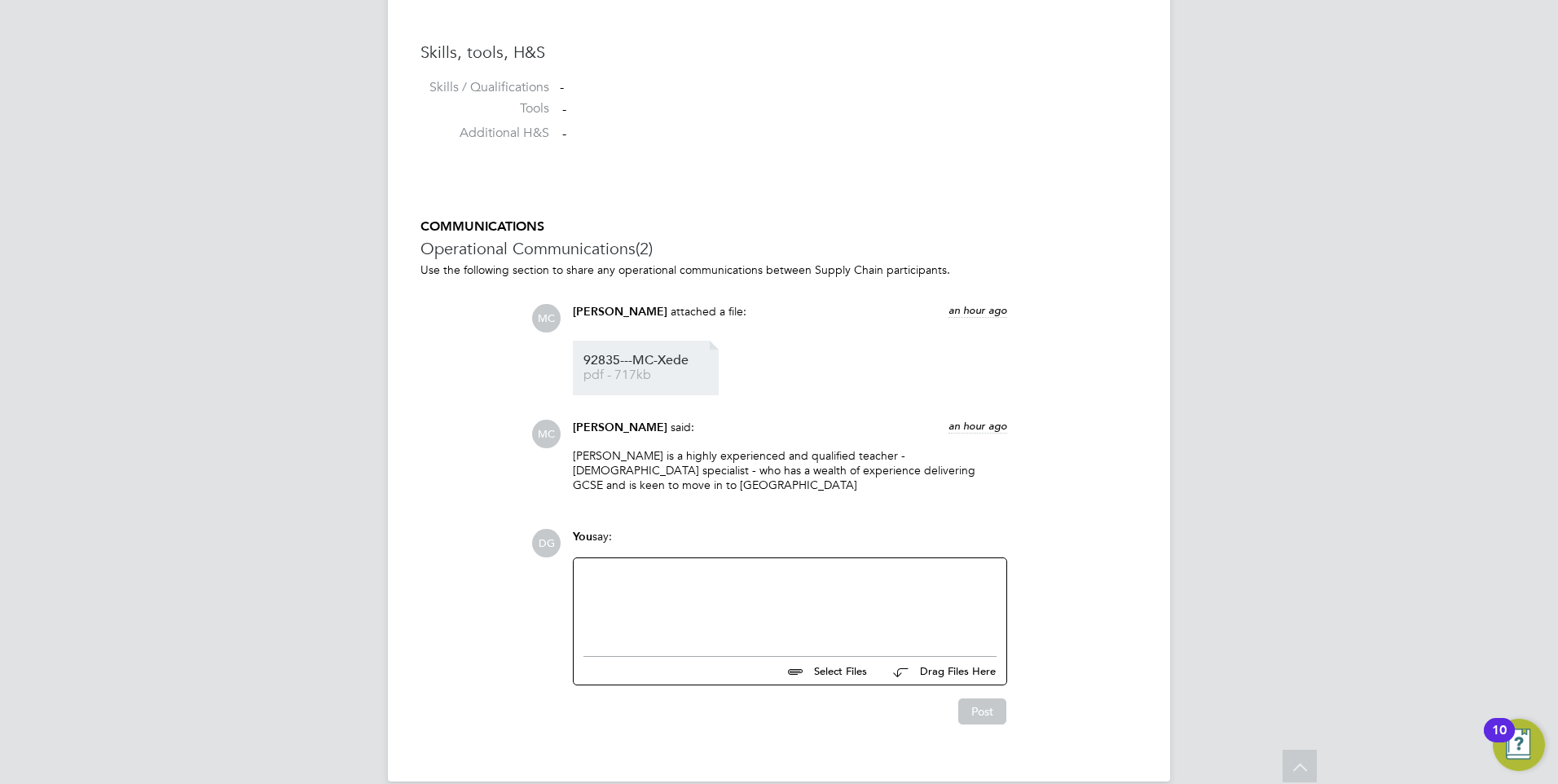
click at [629, 379] on span "pdf - 717kb" at bounding box center [648, 375] width 130 height 12
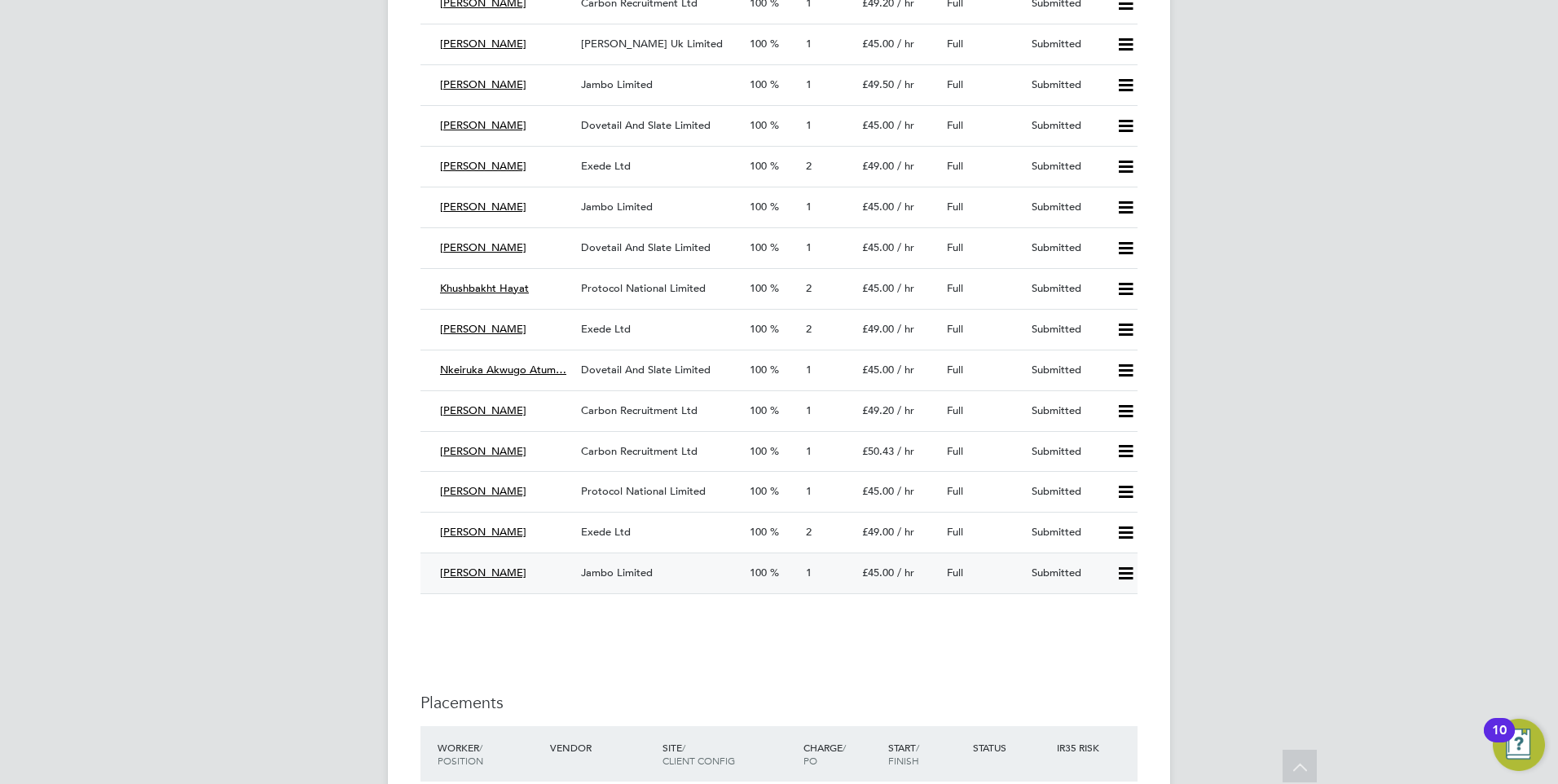
drag, startPoint x: 524, startPoint y: 569, endPoint x: 552, endPoint y: 562, distance: 28.9
click at [525, 569] on span "[PERSON_NAME]" at bounding box center [483, 572] width 87 height 14
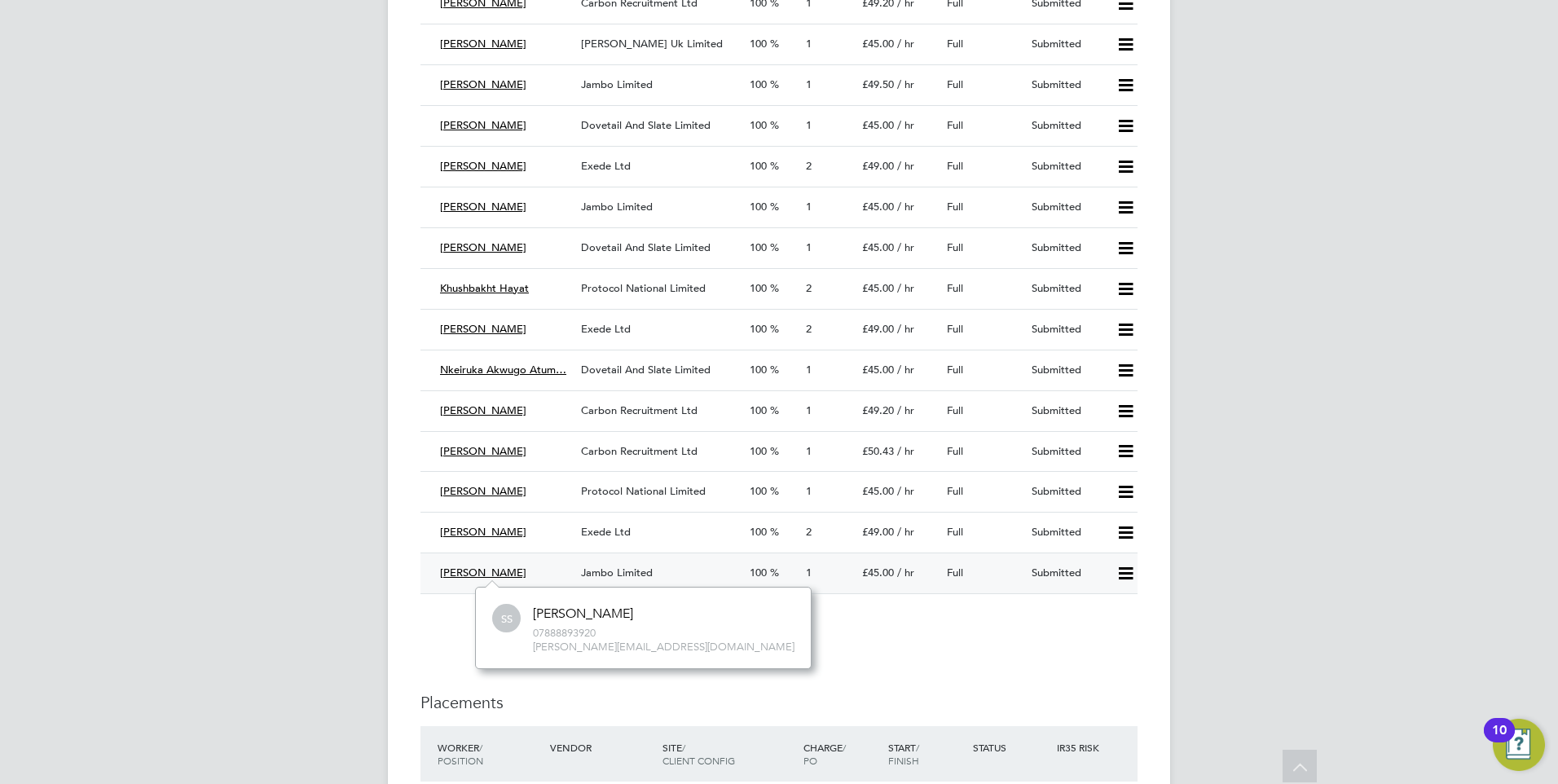
click at [641, 568] on span "Jambo Limited" at bounding box center [617, 572] width 72 height 14
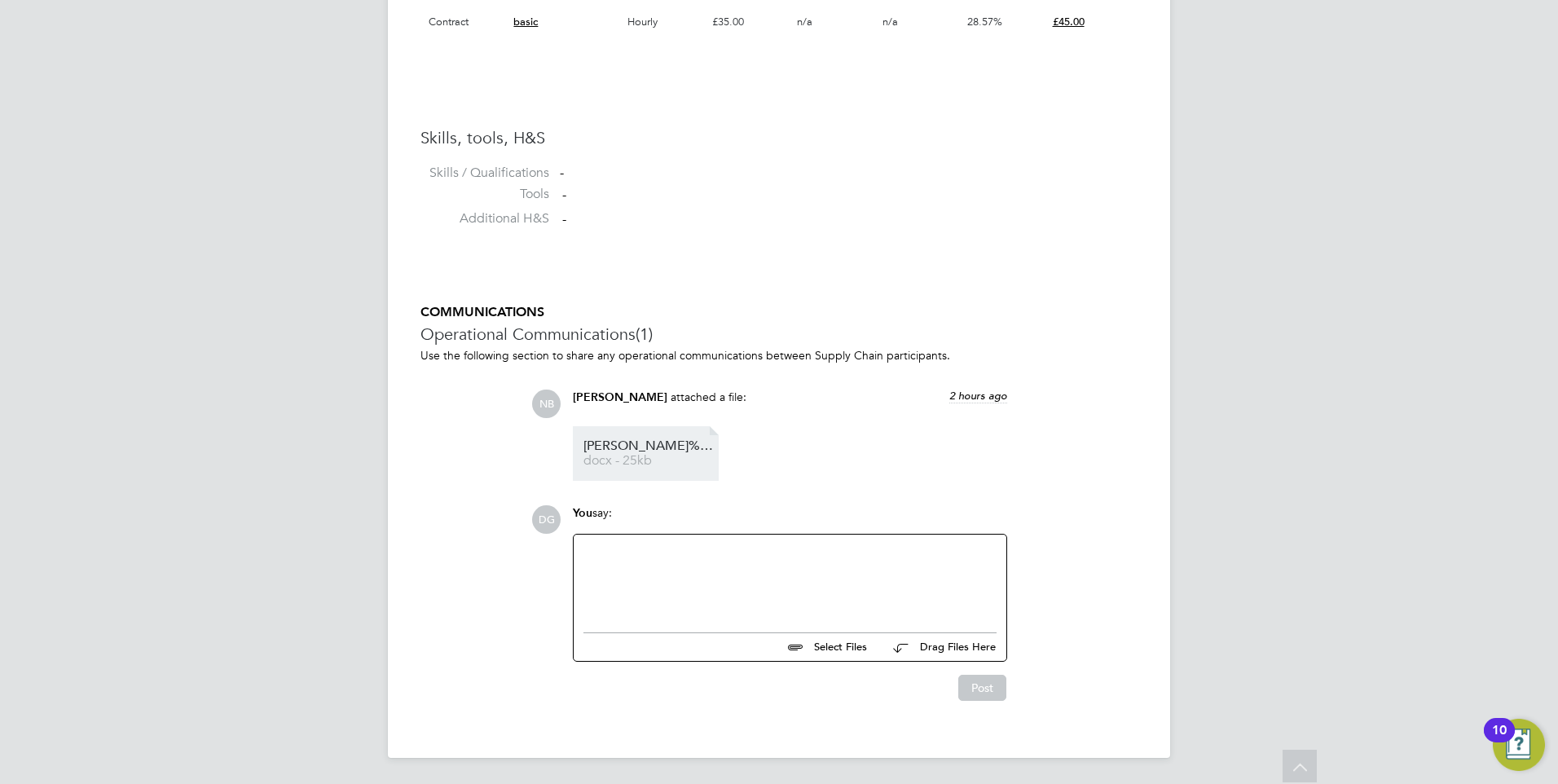
click at [633, 448] on span "[PERSON_NAME]%20-%20HQ00254192" at bounding box center [648, 446] width 130 height 12
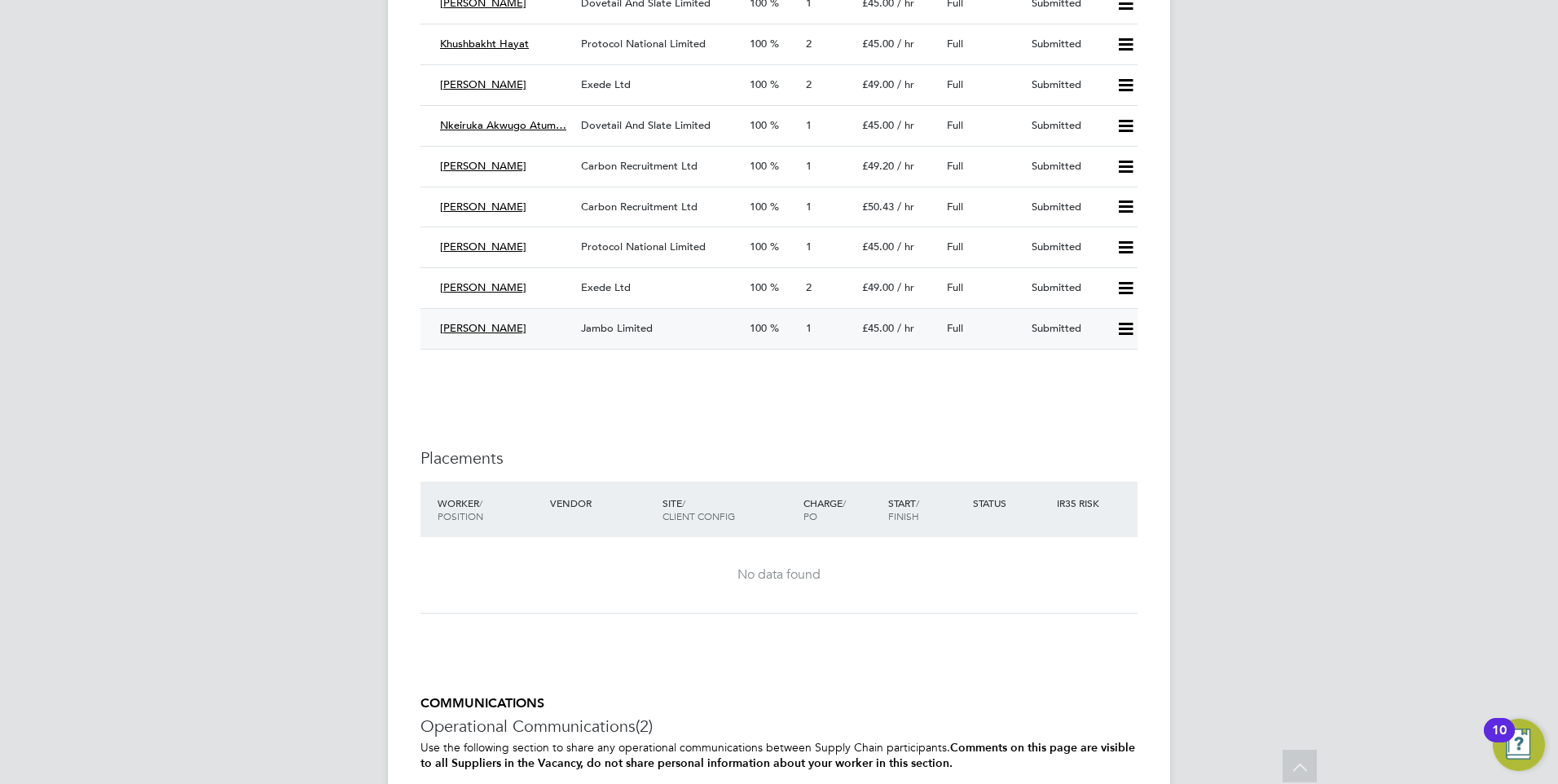
click at [592, 322] on span "Jambo Limited" at bounding box center [617, 327] width 72 height 14
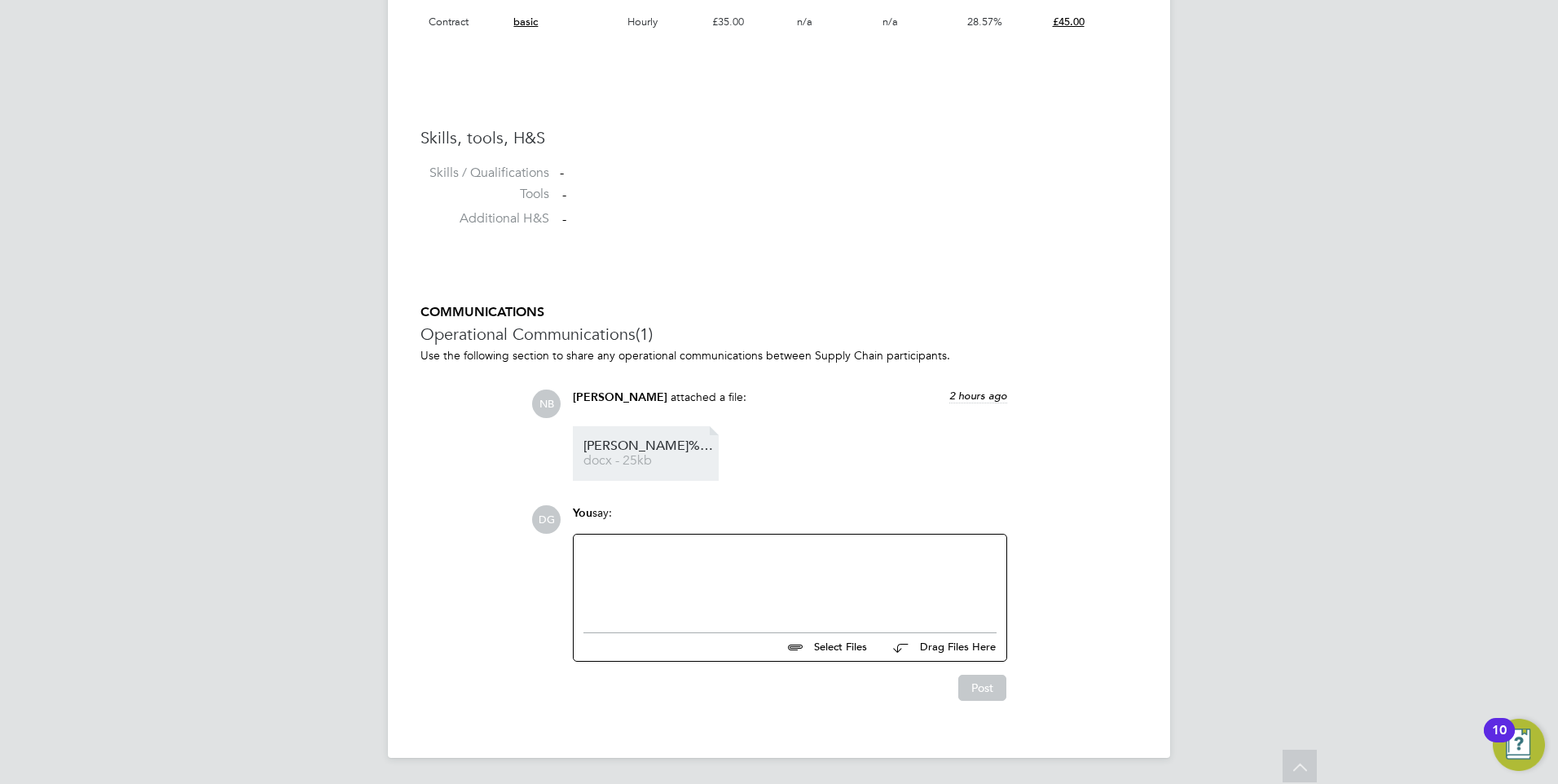
click at [668, 440] on span "[PERSON_NAME]%20-%20HQ00254192" at bounding box center [648, 446] width 130 height 12
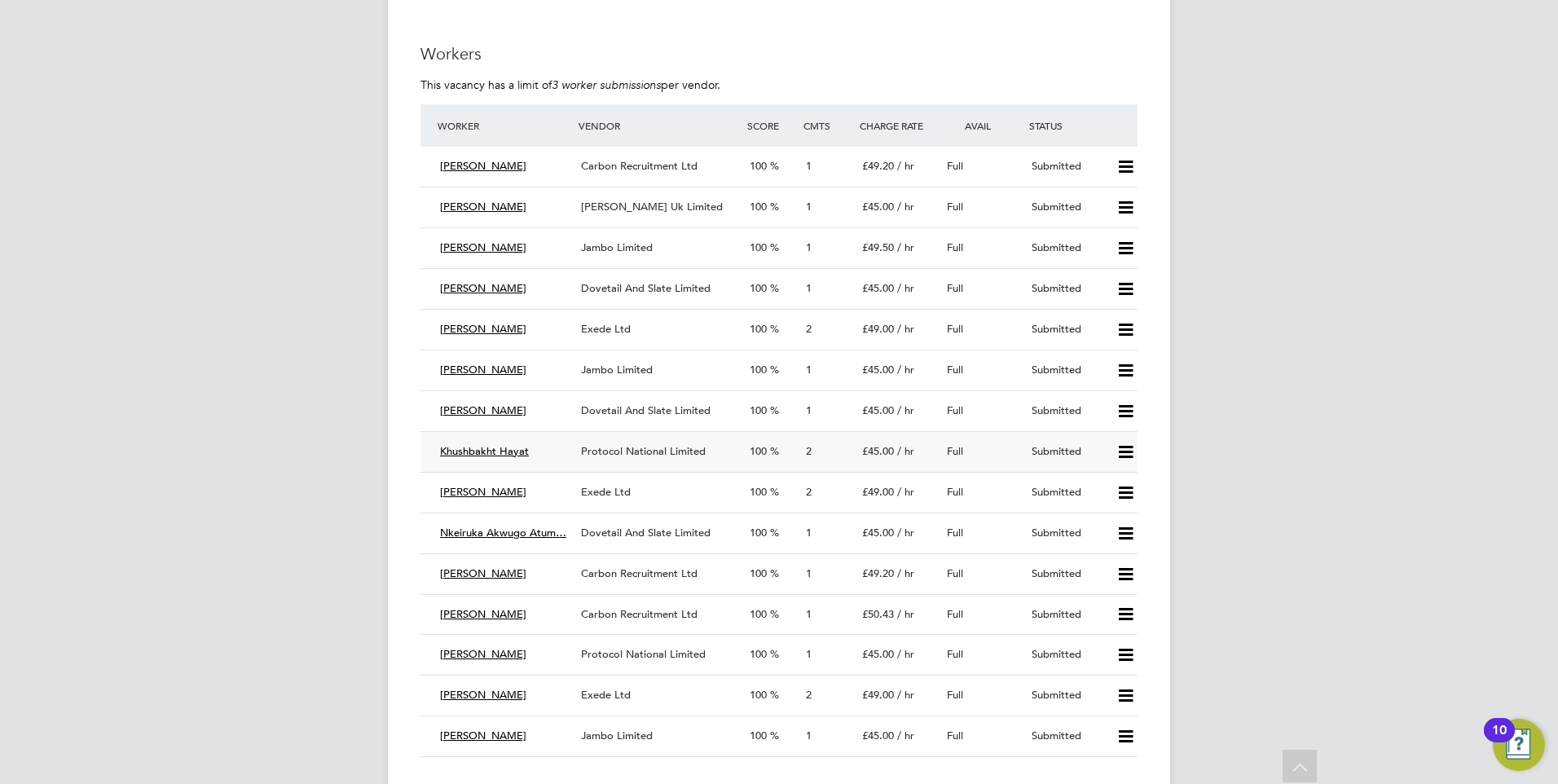
click at [627, 447] on span "Protocol National Limited" at bounding box center [643, 451] width 125 height 14
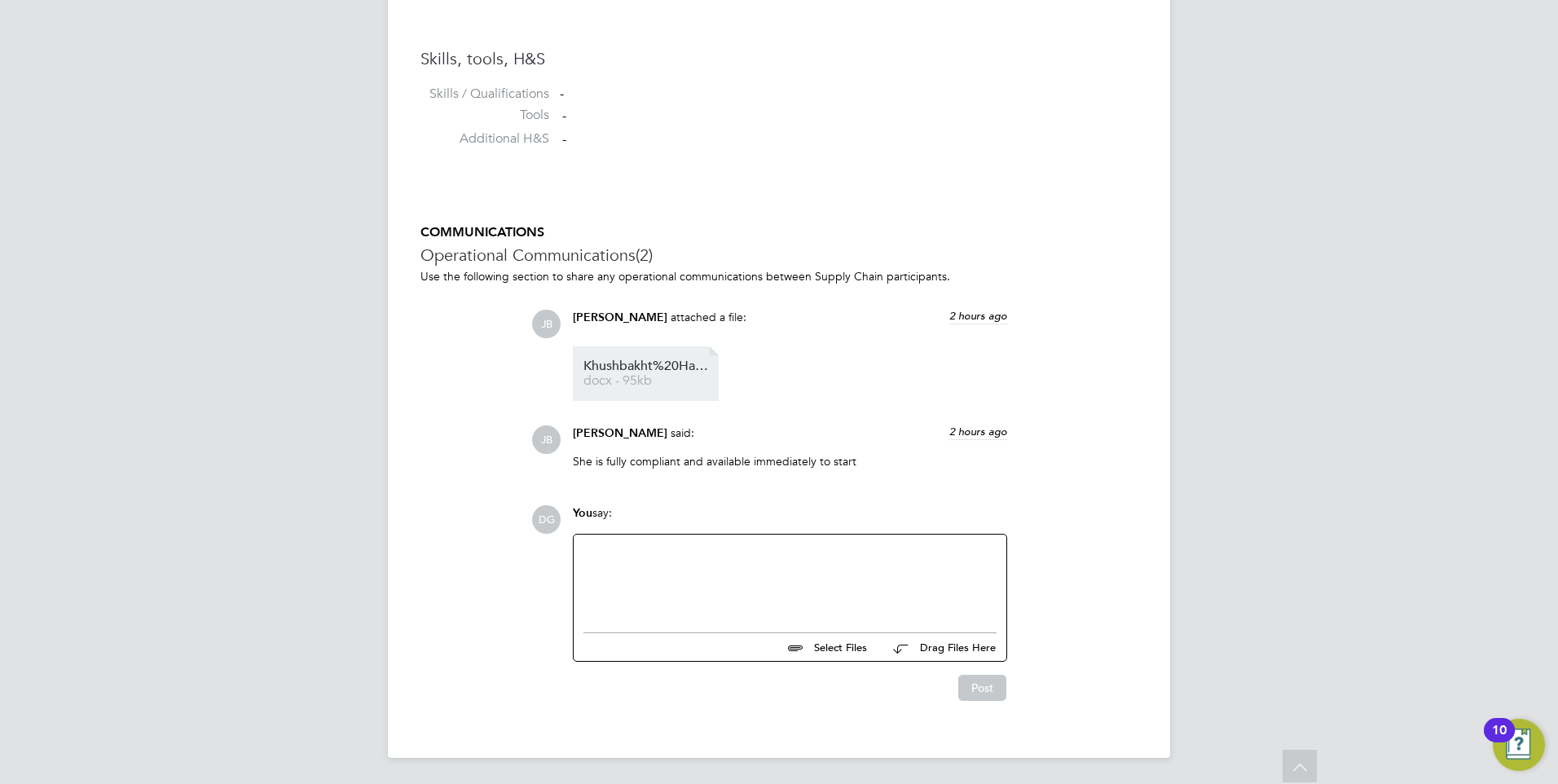
click at [644, 370] on span "Khushbakht%20Hayat%20-%20English%20CV" at bounding box center [648, 366] width 130 height 12
